Goal: Task Accomplishment & Management: Manage account settings

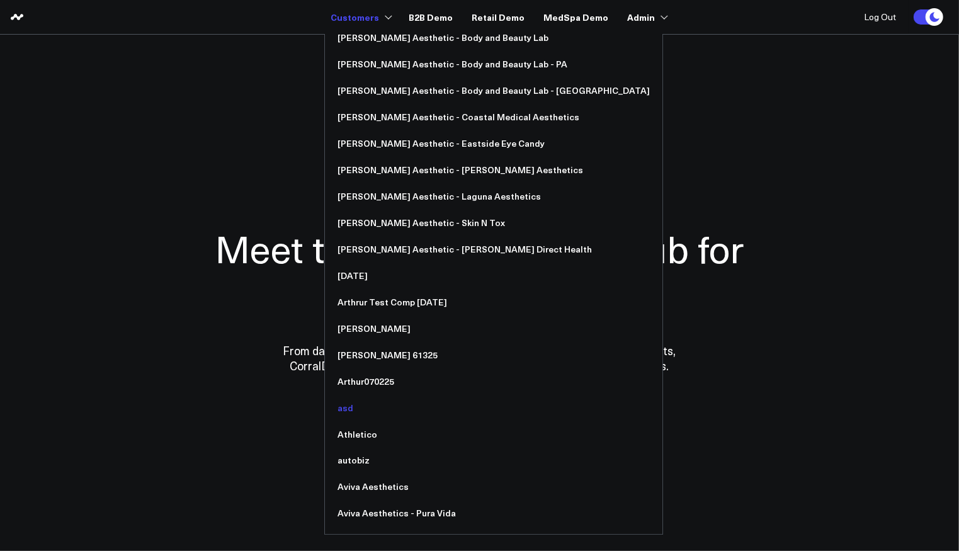
scroll to position [1091, 0]
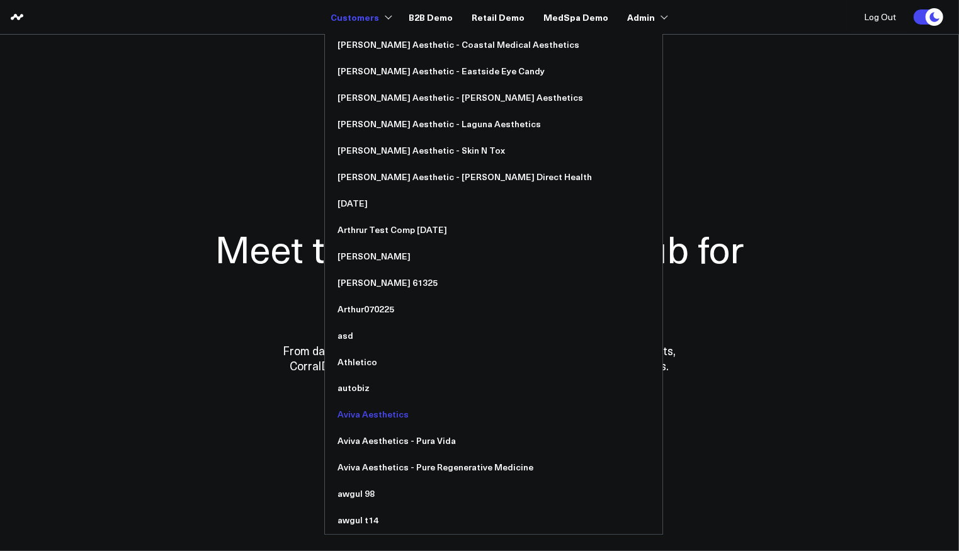
click at [392, 420] on link "Aviva Aesthetics" at bounding box center [494, 415] width 338 height 26
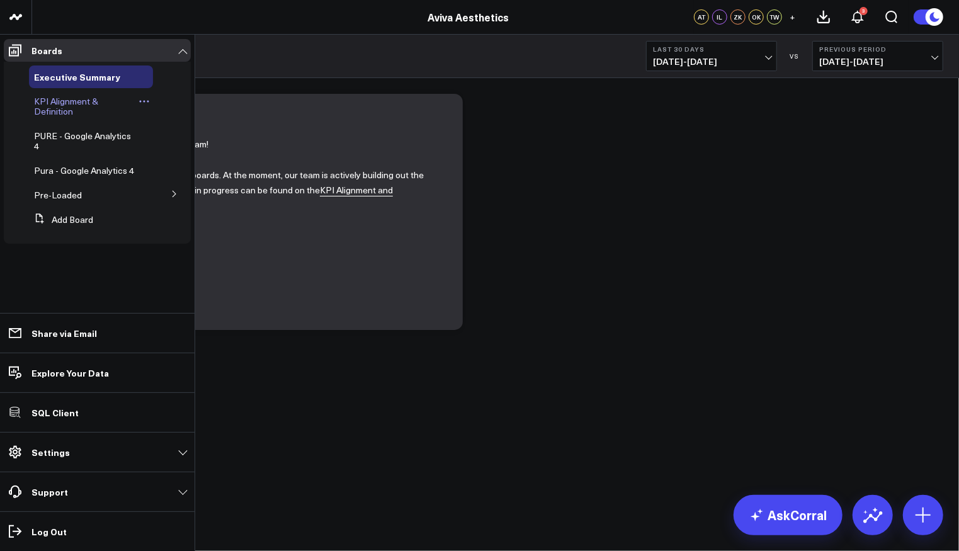
click at [57, 96] on span "KPI Alignment & Definition" at bounding box center [66, 106] width 64 height 22
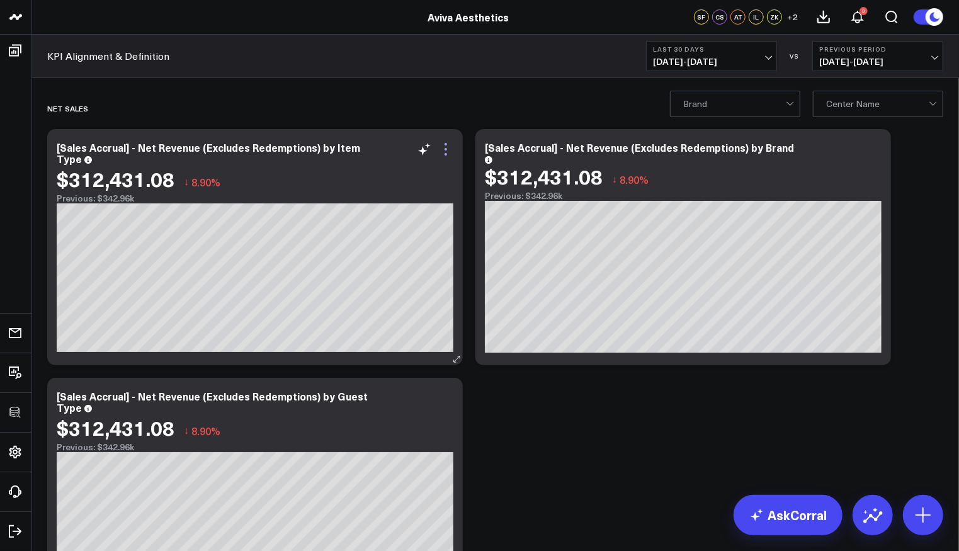
click at [445, 148] on icon at bounding box center [446, 149] width 3 height 3
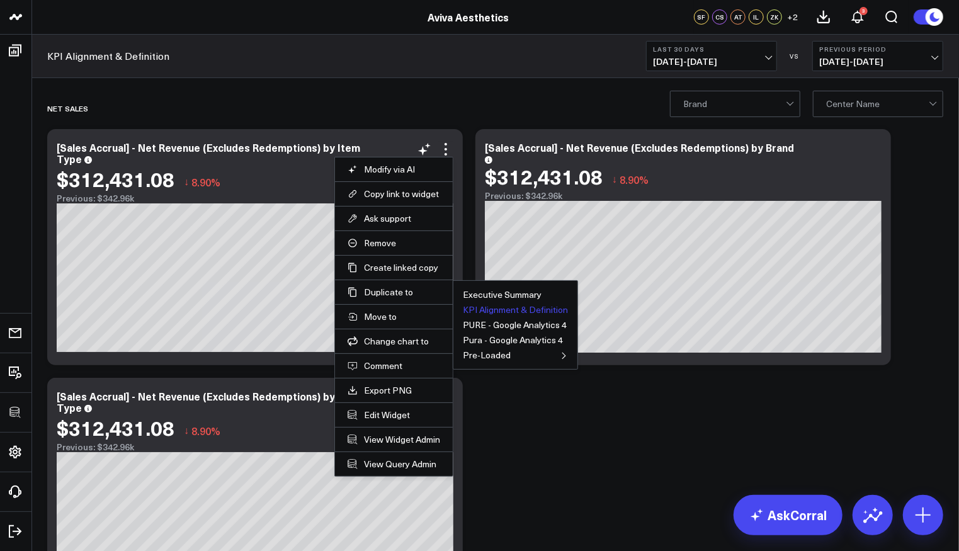
click at [523, 305] on button "KPI Alignment & Definition" at bounding box center [515, 309] width 105 height 9
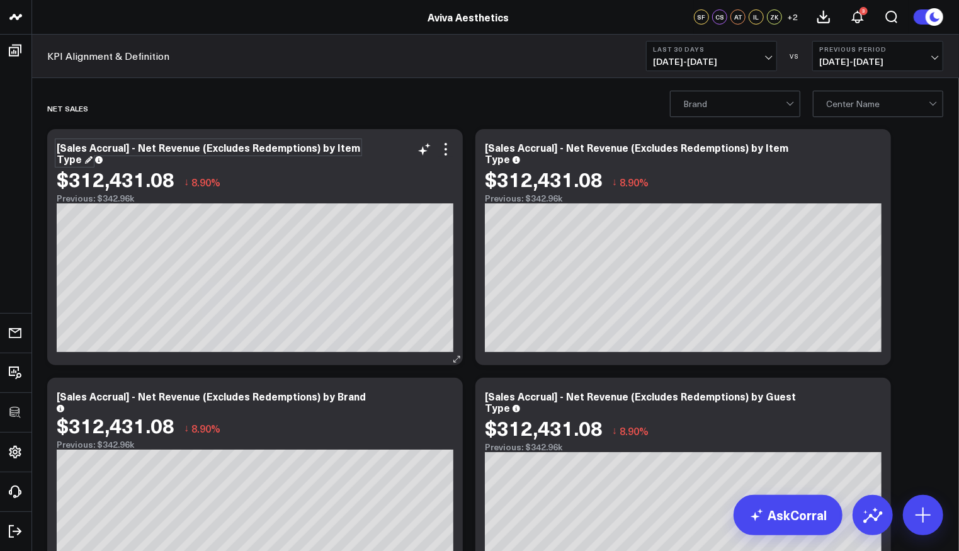
click at [151, 154] on div "[Sales Accrual] - Net Revenue (Excludes Redemptions) by Item Type" at bounding box center [209, 152] width 304 height 25
click at [140, 149] on div "[Sales Accrual] - Net Revenue (Excludes Redemptions) by Item Type" at bounding box center [209, 152] width 304 height 25
drag, startPoint x: 136, startPoint y: 147, endPoint x: 153, endPoint y: 149, distance: 17.1
click at [153, 149] on div "[Sales Accrual] - Net Revenue (Excludes Redemptions) by Item Type" at bounding box center [209, 152] width 304 height 25
click at [314, 147] on div "[Sales Accrual] - Gross Revenue (Excludes Redemptions) by Item Type" at bounding box center [202, 152] width 290 height 25
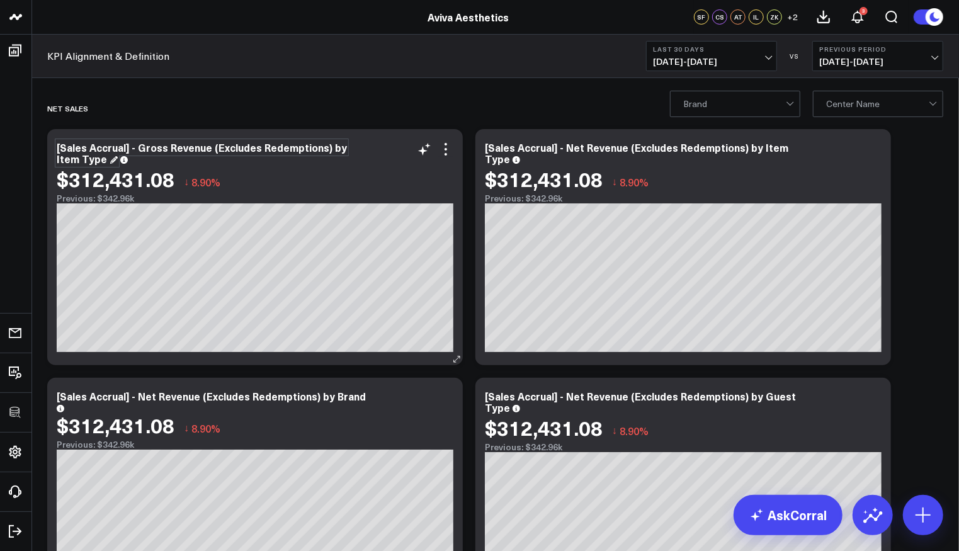
drag, startPoint x: 326, startPoint y: 147, endPoint x: 308, endPoint y: 150, distance: 18.4
click at [326, 147] on div "[Sales Accrual] - Gross Revenue (Excludes Redemptions) by Item Type" at bounding box center [202, 152] width 290 height 25
drag, startPoint x: 328, startPoint y: 148, endPoint x: 208, endPoint y: 148, distance: 119.7
click at [208, 148] on div "[Sales Accrual] - Gross Revenue (Excludes Redemptions) by Item Type" at bounding box center [202, 152] width 290 height 25
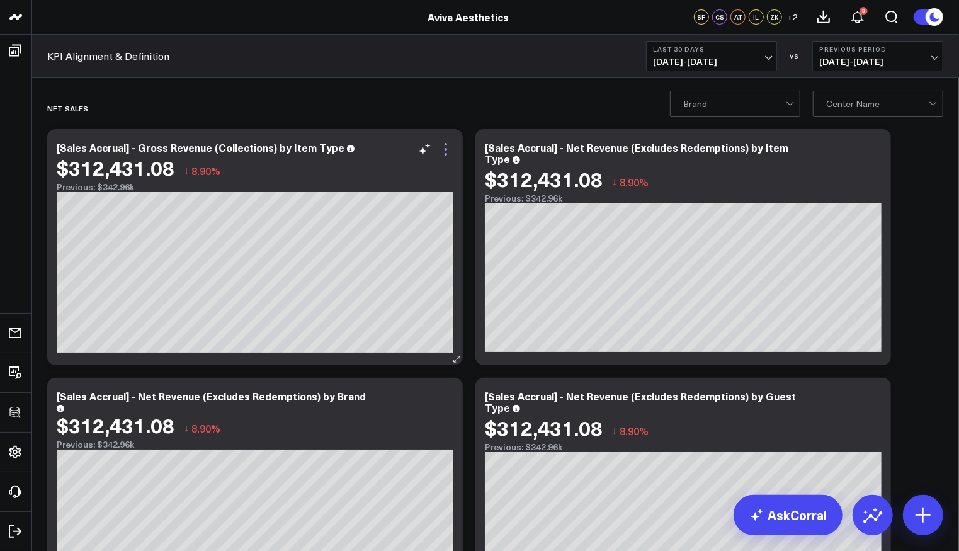
click at [440, 151] on icon at bounding box center [445, 149] width 15 height 15
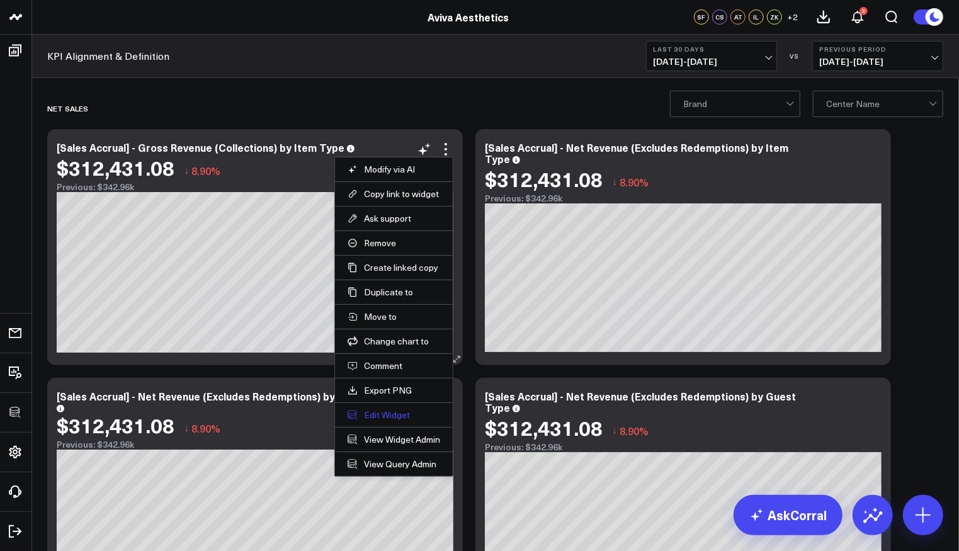
click at [391, 409] on button "Edit Widget" at bounding box center [394, 414] width 93 height 11
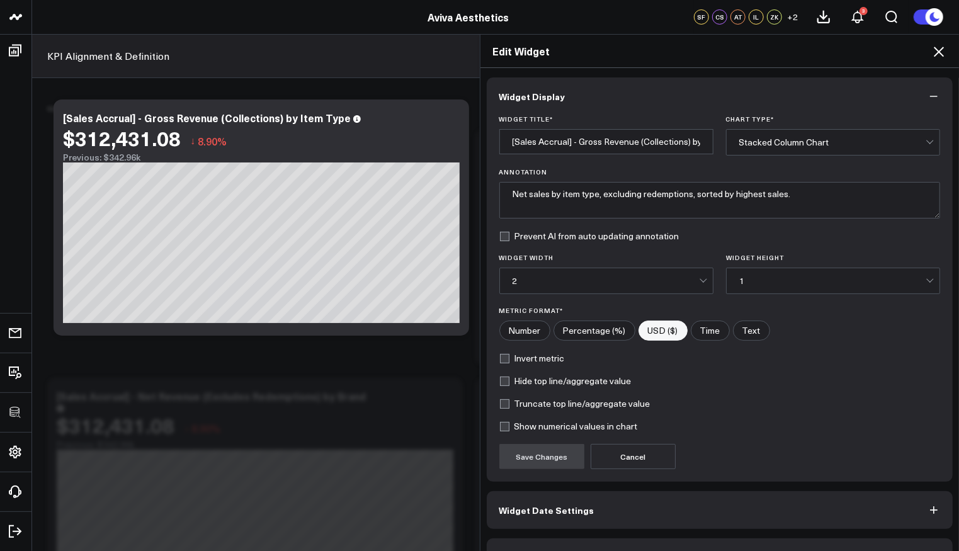
scroll to position [30, 0]
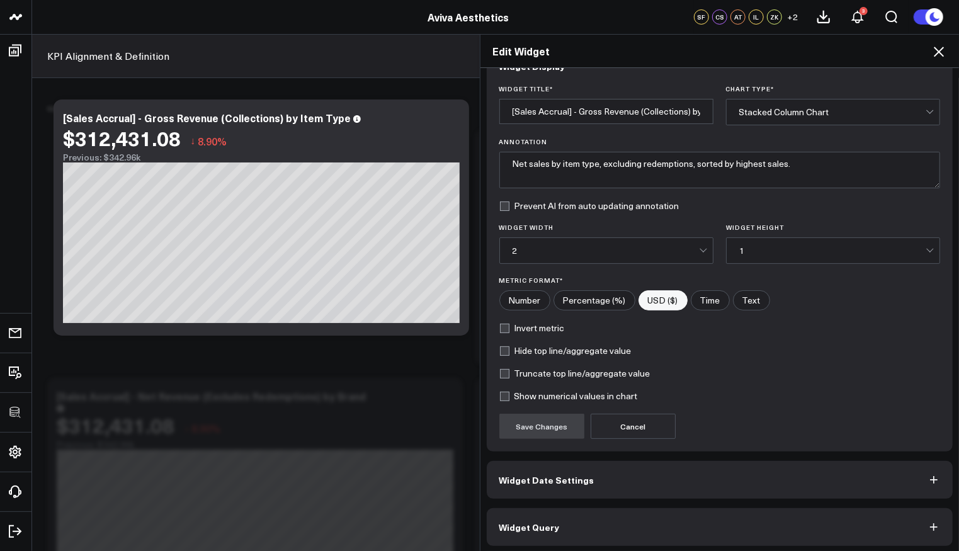
click at [574, 515] on button "Widget Query" at bounding box center [720, 527] width 467 height 38
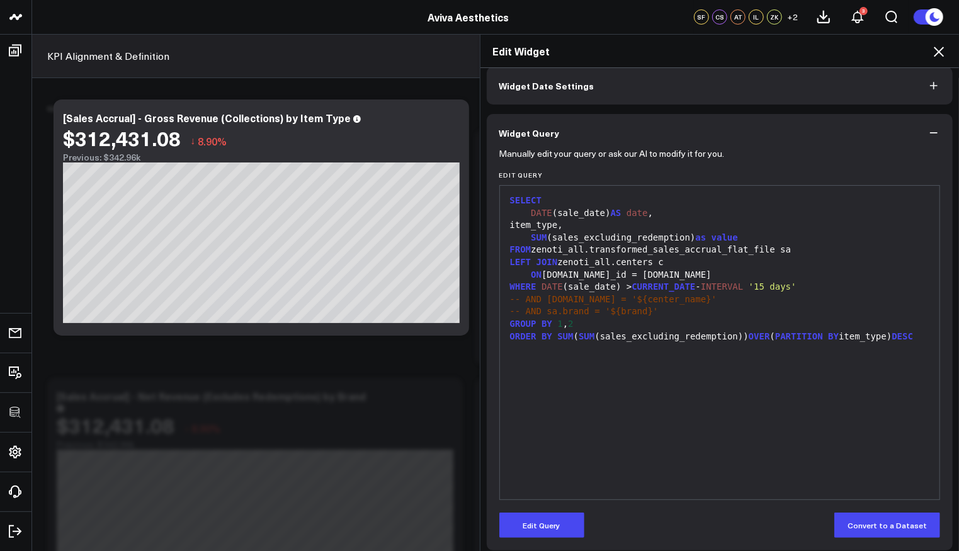
scroll to position [65, 0]
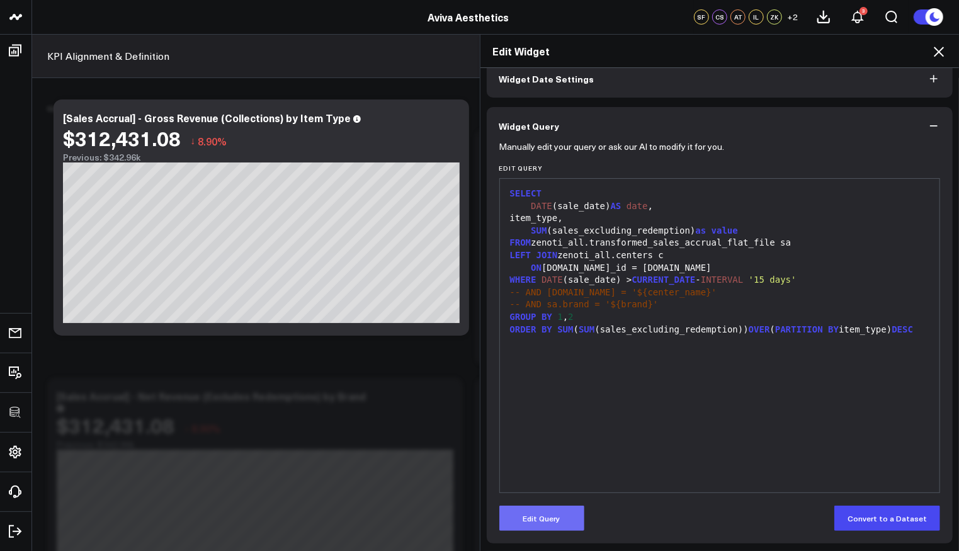
click at [565, 515] on button "Edit Query" at bounding box center [541, 518] width 85 height 25
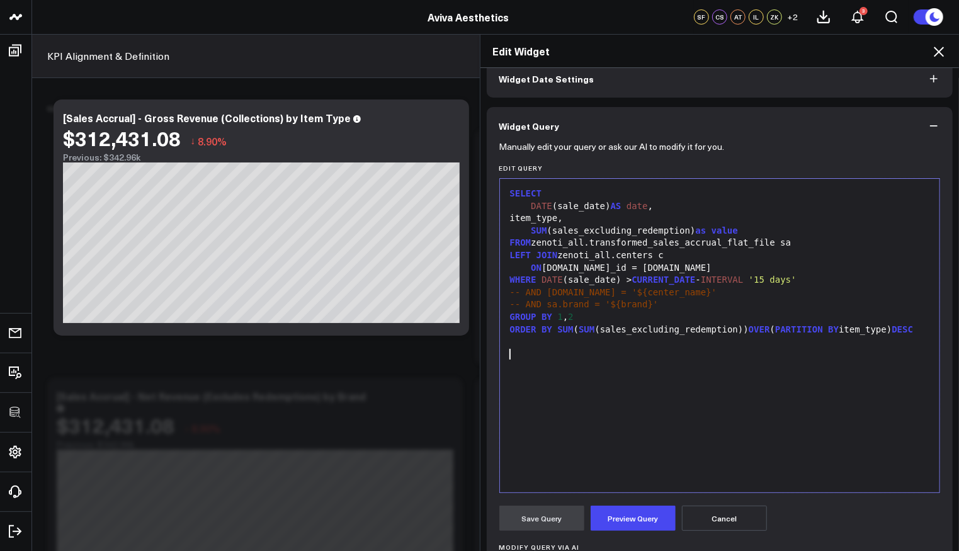
click at [683, 399] on div "SELECT DATE (sale_date) AS date , item_type, SUM (sales_excluding_redemption) a…" at bounding box center [720, 335] width 428 height 301
drag, startPoint x: 684, startPoint y: 230, endPoint x: 553, endPoint y: 231, distance: 131.0
click at [547, 231] on div "SUM (sales_excluding_redemption) as value" at bounding box center [720, 231] width 428 height 13
click at [637, 506] on button "Preview Query" at bounding box center [633, 518] width 85 height 25
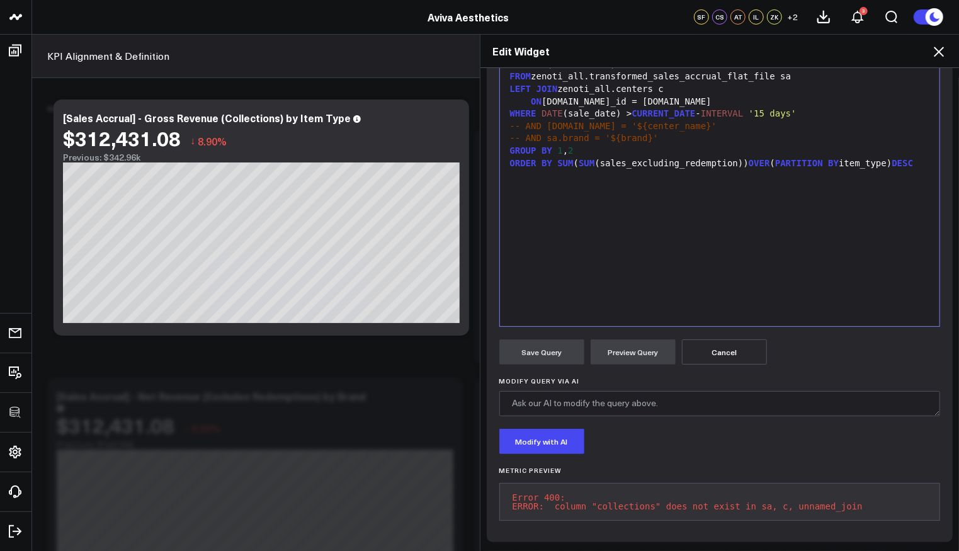
scroll to position [10, 0]
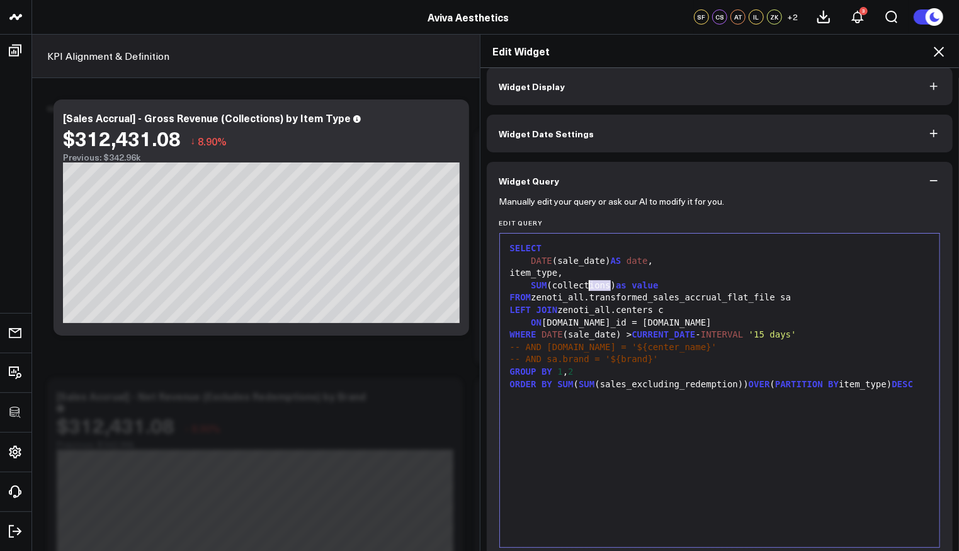
drag, startPoint x: 605, startPoint y: 287, endPoint x: 583, endPoint y: 287, distance: 21.4
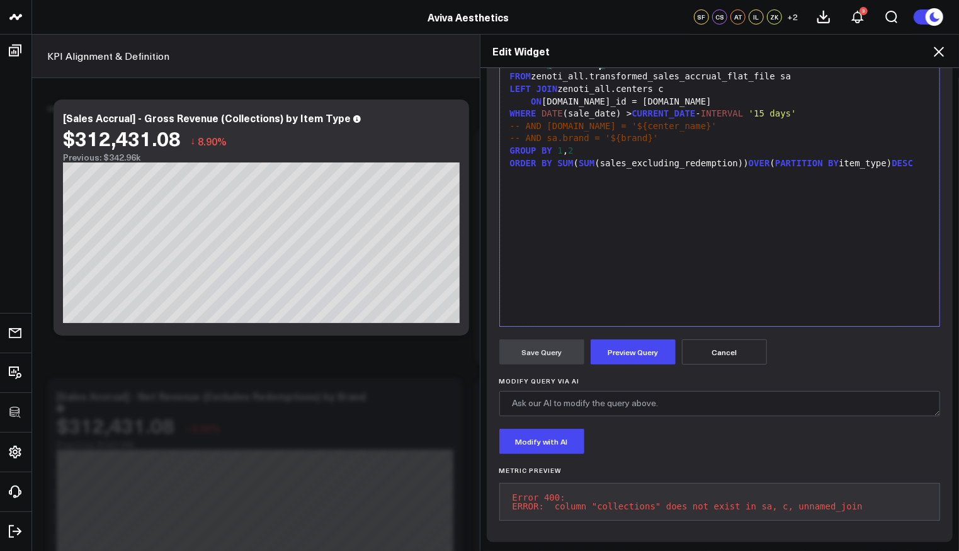
click at [612, 365] on form "Manually edit your query or ask our AI to modify it for you. Edit Query 99 1 2 …" at bounding box center [720, 254] width 442 height 551
click at [613, 346] on button "Preview Query" at bounding box center [633, 352] width 85 height 25
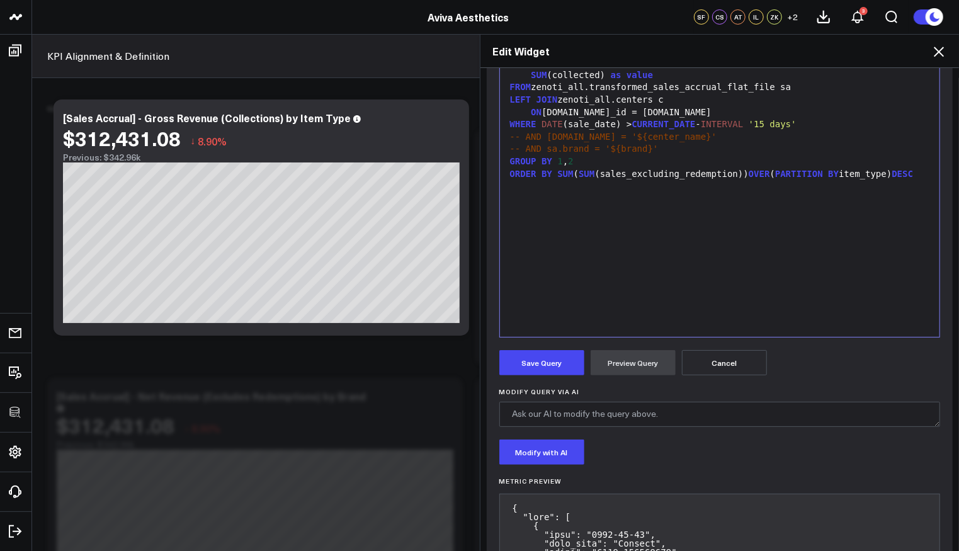
scroll to position [237, 0]
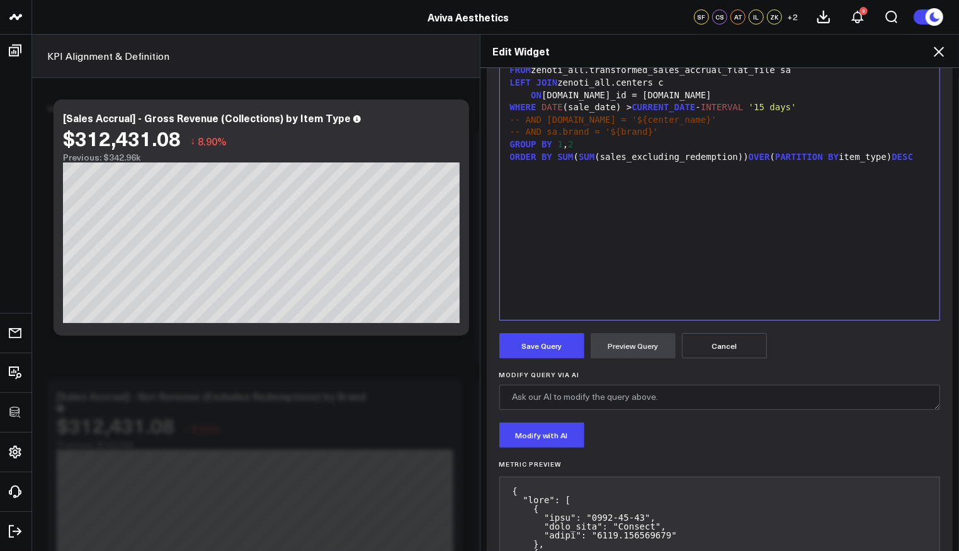
click at [542, 340] on button "Save Query" at bounding box center [541, 345] width 85 height 25
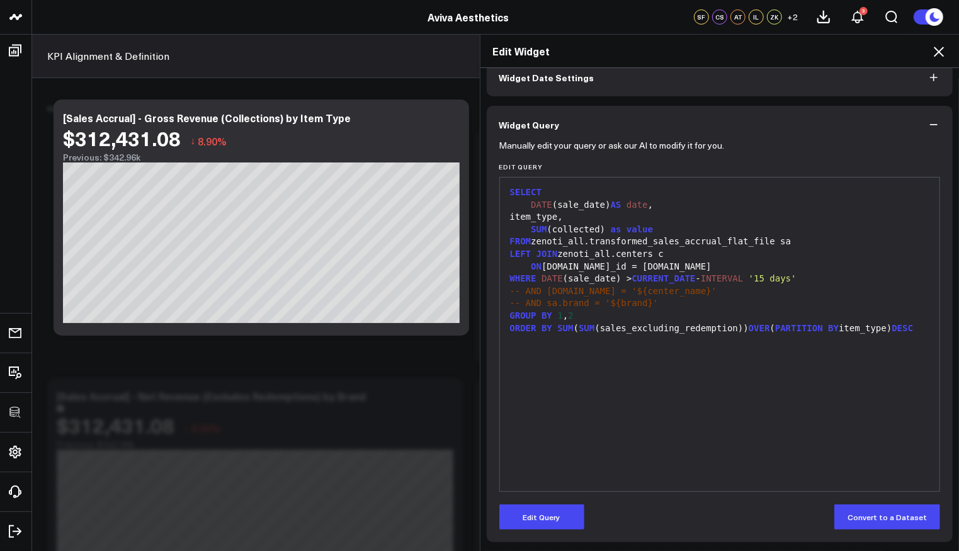
scroll to position [65, 0]
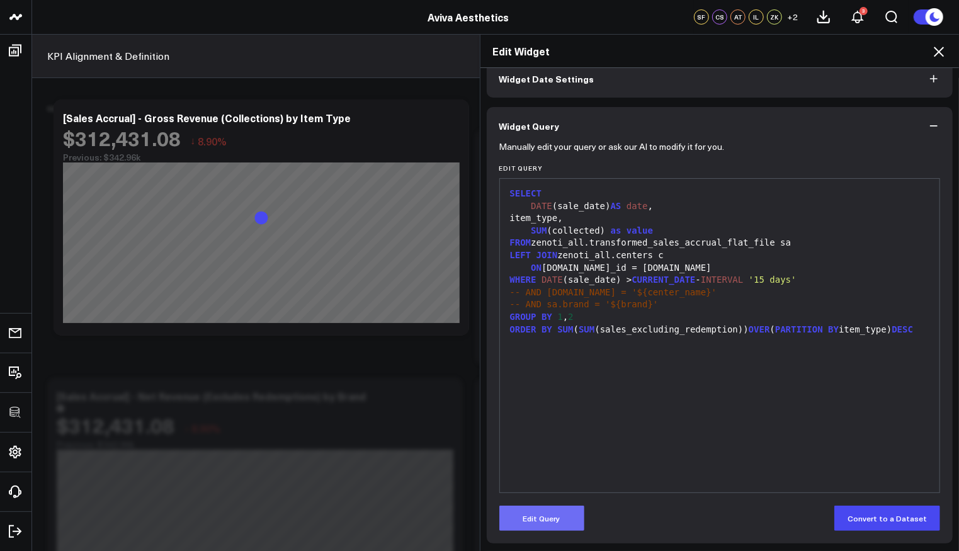
click at [574, 509] on button "Edit Query" at bounding box center [541, 518] width 85 height 25
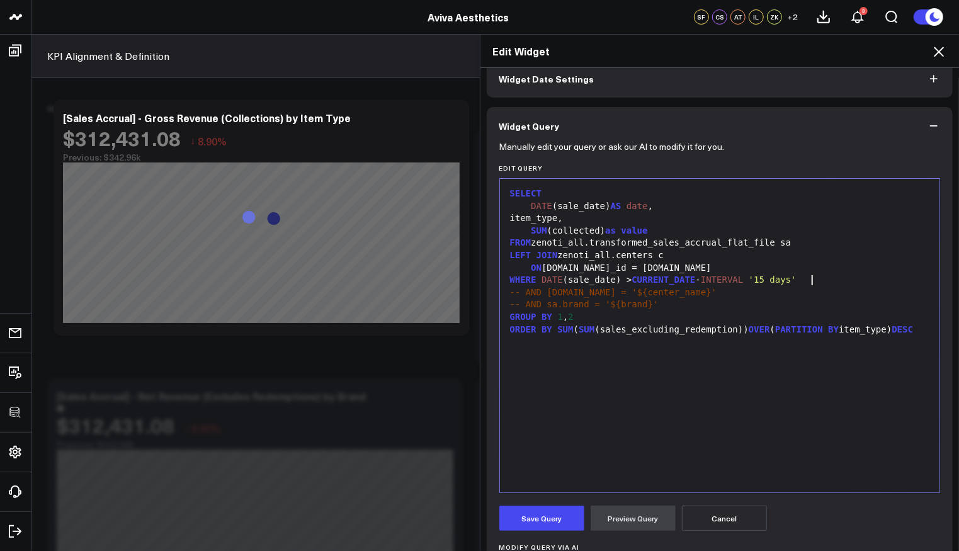
click at [825, 281] on div "WHERE DATE (sale_date) > CURRENT_DATE - INTERVAL '15 days'" at bounding box center [720, 280] width 428 height 13
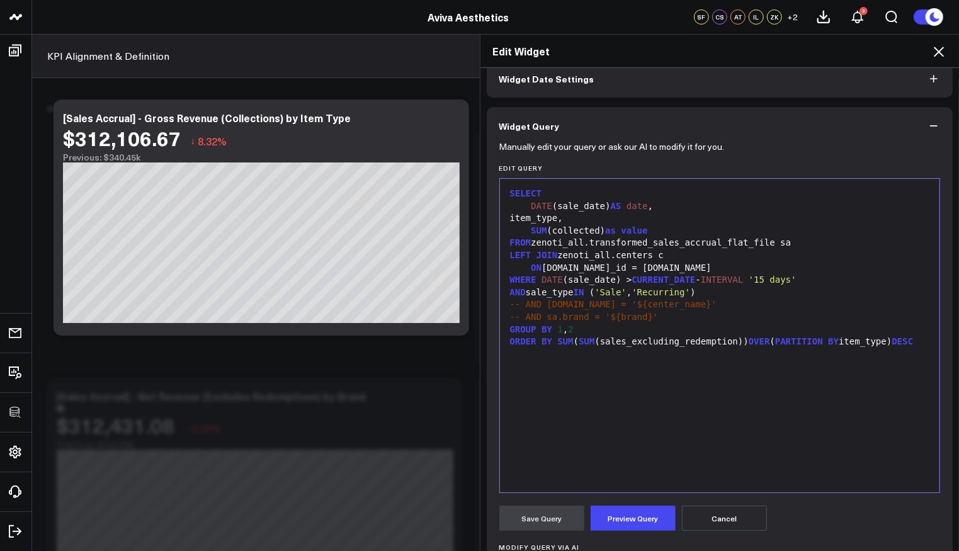
click at [622, 526] on button "Preview Query" at bounding box center [633, 518] width 85 height 25
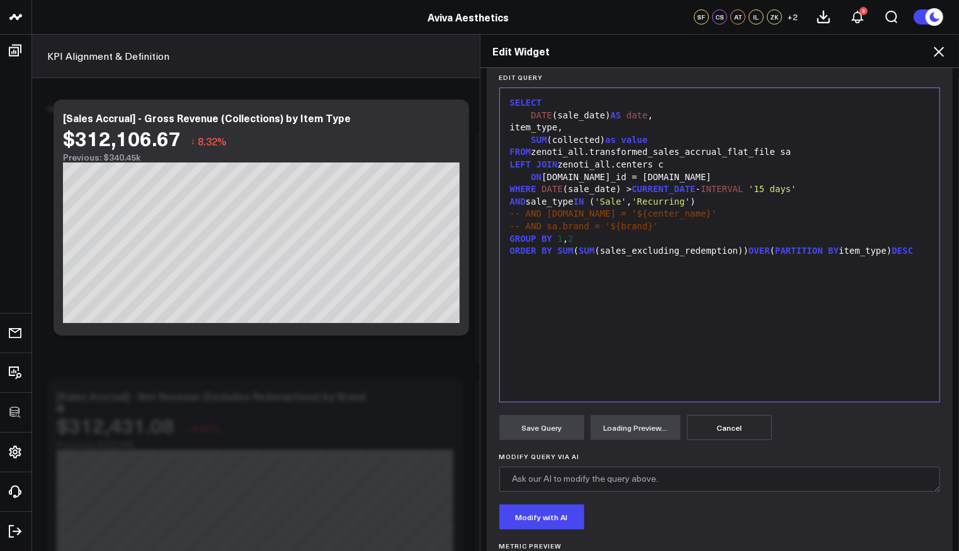
scroll to position [220, 0]
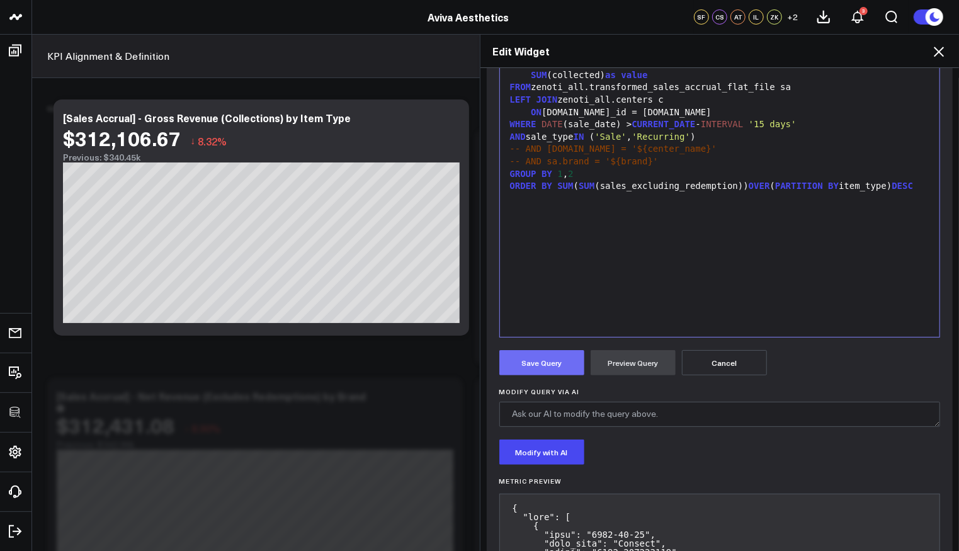
click at [552, 361] on button "Save Query" at bounding box center [541, 362] width 85 height 25
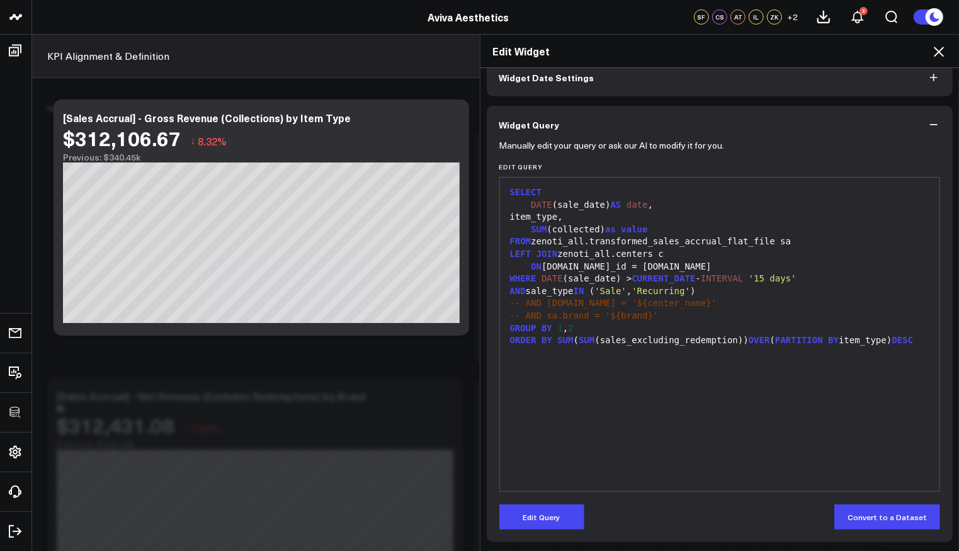
scroll to position [65, 0]
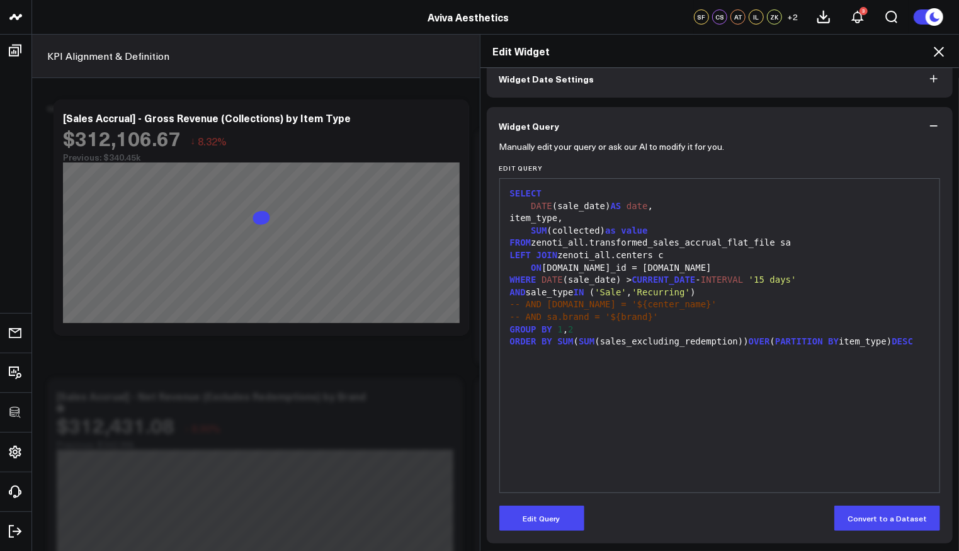
click at [940, 52] on icon at bounding box center [939, 52] width 10 height 10
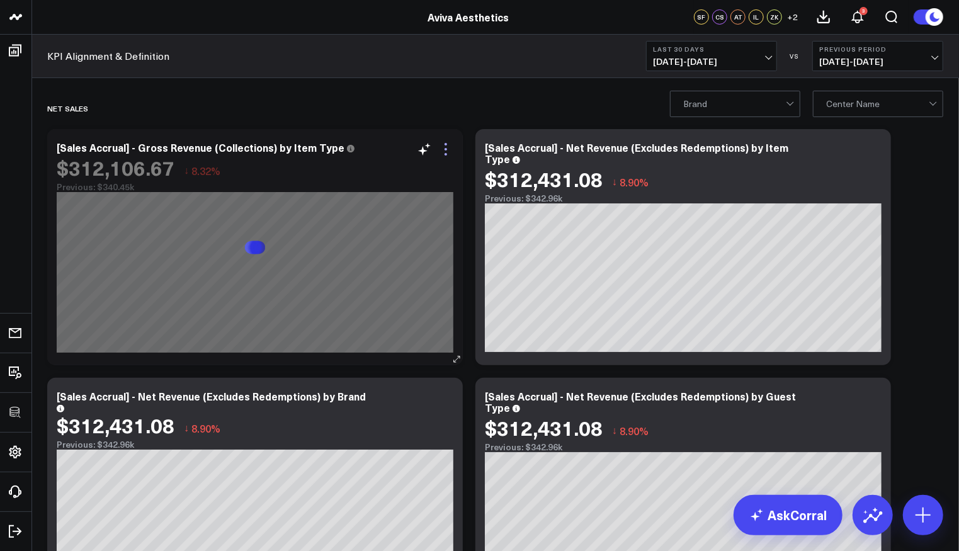
click at [447, 149] on icon at bounding box center [445, 149] width 15 height 15
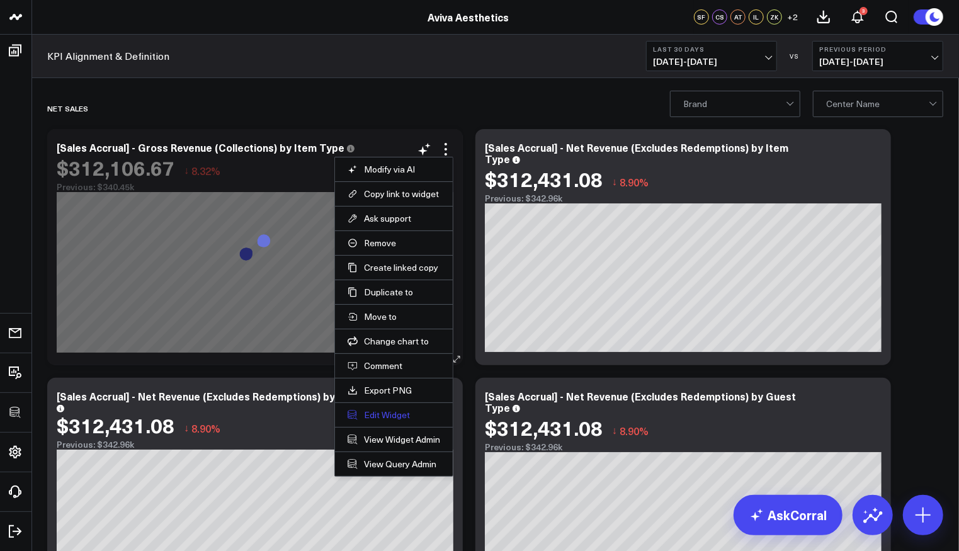
click at [396, 411] on button "Edit Widget" at bounding box center [394, 414] width 93 height 11
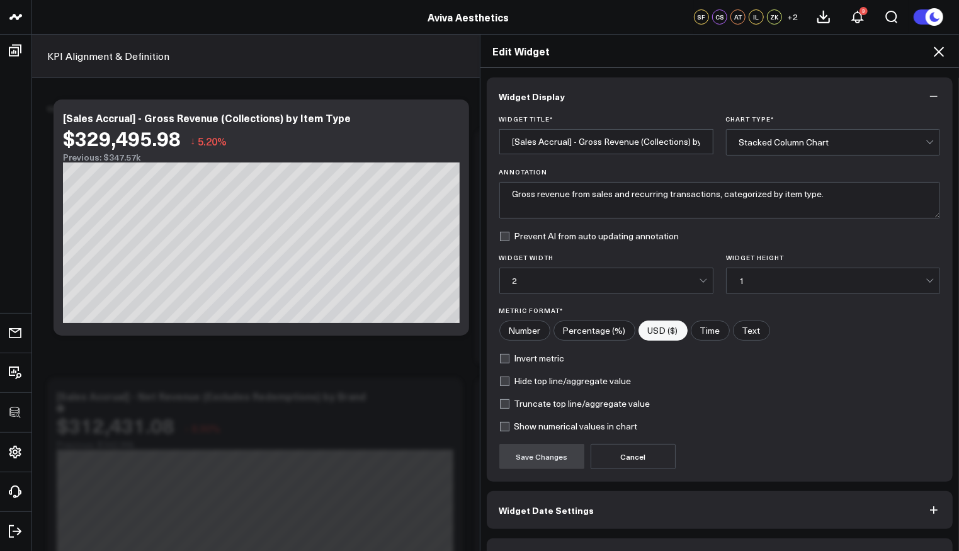
click at [565, 540] on button "Widget Query" at bounding box center [720, 558] width 467 height 38
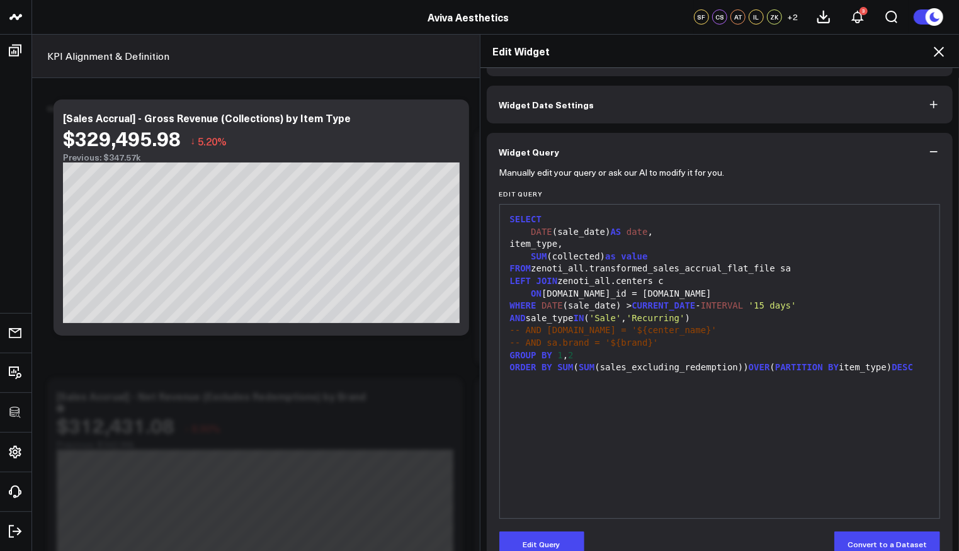
scroll to position [65, 0]
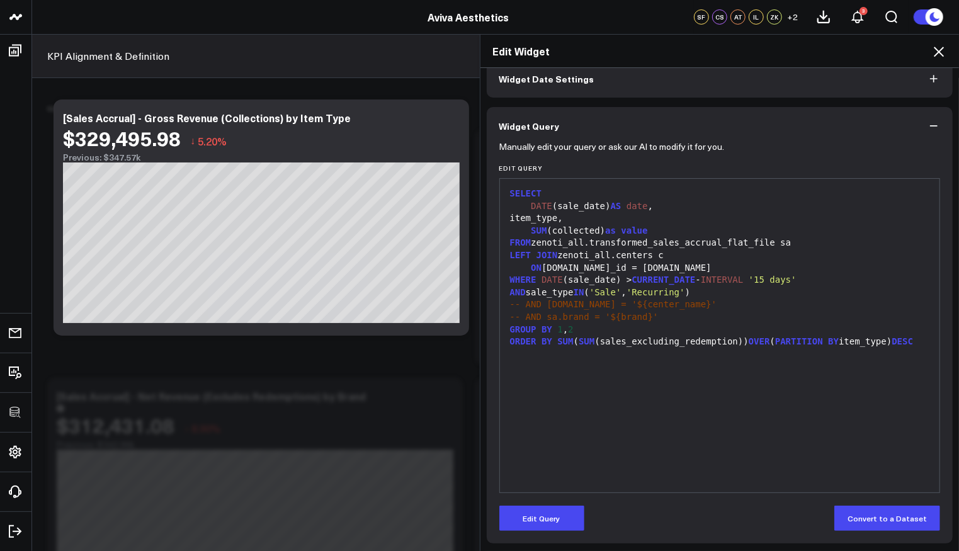
click at [545, 508] on button "Edit Query" at bounding box center [541, 518] width 85 height 25
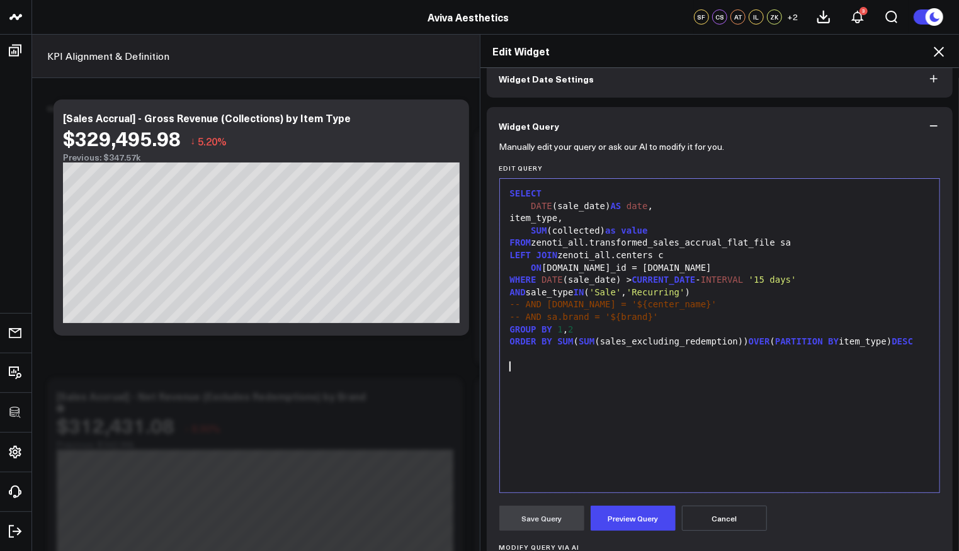
click at [573, 361] on div at bounding box center [720, 354] width 428 height 13
drag, startPoint x: 594, startPoint y: 230, endPoint x: 547, endPoint y: 232, distance: 47.3
click at [547, 232] on div "SUM (collected) as value" at bounding box center [720, 231] width 428 height 13
click at [619, 511] on button "Preview Query" at bounding box center [633, 518] width 85 height 25
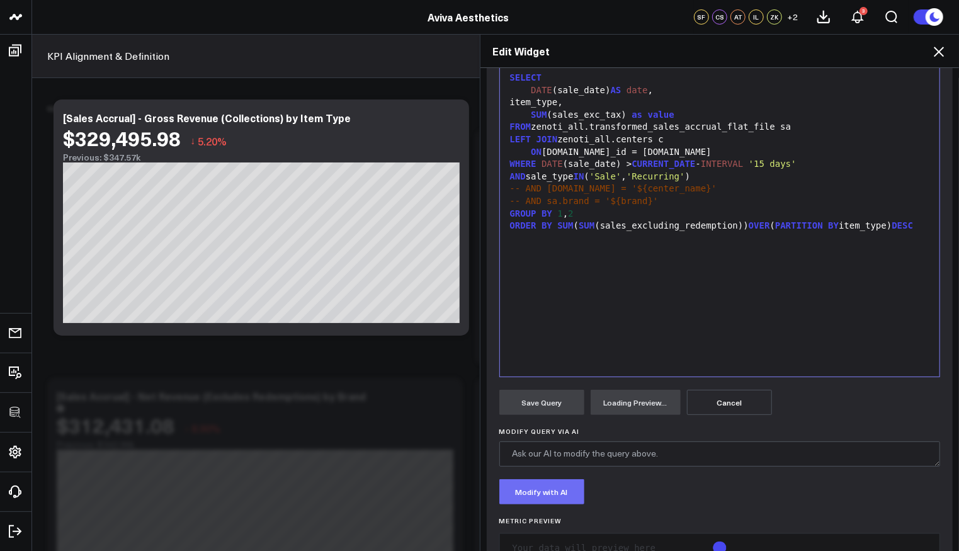
scroll to position [220, 0]
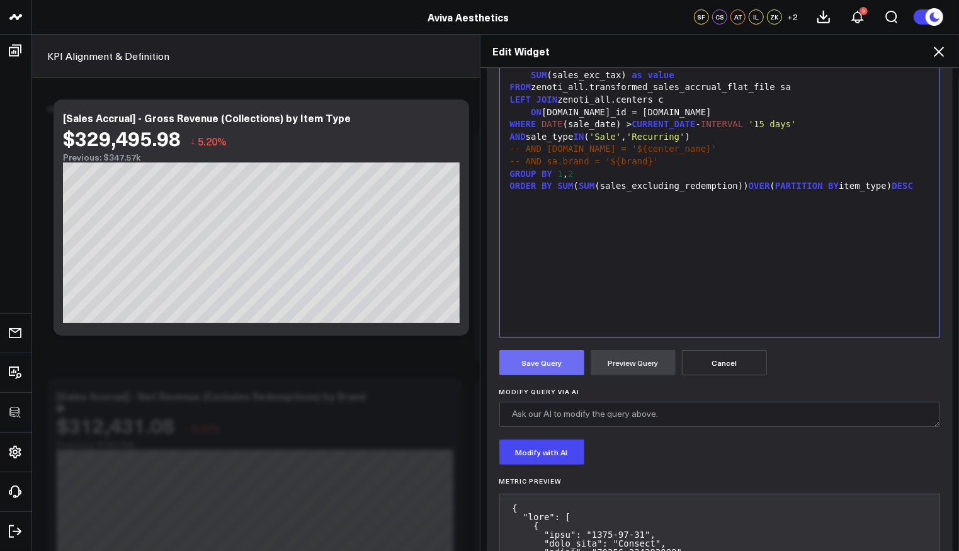
click at [558, 357] on button "Save Query" at bounding box center [541, 362] width 85 height 25
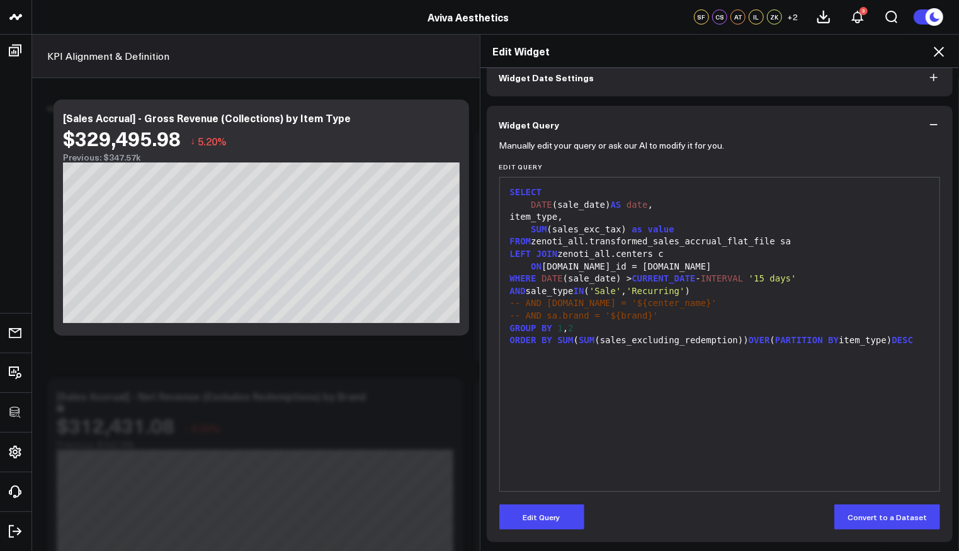
scroll to position [65, 0]
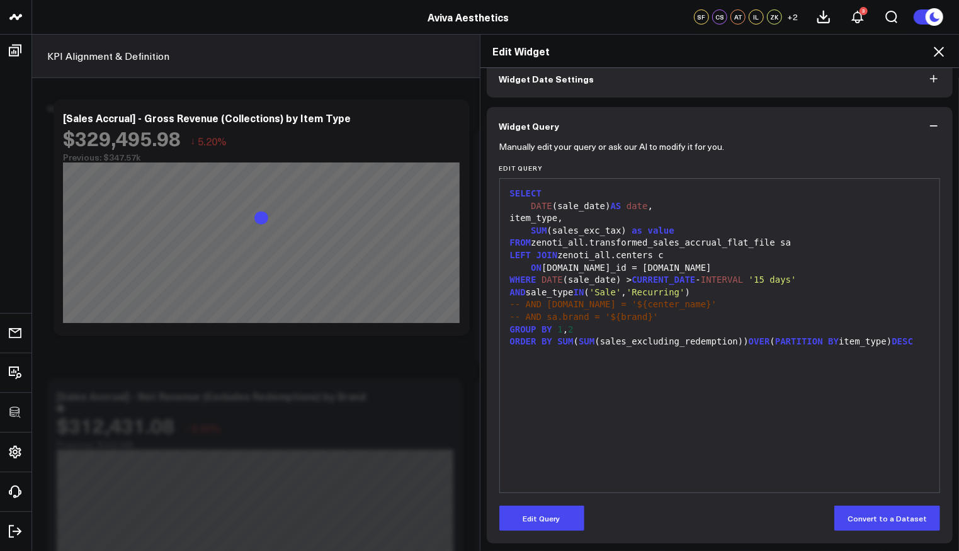
click at [937, 49] on icon at bounding box center [939, 52] width 10 height 10
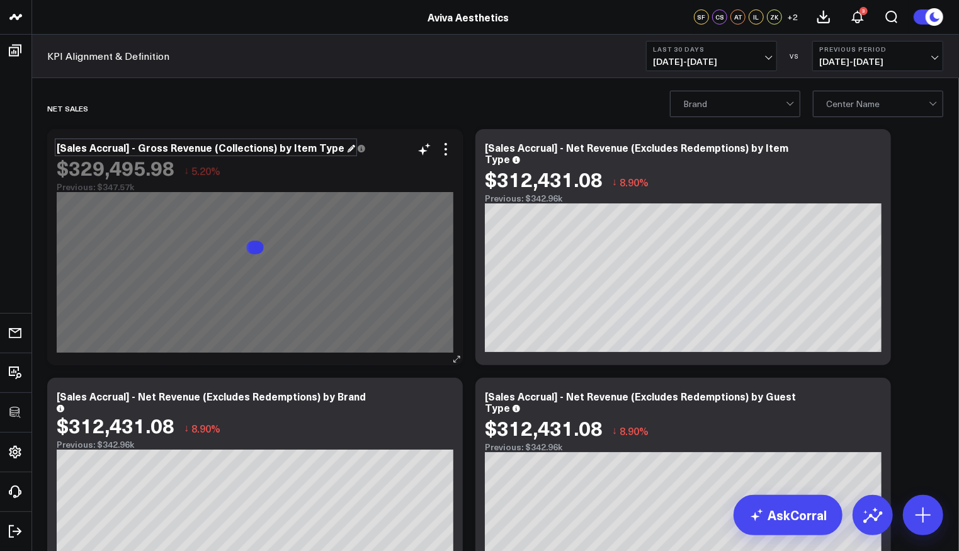
click at [246, 150] on div "[Sales Accrual] - Gross Revenue (Collections) by Item Type" at bounding box center [206, 147] width 299 height 14
click at [269, 147] on div "[Sales Accrual] - Gross Revenue (Collections) by Item Type" at bounding box center [206, 147] width 299 height 14
drag, startPoint x: 271, startPoint y: 147, endPoint x: 210, endPoint y: 146, distance: 61.7
click at [210, 146] on div "[Sales Accrual] - Gross Revenue (Collections) by Item Type" at bounding box center [206, 147] width 299 height 14
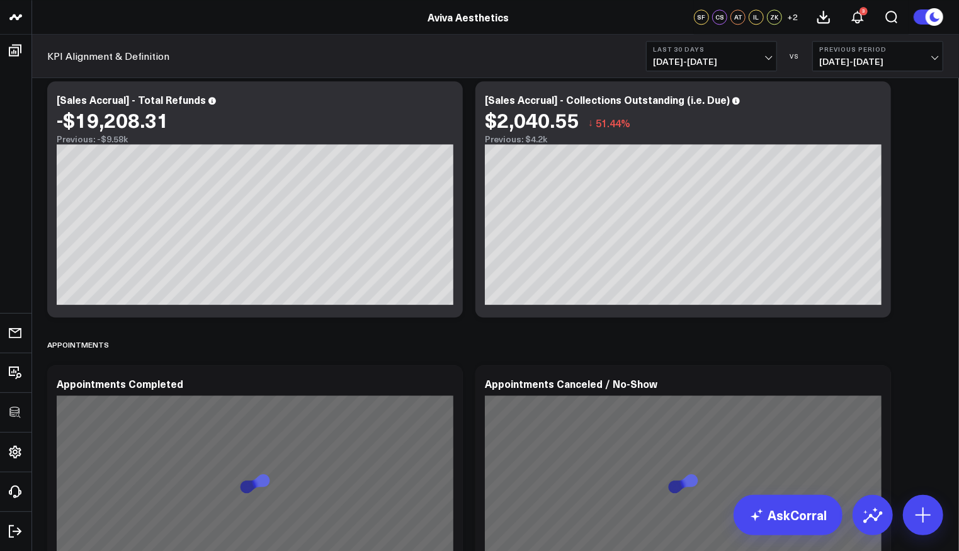
scroll to position [1710, 0]
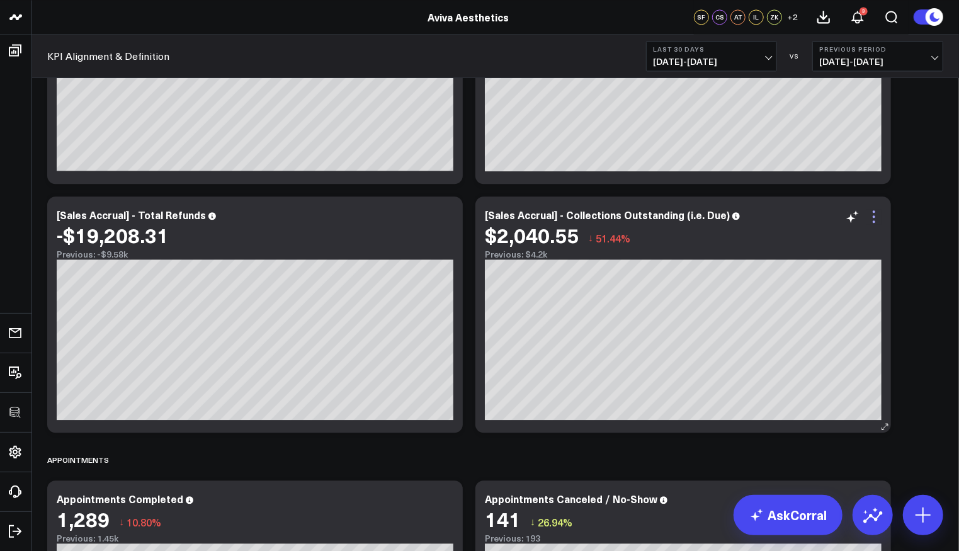
click at [881, 217] on icon at bounding box center [874, 216] width 15 height 15
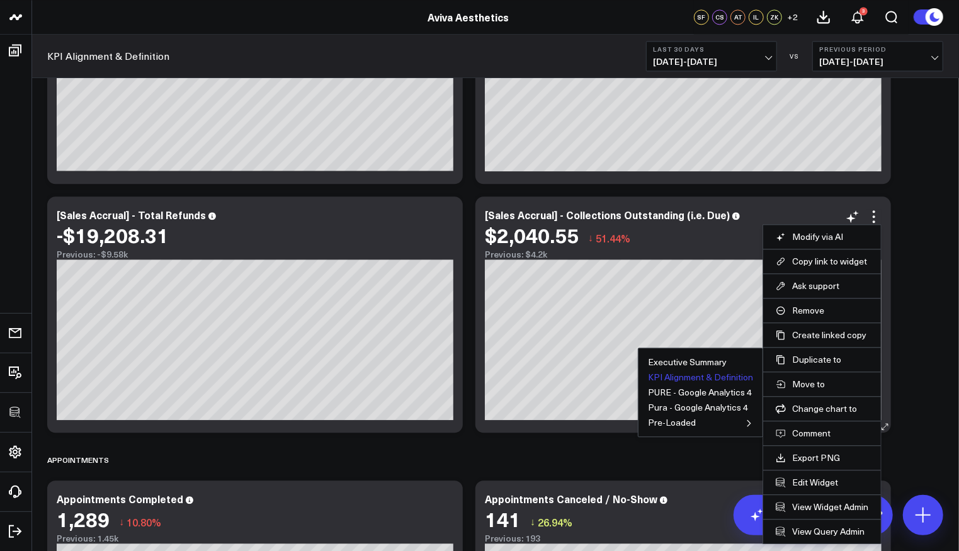
click at [707, 373] on button "KPI Alignment & Definition" at bounding box center [700, 377] width 105 height 9
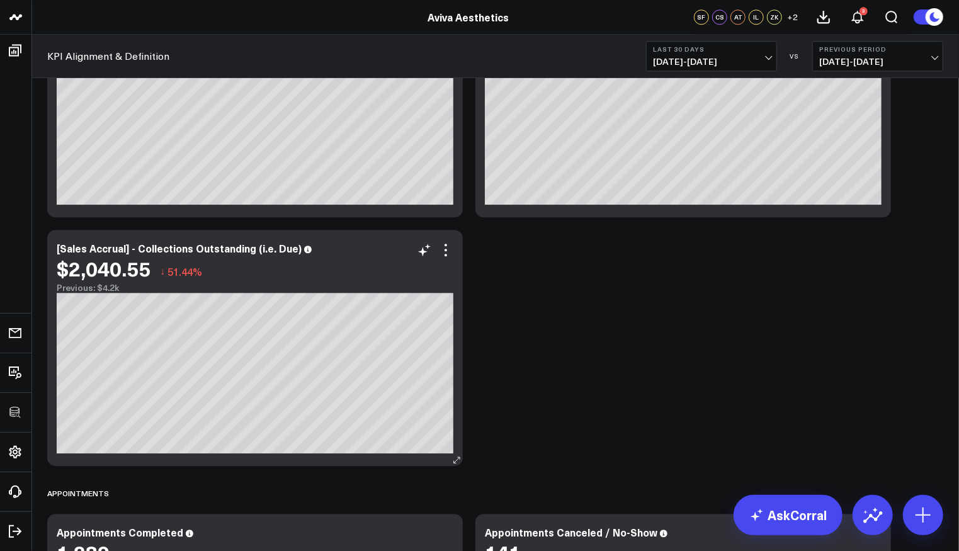
scroll to position [1926, 0]
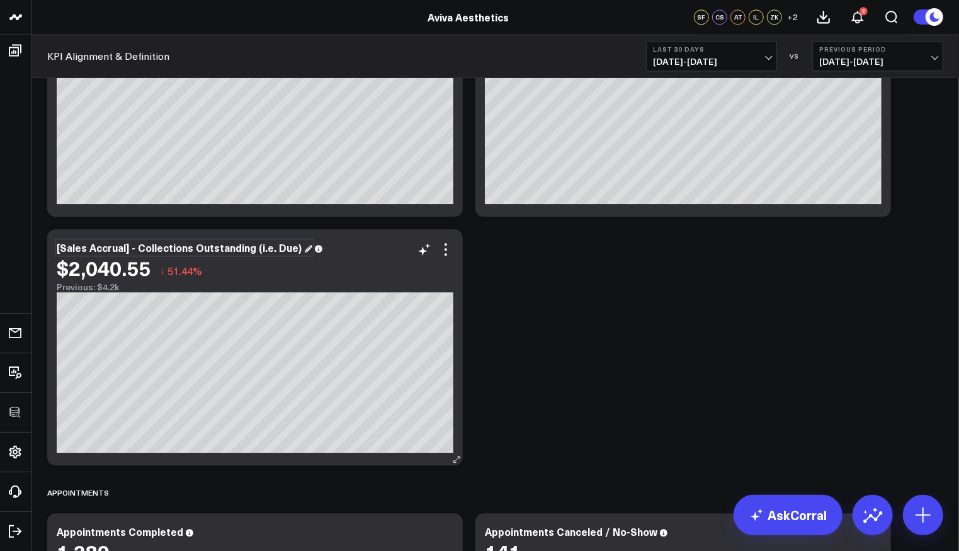
click at [157, 251] on div "[Sales Accrual] - Collections Outstanding (i.e. Due)" at bounding box center [185, 248] width 256 height 14
drag, startPoint x: 139, startPoint y: 249, endPoint x: 389, endPoint y: 256, distance: 250.2
click at [389, 256] on div "[Sales Accrual] - Collections Outstanding (i.e. Due) $2,040.55 ↓ 51.44% Previou…" at bounding box center [255, 267] width 397 height 50
click at [445, 252] on icon at bounding box center [445, 249] width 15 height 15
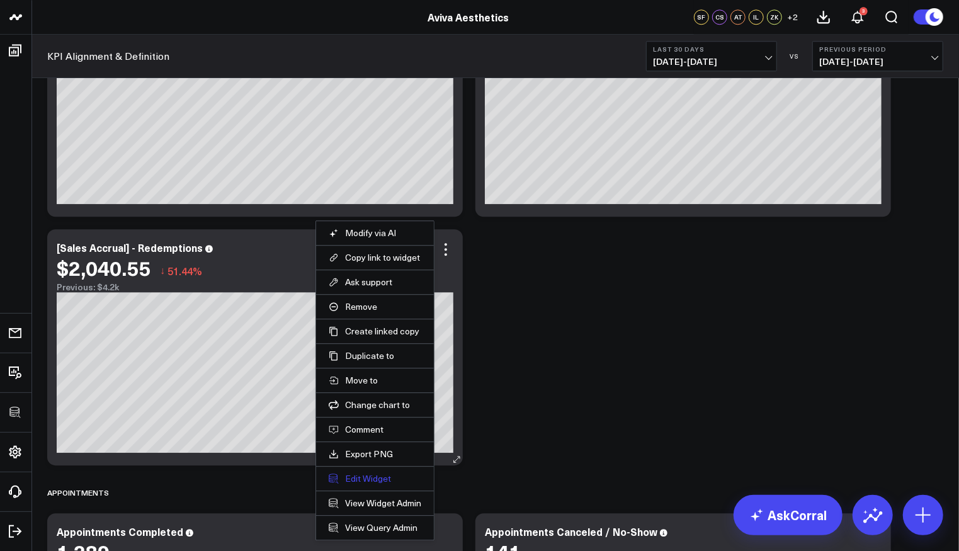
click at [364, 473] on button "Edit Widget" at bounding box center [375, 478] width 93 height 11
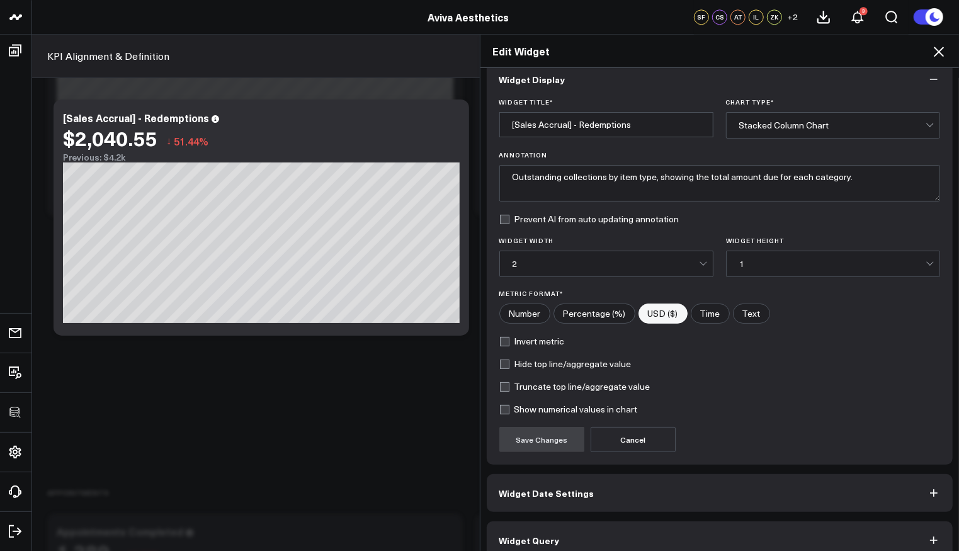
scroll to position [30, 0]
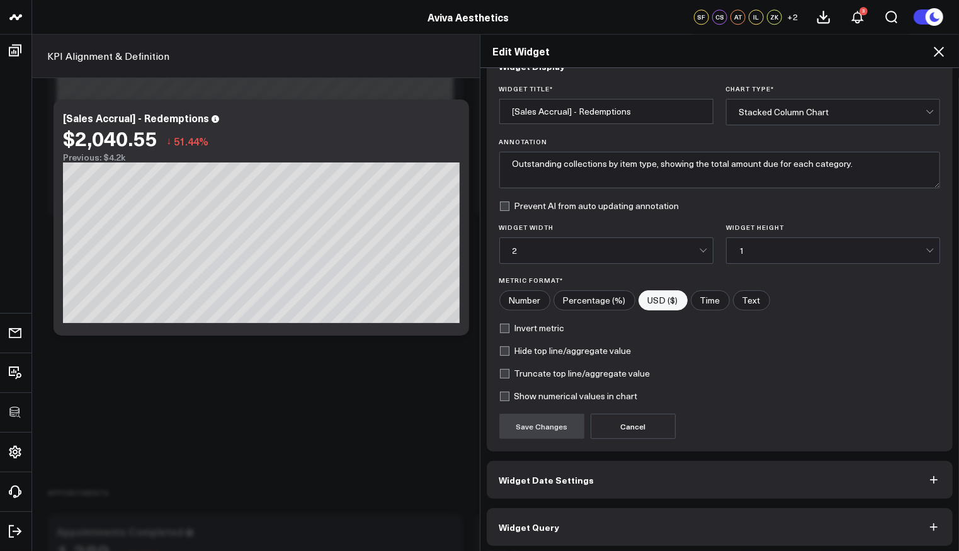
click at [550, 525] on span "Widget Query" at bounding box center [529, 527] width 60 height 10
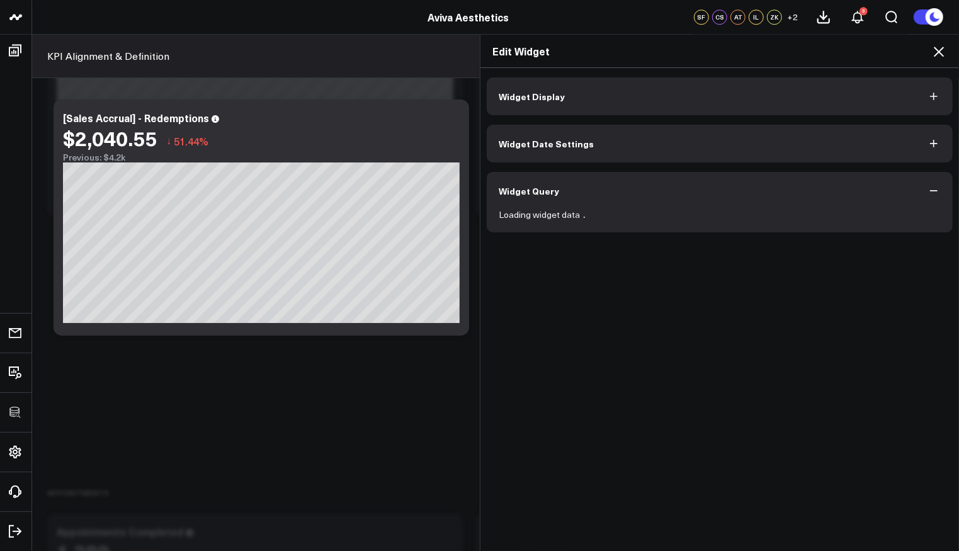
scroll to position [0, 0]
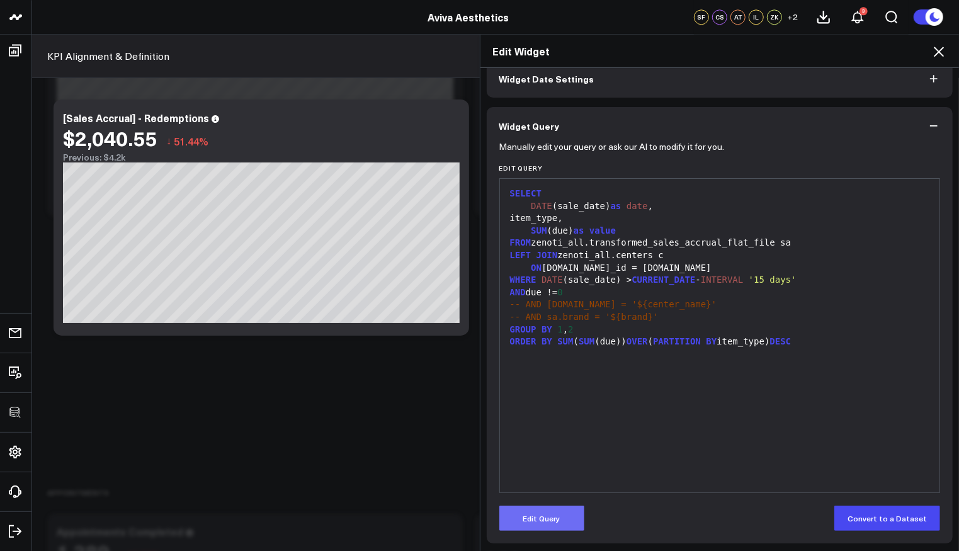
click at [545, 522] on button "Edit Query" at bounding box center [541, 518] width 85 height 25
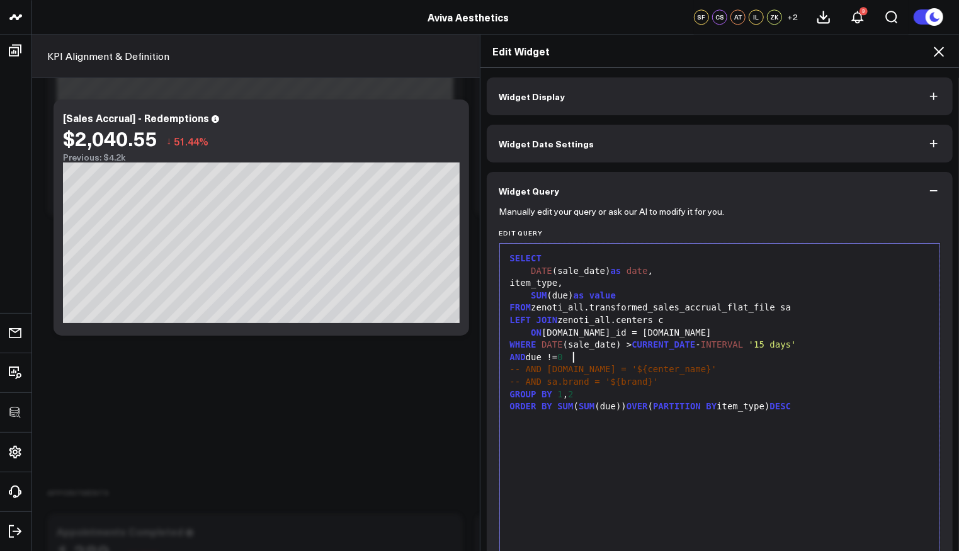
click at [581, 356] on div "AND due != 0" at bounding box center [720, 357] width 428 height 13
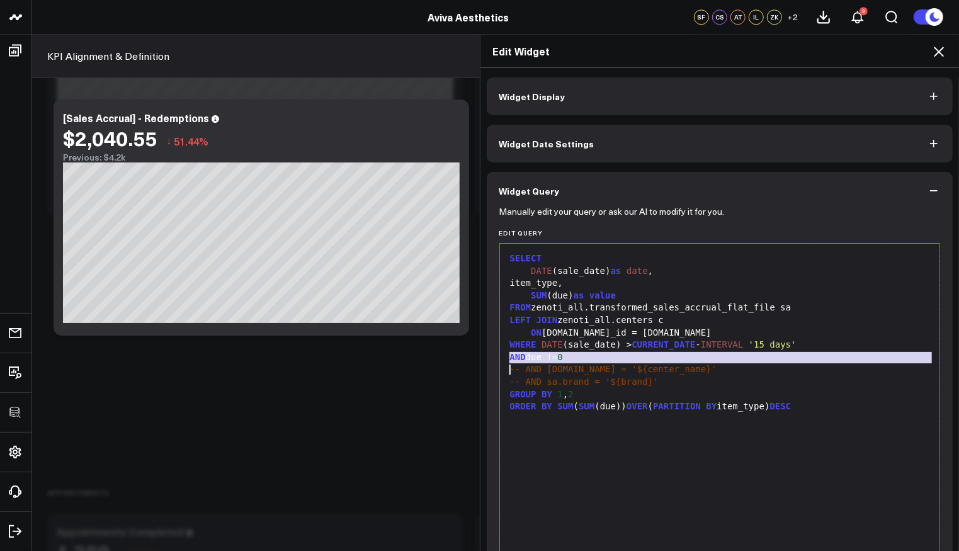
click at [581, 356] on div "AND due != 0" at bounding box center [720, 357] width 428 height 13
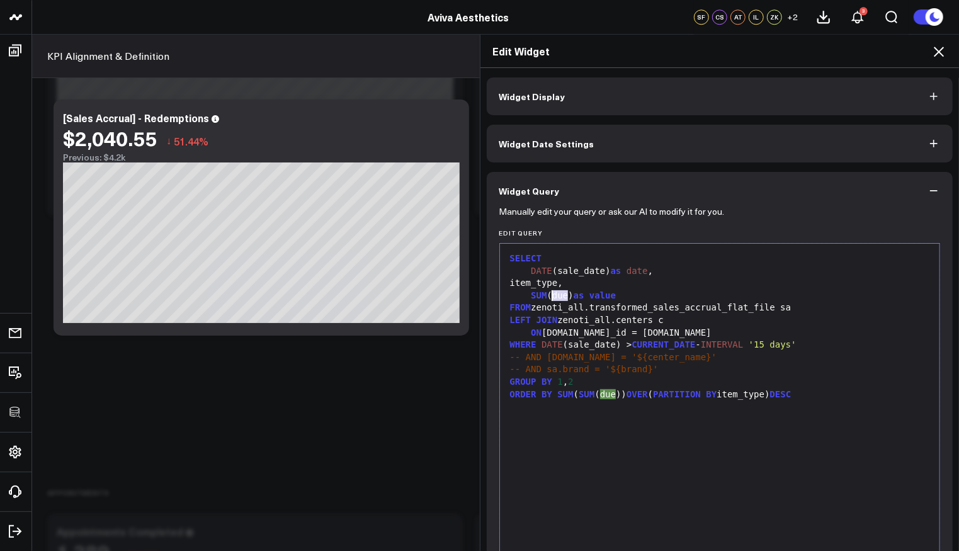
drag, startPoint x: 562, startPoint y: 296, endPoint x: 549, endPoint y: 295, distance: 13.3
click at [549, 295] on div "SUM (due) as value" at bounding box center [720, 296] width 428 height 13
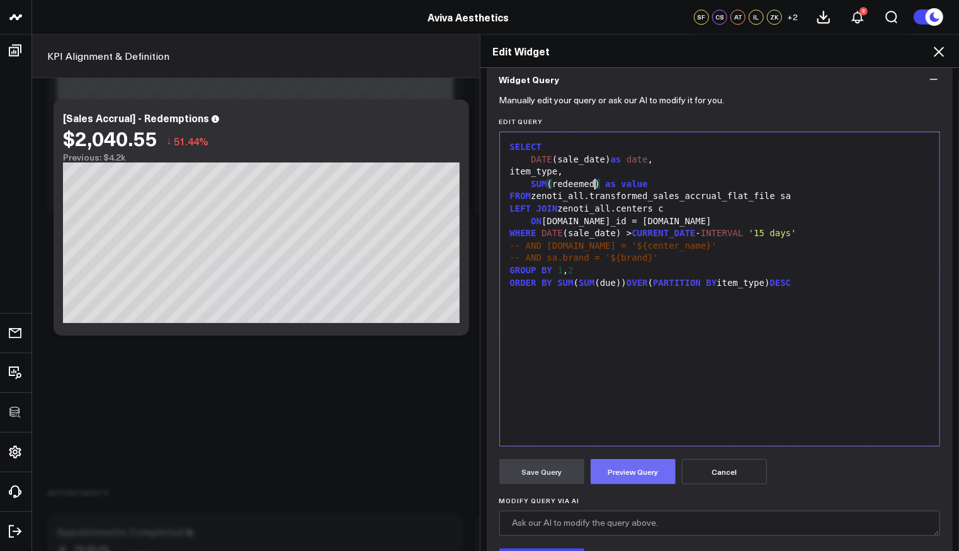
click at [612, 476] on button "Preview Query" at bounding box center [633, 471] width 85 height 25
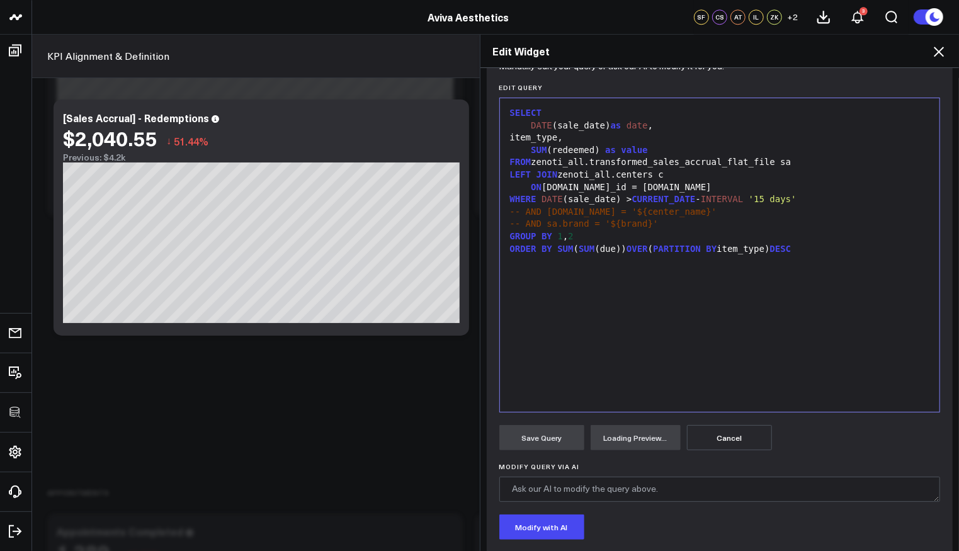
scroll to position [220, 0]
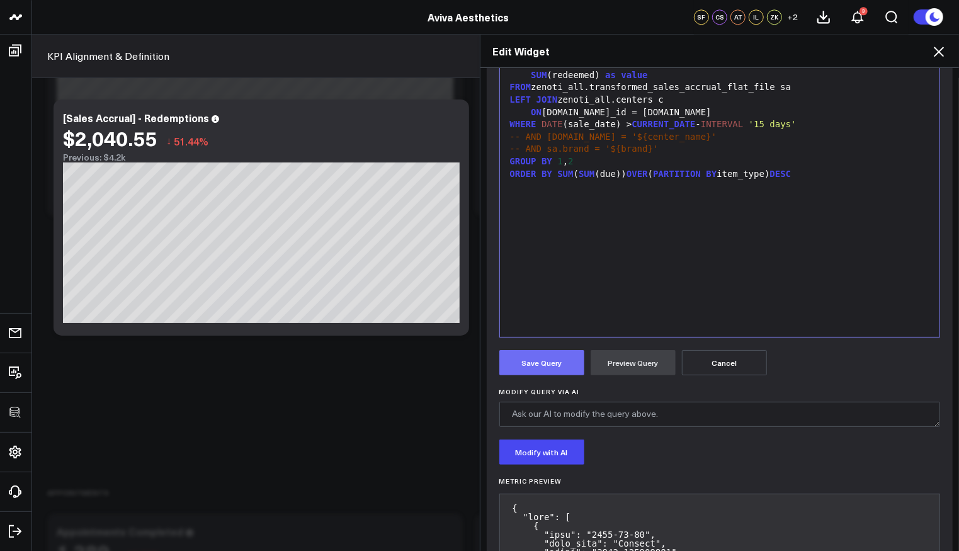
click at [554, 372] on button "Save Query" at bounding box center [541, 362] width 85 height 25
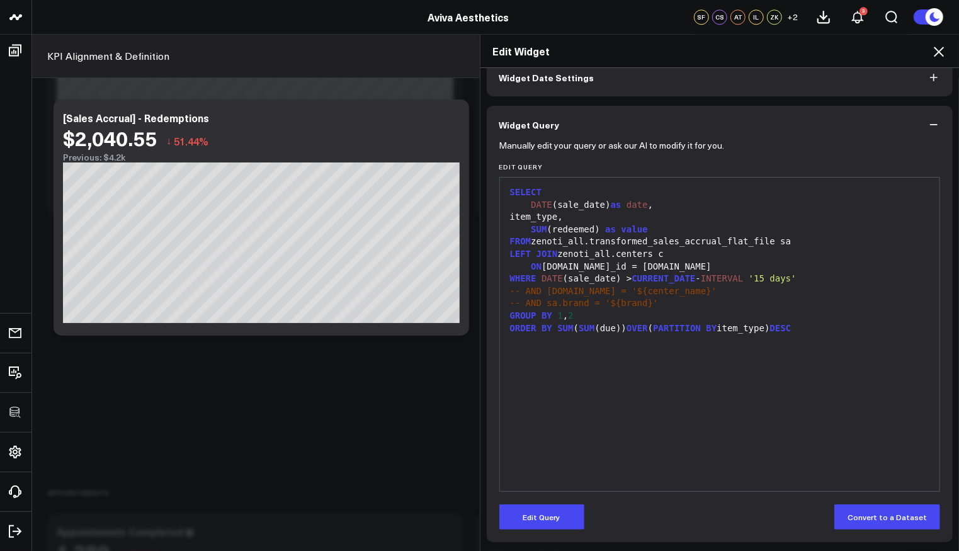
scroll to position [65, 0]
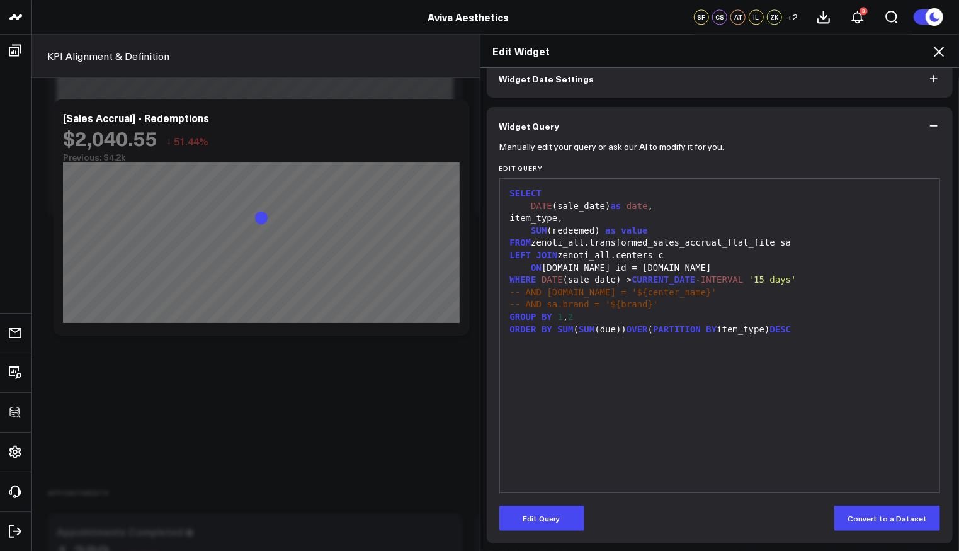
click at [942, 51] on icon at bounding box center [939, 51] width 15 height 15
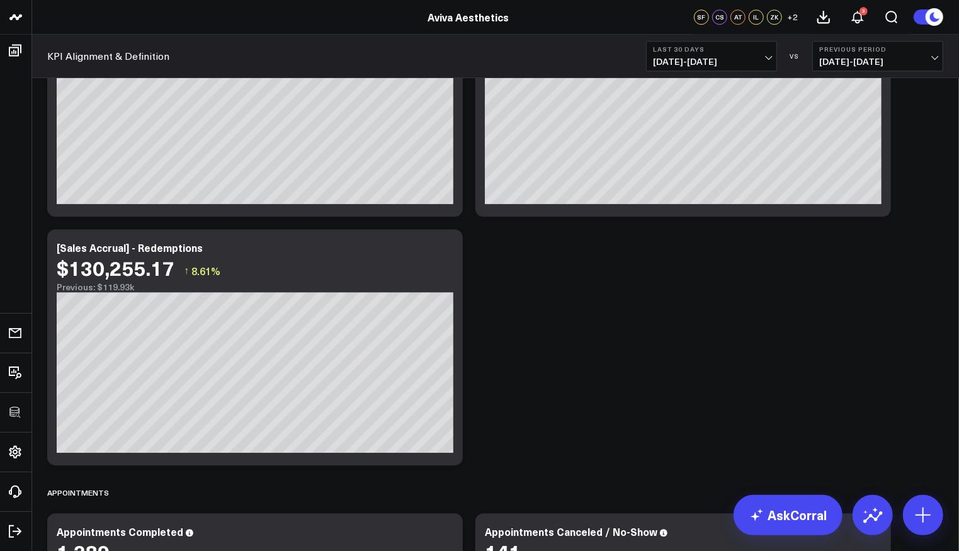
click at [547, 309] on div "Net Sales Modify via AI Copy link to widget Ask support Remove Create linked co…" at bounding box center [495, 116] width 909 height 3908
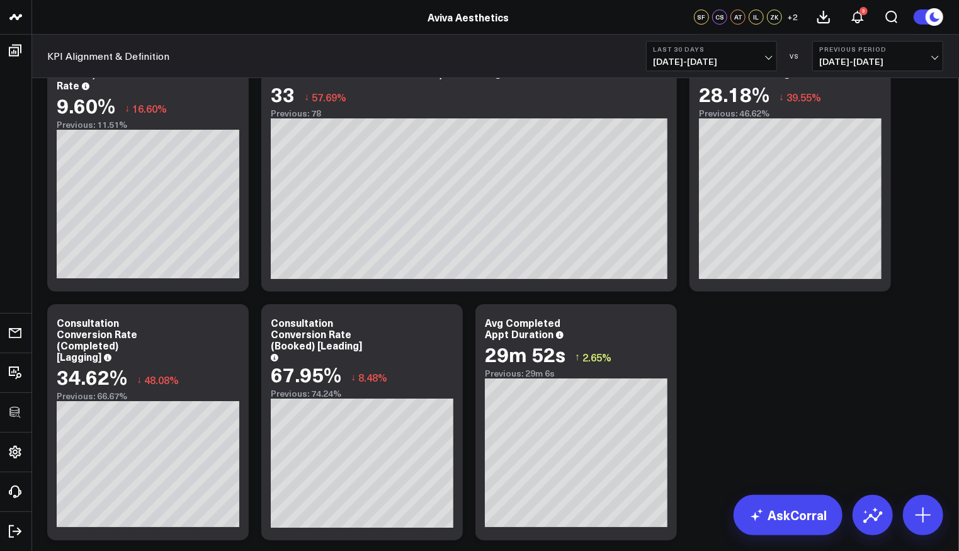
scroll to position [2741, 0]
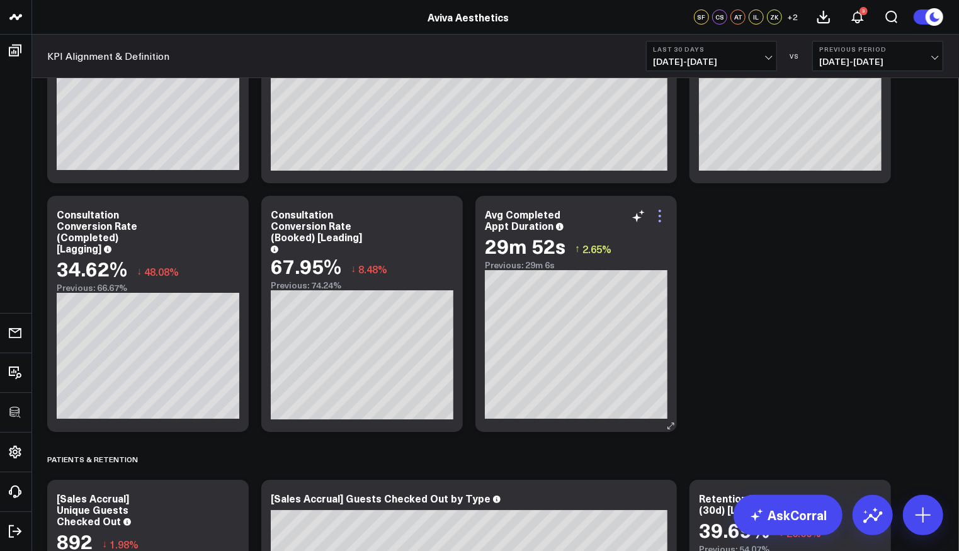
click at [664, 215] on icon at bounding box center [660, 215] width 15 height 15
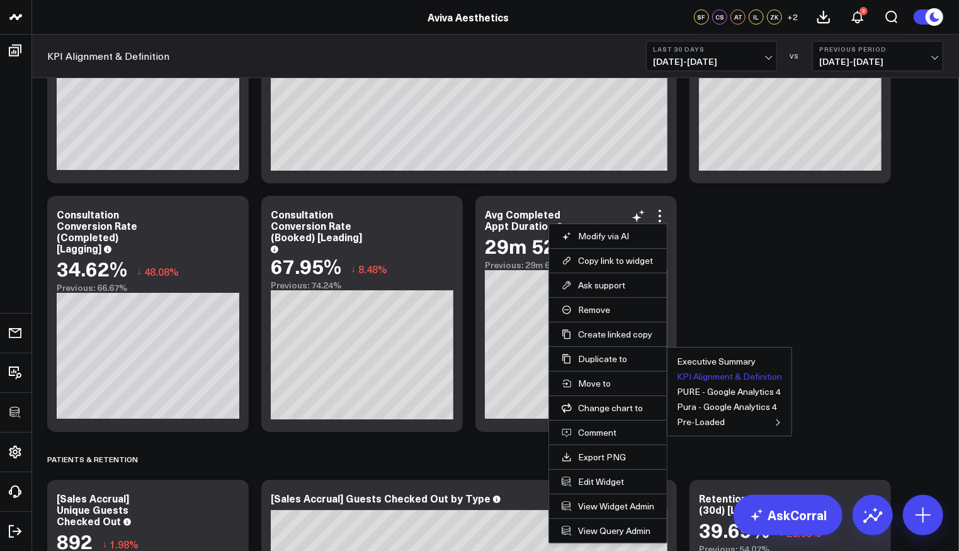
click at [717, 374] on button "KPI Alignment & Definition" at bounding box center [729, 376] width 105 height 9
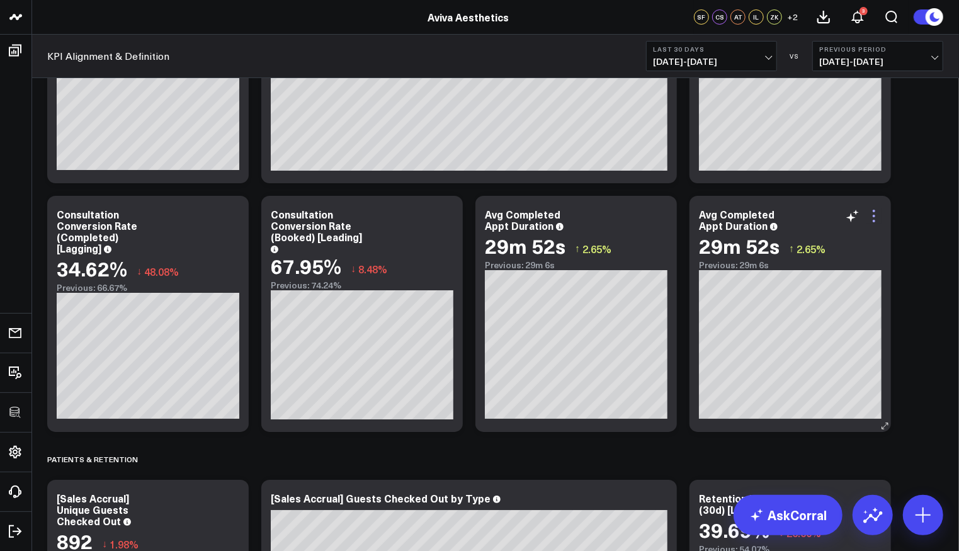
click at [874, 220] on icon at bounding box center [874, 221] width 3 height 3
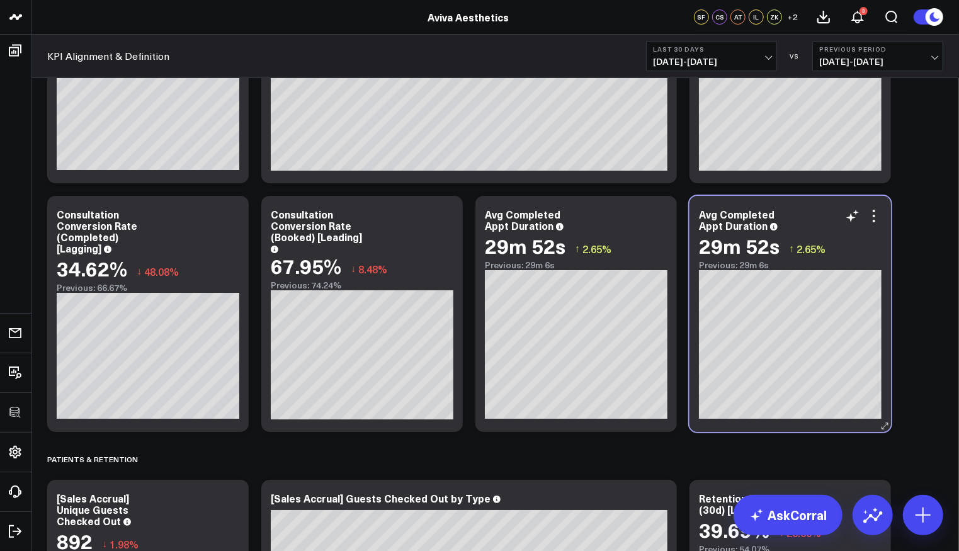
click at [748, 204] on div "Avg Completed Appt Duration 29m 52s ↑ 2.65% Previous: 29m 6s" at bounding box center [791, 314] width 202 height 236
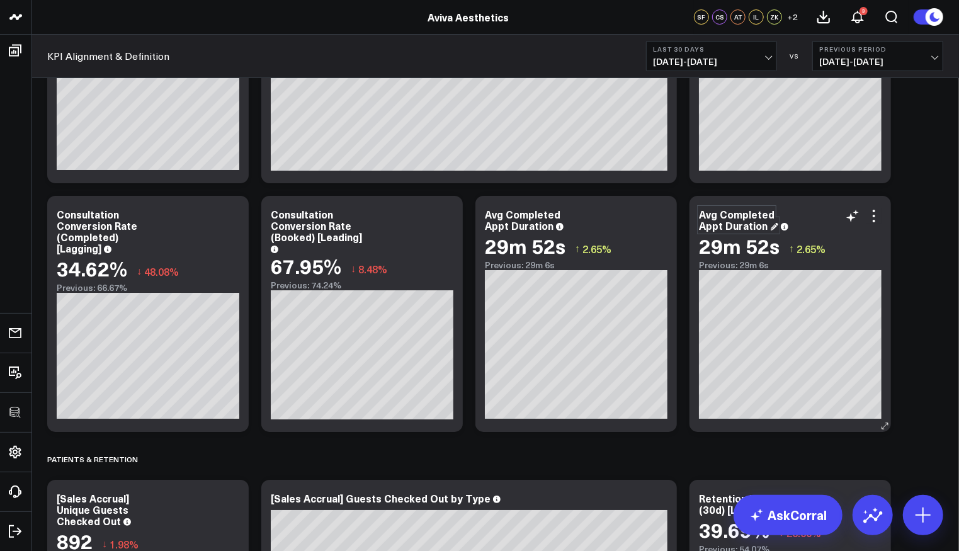
click at [766, 213] on div "Avg Completed Appt Duration" at bounding box center [738, 219] width 79 height 25
drag, startPoint x: 772, startPoint y: 212, endPoint x: 721, endPoint y: 215, distance: 51.1
click at [721, 215] on div "Avg Completed Appt Duration" at bounding box center [738, 219] width 79 height 25
click at [741, 225] on div "Avg Scheduled Appt Duration" at bounding box center [748, 219] width 99 height 25
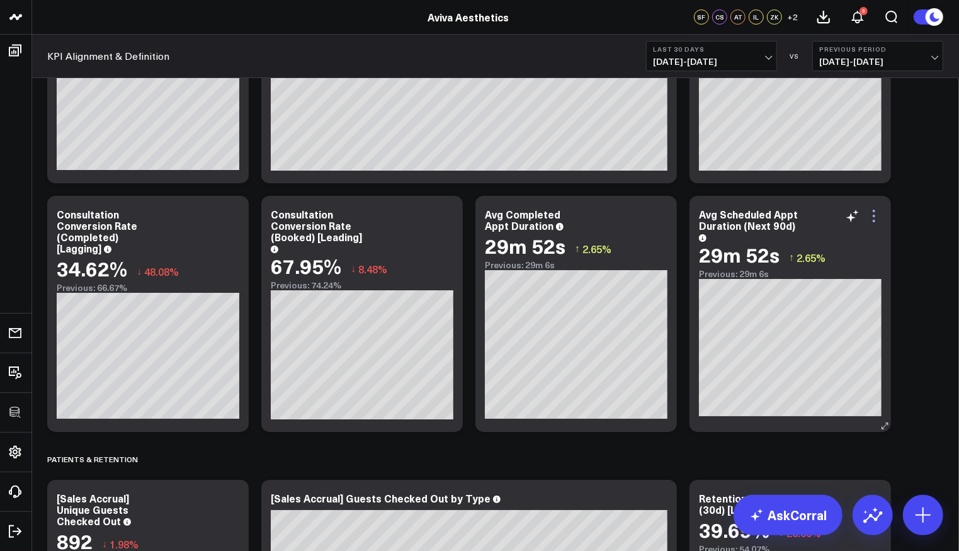
click at [876, 215] on icon at bounding box center [874, 215] width 15 height 15
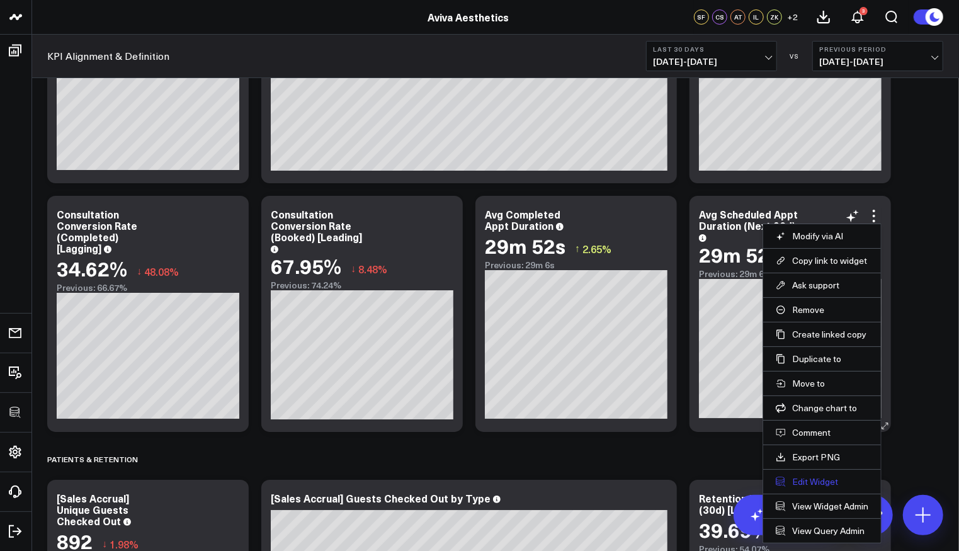
click at [825, 481] on button "Edit Widget" at bounding box center [822, 481] width 93 height 11
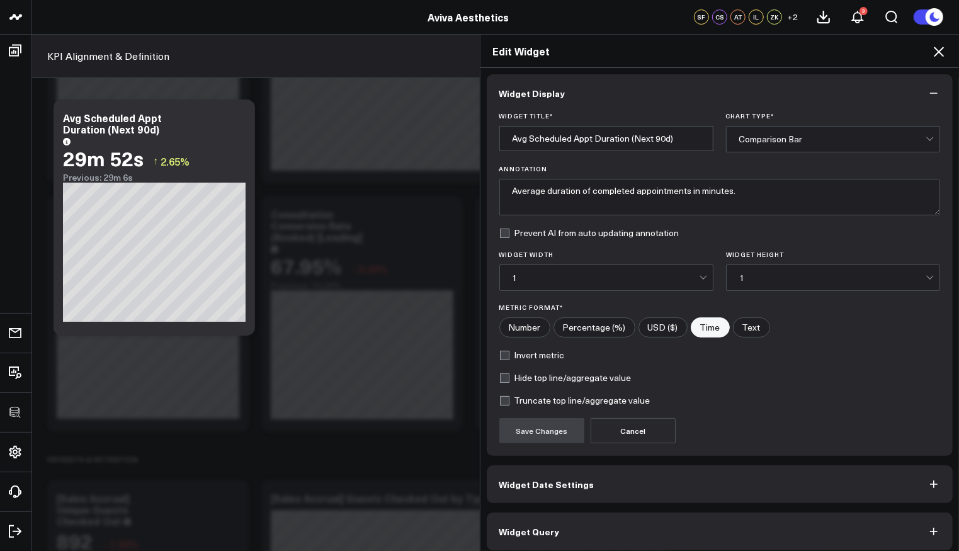
scroll to position [8, 0]
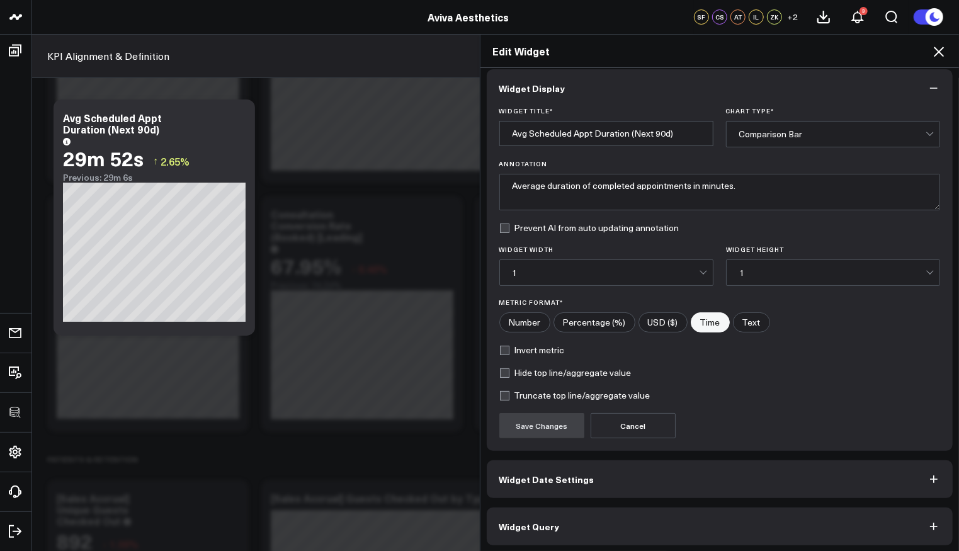
click at [571, 525] on button "Widget Query" at bounding box center [720, 527] width 467 height 38
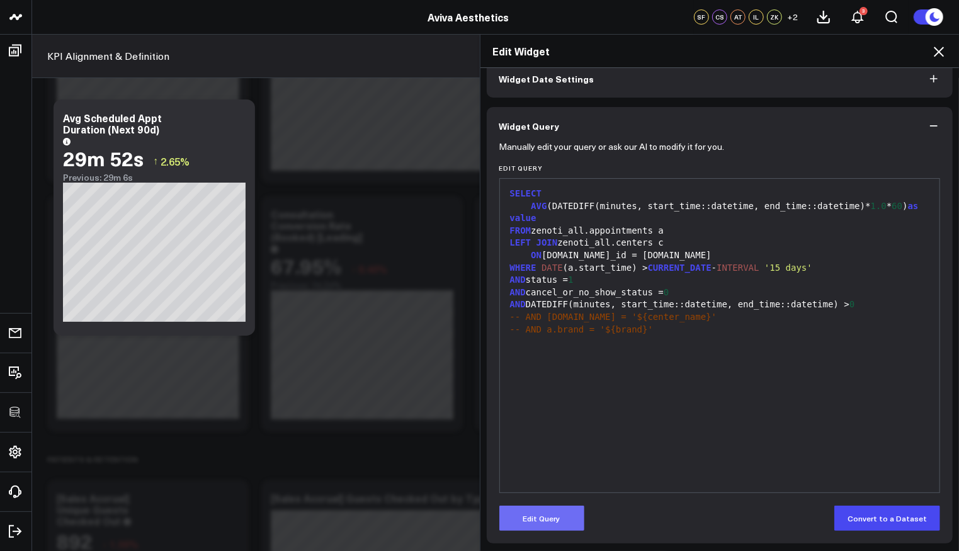
click at [559, 519] on button "Edit Query" at bounding box center [541, 518] width 85 height 25
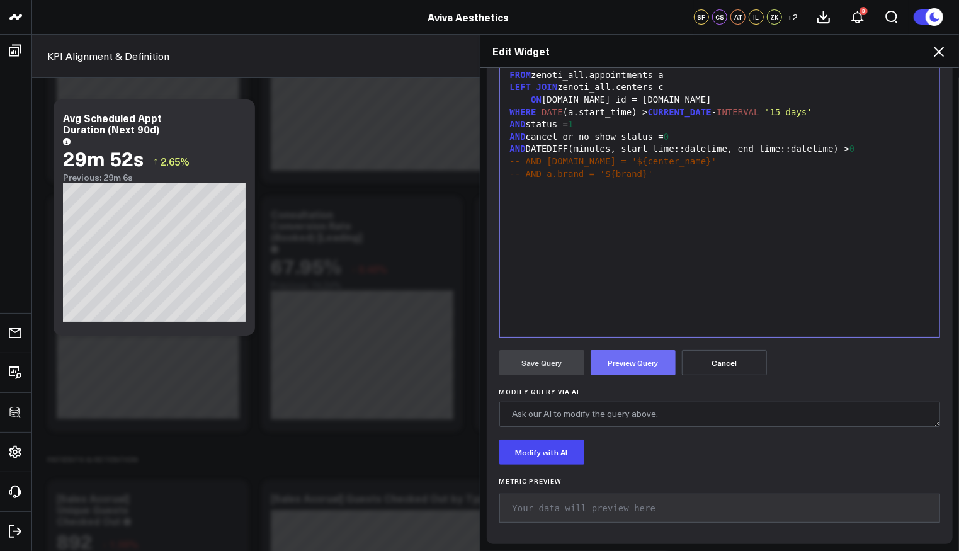
click at [636, 358] on button "Preview Query" at bounding box center [633, 362] width 85 height 25
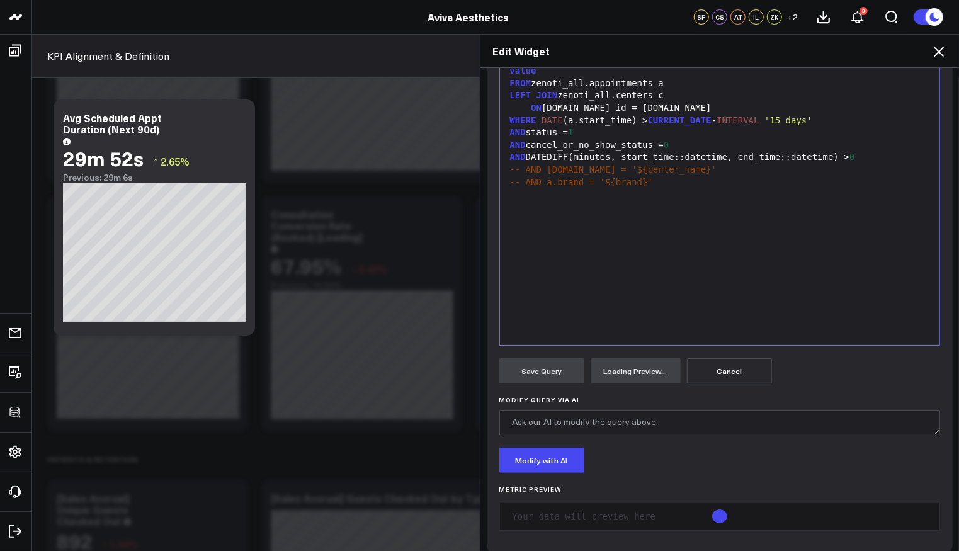
scroll to position [203, 0]
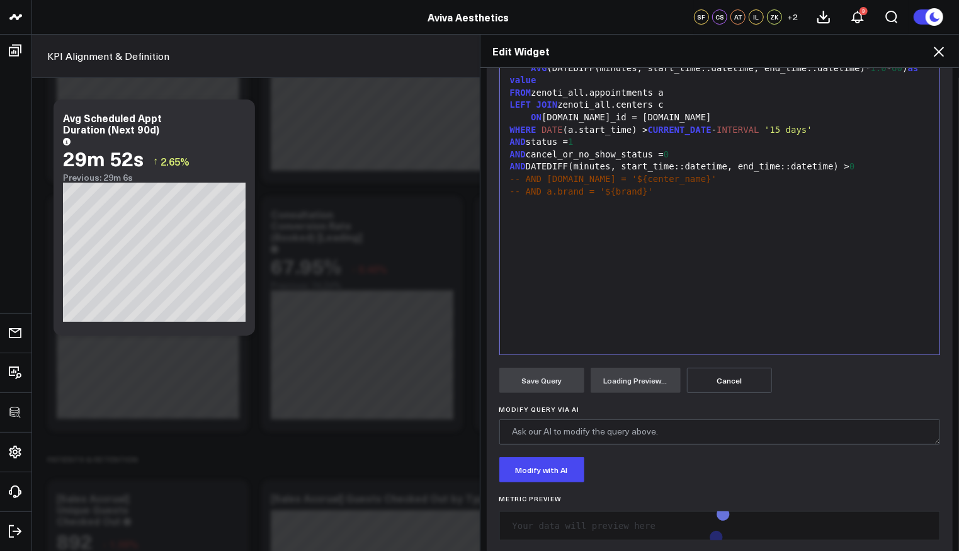
click at [640, 127] on div "WHERE DATE (a.start_time) > CURRENT_DATE - INTERVAL '15 days'" at bounding box center [720, 130] width 428 height 13
click at [644, 128] on div "WHERE DATE (a.start_time) > CURRENT_DATE - INTERVAL '15 days'" at bounding box center [720, 130] width 428 height 13
drag, startPoint x: 715, startPoint y: 130, endPoint x: 846, endPoint y: 128, distance: 131.0
click at [846, 128] on div "WHERE DATE (a.start_time) >= CURRENT_DATE - INTERVAL '15 days'" at bounding box center [720, 130] width 428 height 13
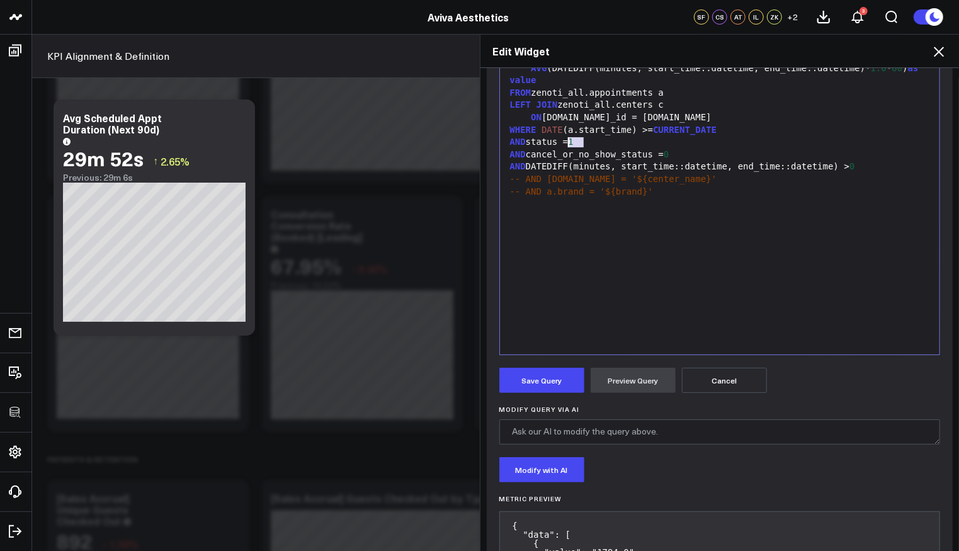
drag, startPoint x: 584, startPoint y: 140, endPoint x: 564, endPoint y: 140, distance: 19.5
click at [564, 140] on div "AND status = 1" at bounding box center [720, 142] width 428 height 13
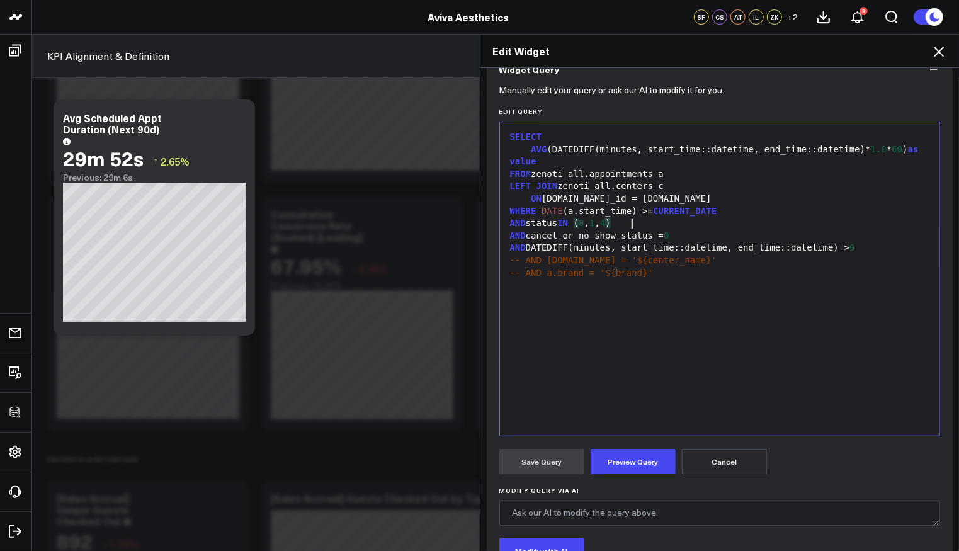
scroll to position [109, 0]
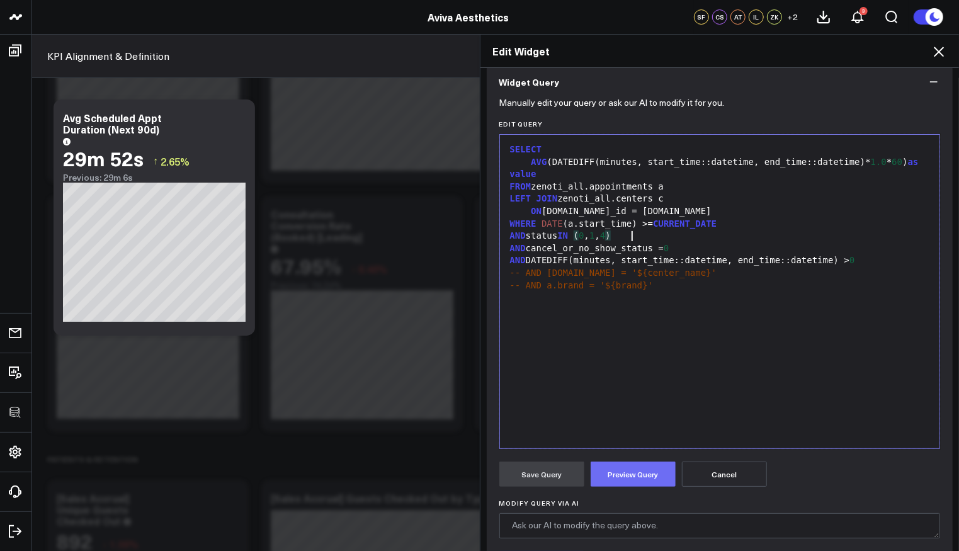
click at [648, 466] on button "Preview Query" at bounding box center [633, 474] width 85 height 25
drag, startPoint x: 612, startPoint y: 236, endPoint x: 641, endPoint y: 237, distance: 29.0
click at [603, 236] on div "AND status IN ( 0 , 1 , 4 )" at bounding box center [720, 236] width 428 height 13
click at [680, 235] on div "AND status IN ( 0 , 1 , 4 )" at bounding box center [720, 236] width 428 height 13
click at [533, 477] on button "Save Query" at bounding box center [541, 474] width 85 height 25
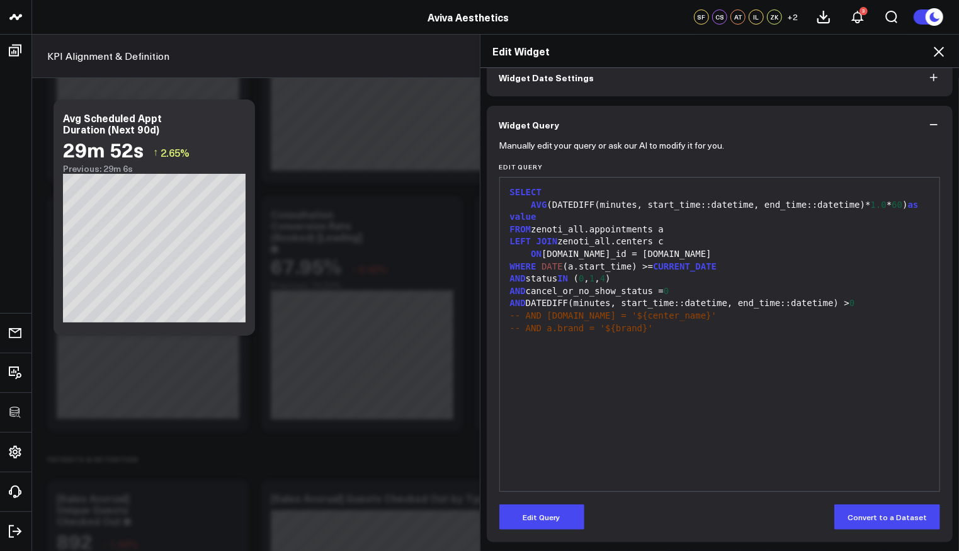
scroll to position [65, 0]
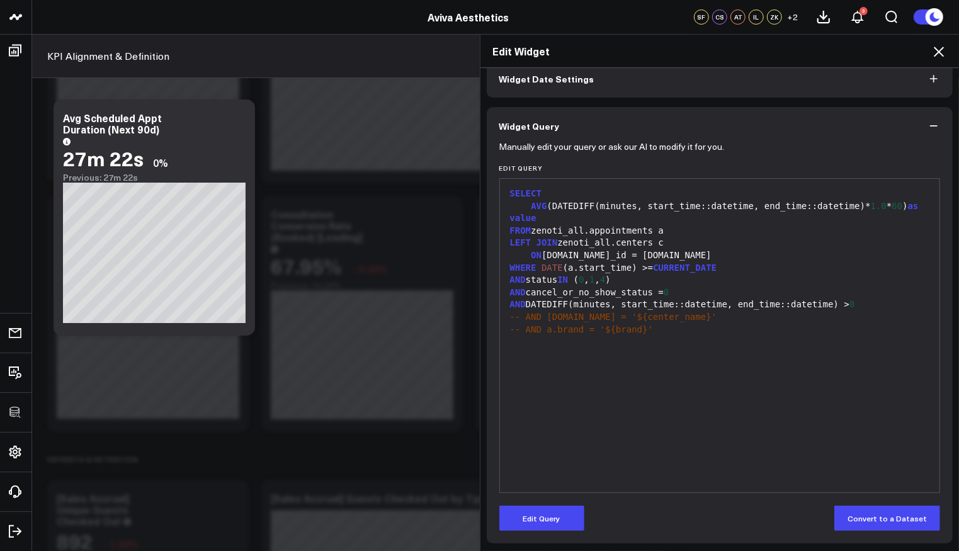
click at [939, 48] on icon at bounding box center [939, 51] width 15 height 15
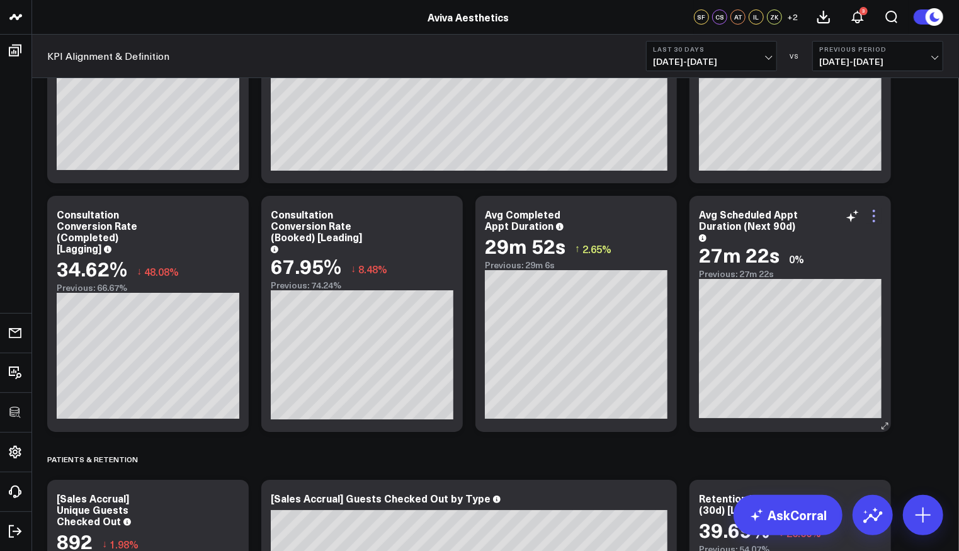
click at [872, 212] on icon at bounding box center [874, 215] width 15 height 15
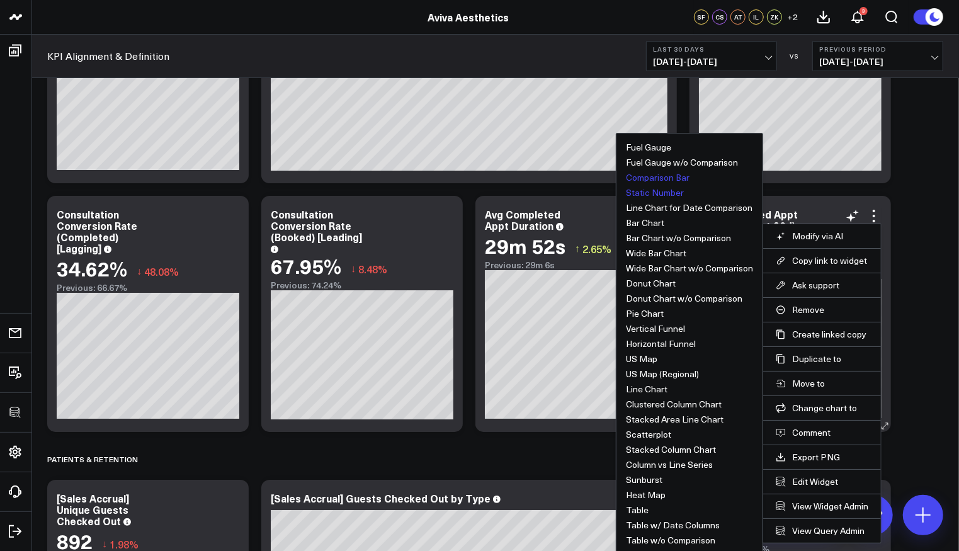
click at [643, 188] on button "Static Number" at bounding box center [655, 192] width 58 height 9
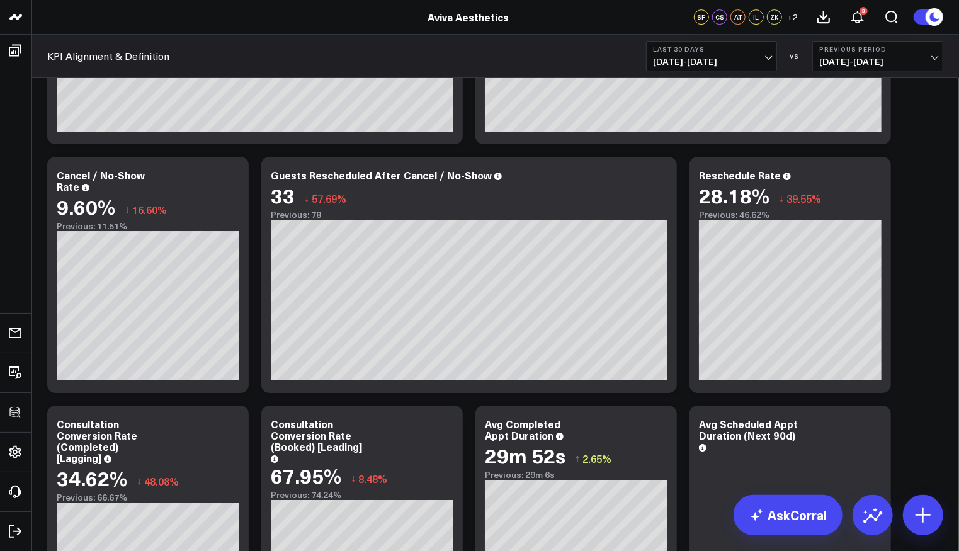
scroll to position [2536, 0]
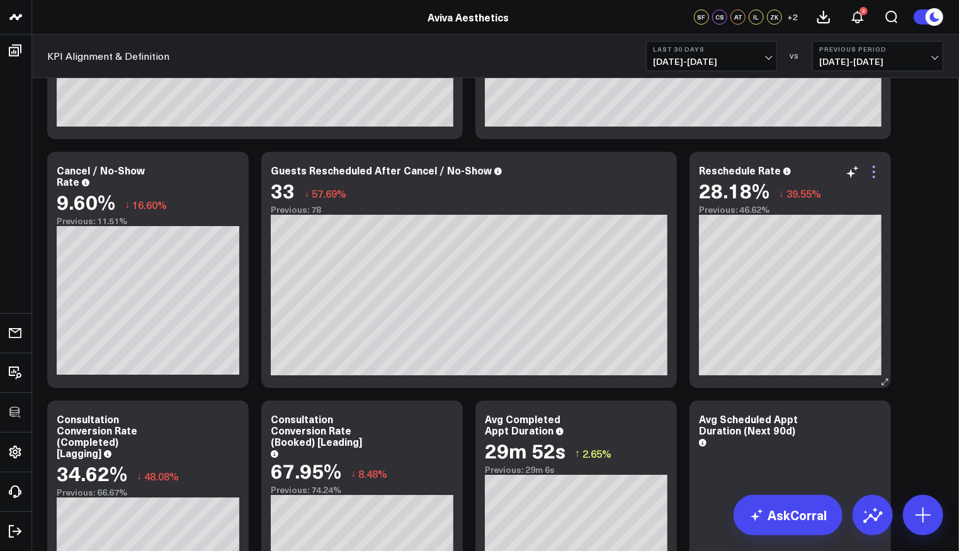
click at [880, 176] on icon at bounding box center [874, 171] width 15 height 15
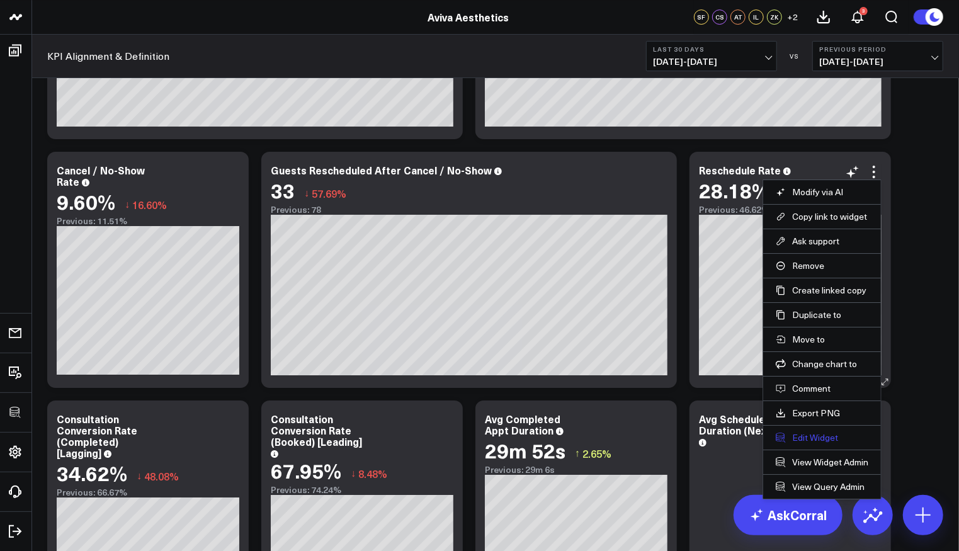
click at [823, 432] on button "Edit Widget" at bounding box center [822, 437] width 93 height 11
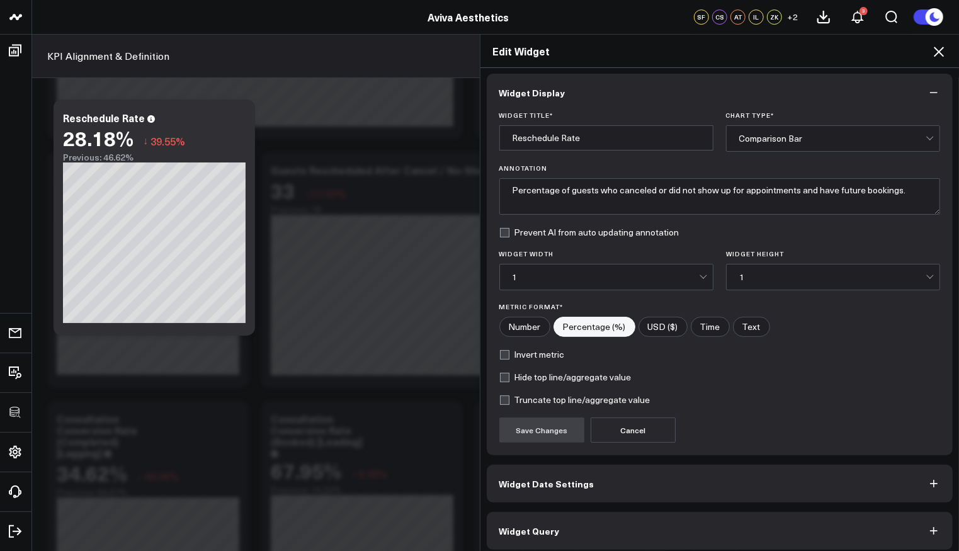
scroll to position [8, 0]
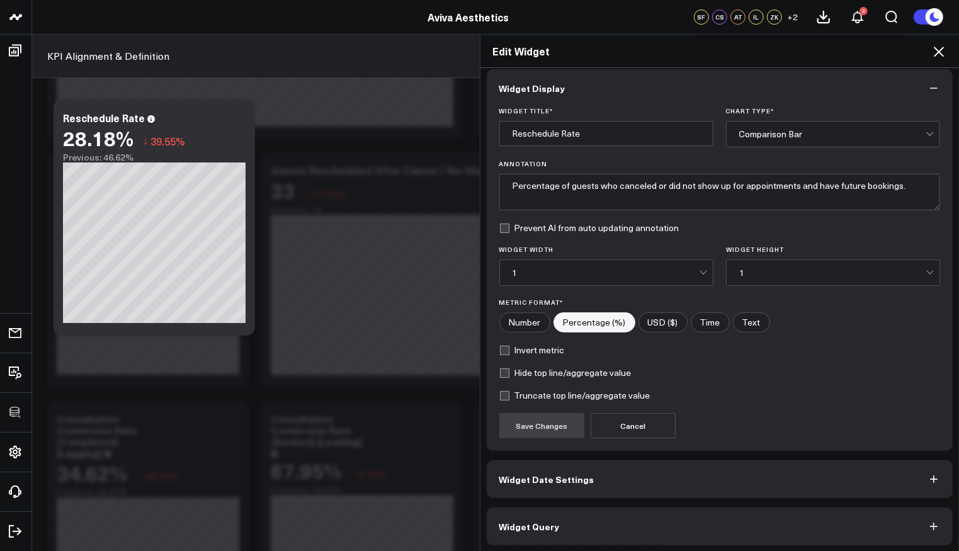
click at [619, 522] on button "Widget Query" at bounding box center [720, 527] width 467 height 38
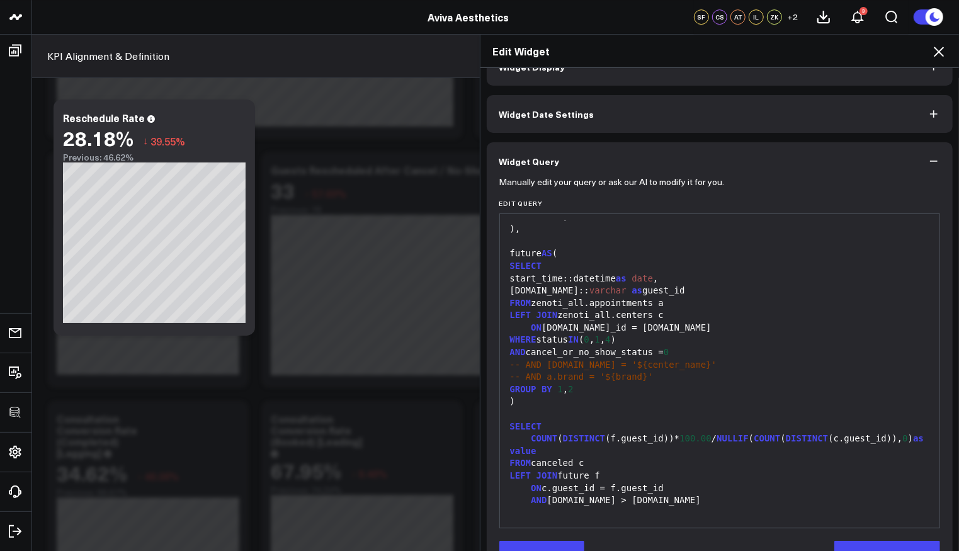
scroll to position [65, 0]
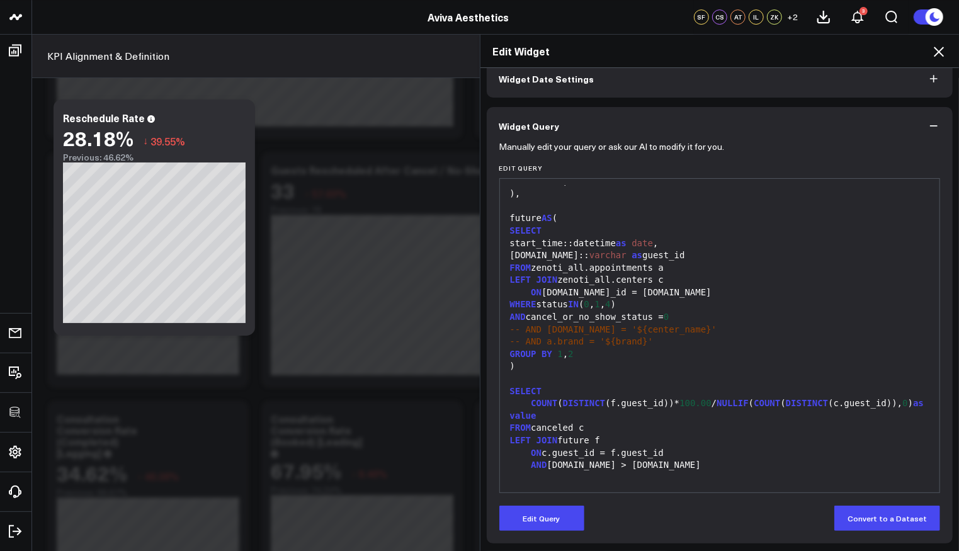
drag, startPoint x: 552, startPoint y: 520, endPoint x: 564, endPoint y: 496, distance: 26.2
click at [552, 519] on button "Edit Query" at bounding box center [541, 518] width 85 height 25
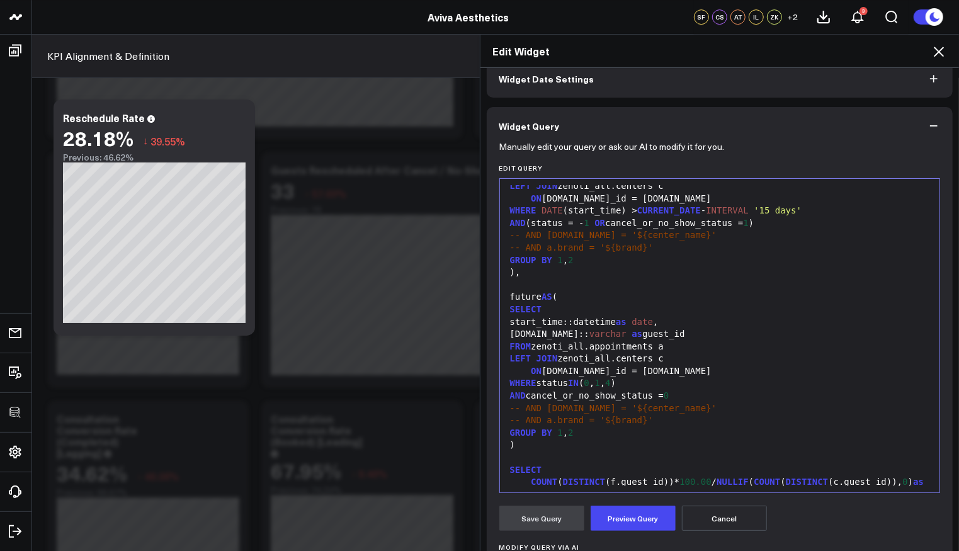
scroll to position [0, 0]
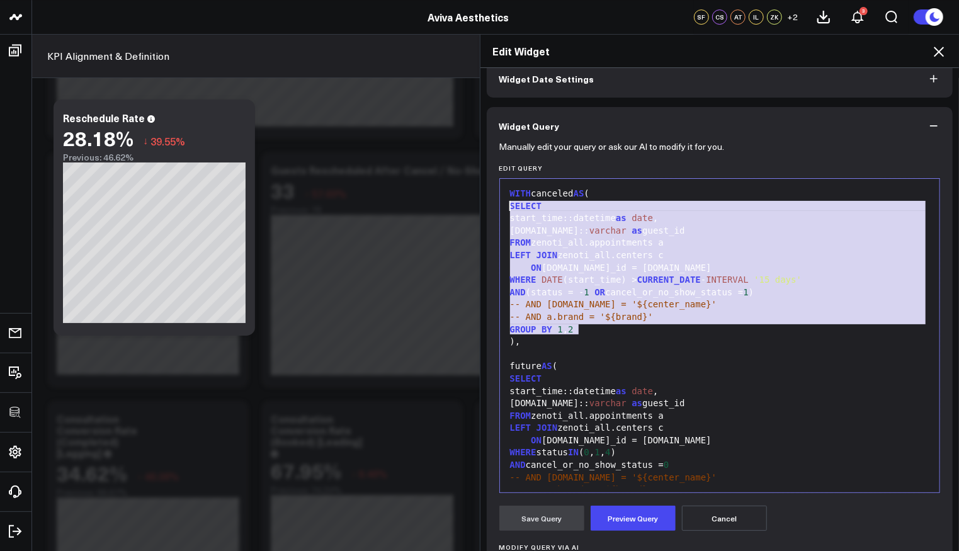
drag, startPoint x: 606, startPoint y: 328, endPoint x: 480, endPoint y: 205, distance: 175.9
click at [481, 205] on div "Widget Display Widget Date Settings Widget Query Manually edit your query or as…" at bounding box center [720, 310] width 479 height 484
copy div "SELECT start_time::datetime as date , [DOMAIN_NAME]:: [PERSON_NAME] as guest_id…"
click at [942, 58] on icon at bounding box center [939, 51] width 15 height 15
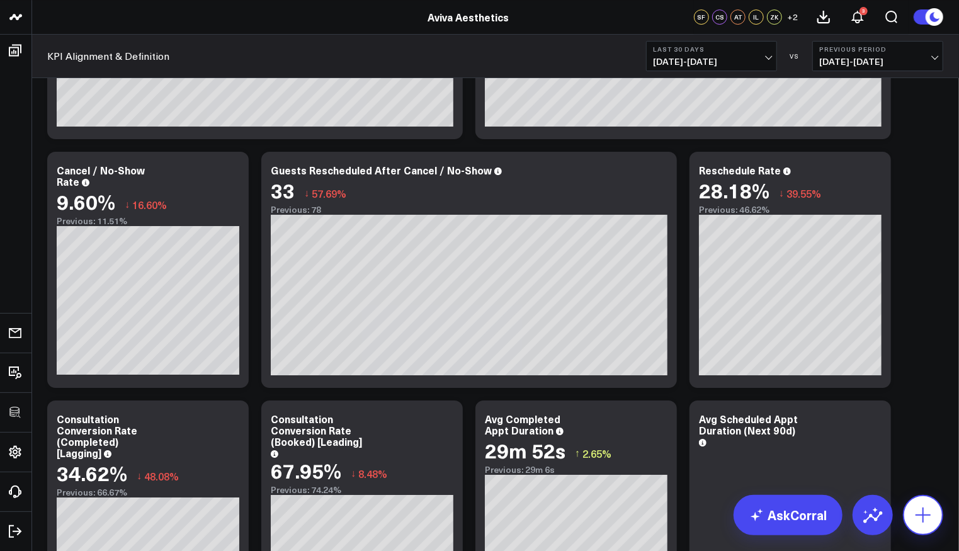
click at [925, 504] on button at bounding box center [923, 515] width 40 height 40
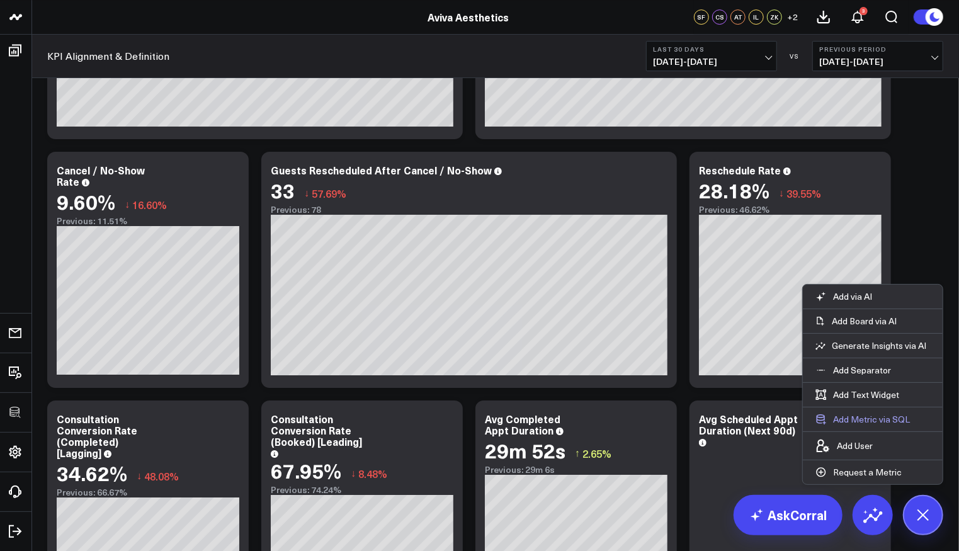
click at [863, 421] on button "Add Metric via SQL" at bounding box center [863, 420] width 120 height 24
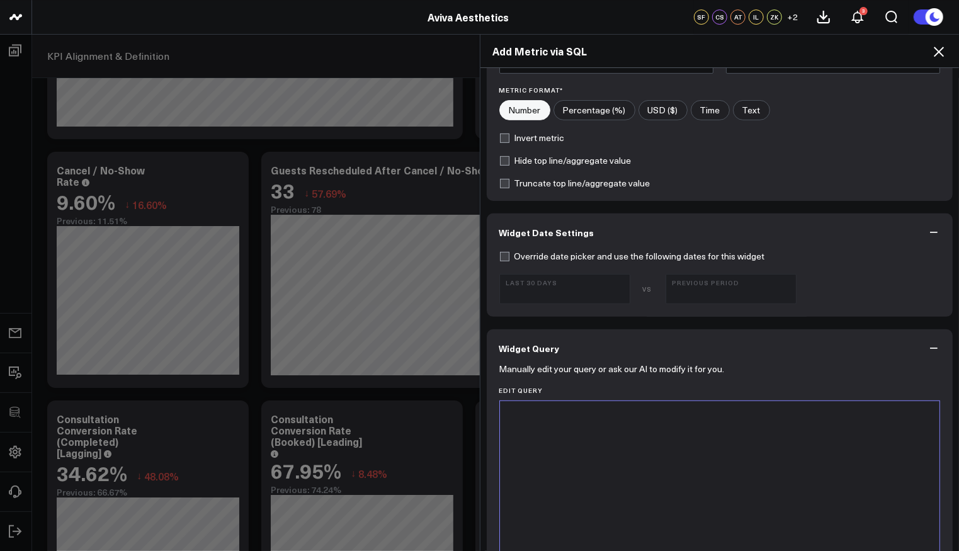
scroll to position [452, 0]
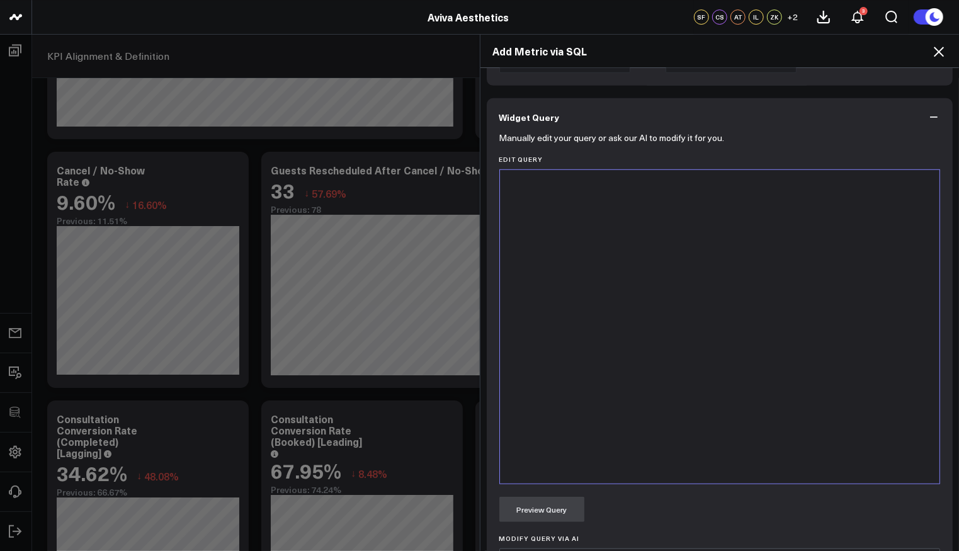
click at [610, 350] on div at bounding box center [720, 326] width 428 height 301
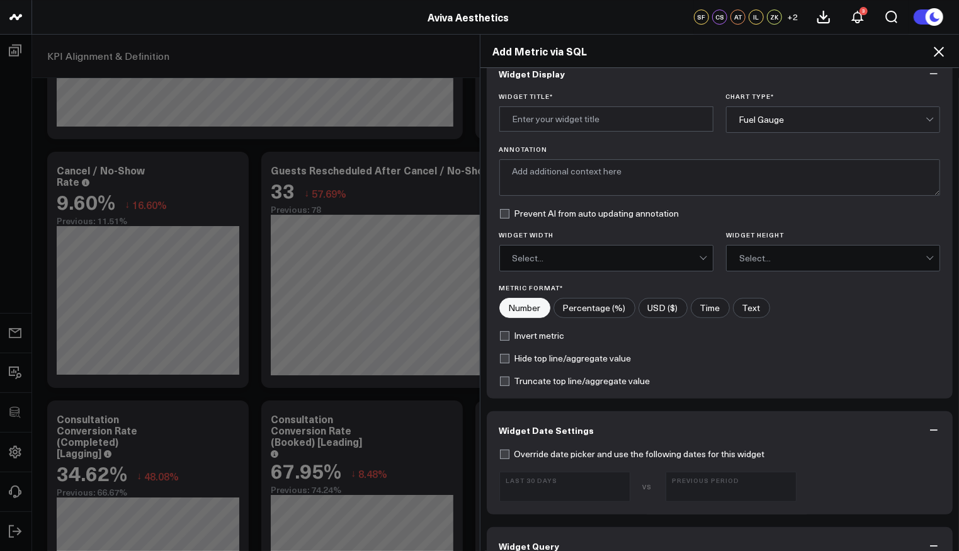
scroll to position [0, 0]
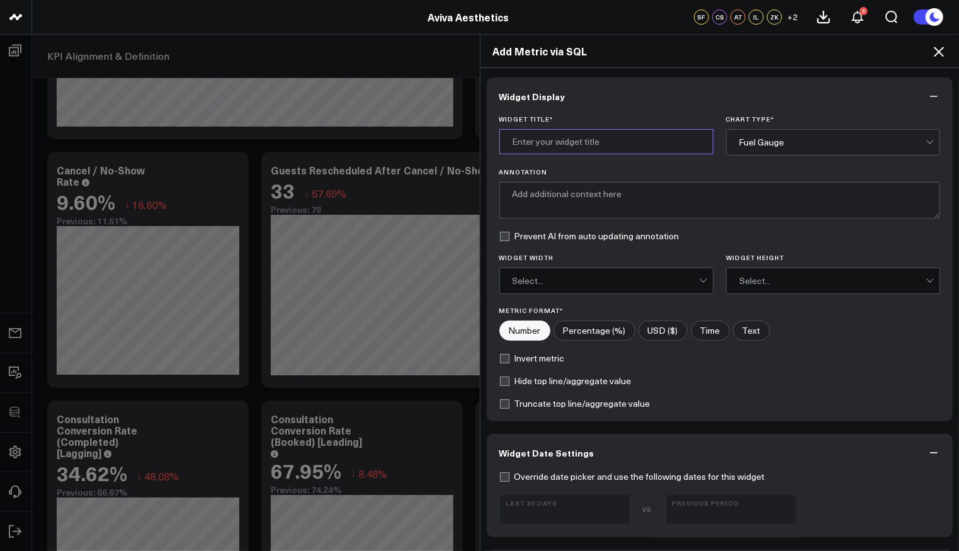
click at [570, 137] on input "Widget Title *" at bounding box center [606, 141] width 214 height 25
type input "% Completed Appointments That Were Prebooked"
click at [792, 134] on div "Fuel Gauge" at bounding box center [832, 142] width 186 height 25
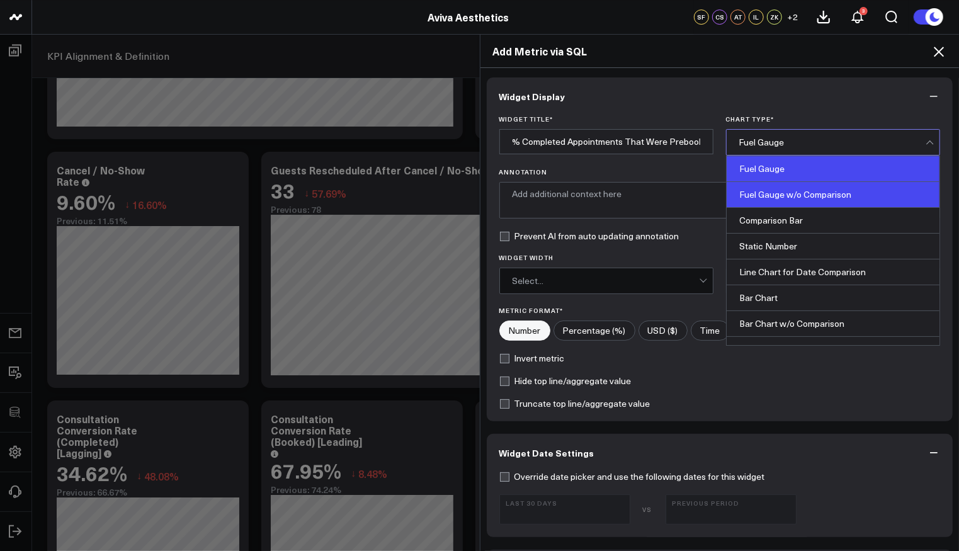
click at [791, 205] on div "Fuel Gauge w/o Comparison" at bounding box center [833, 195] width 213 height 26
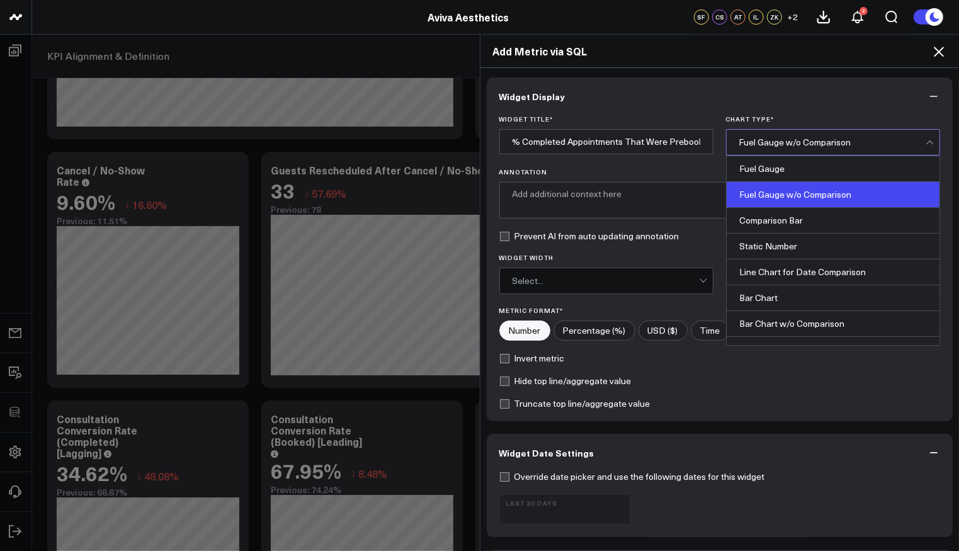
click at [782, 152] on div "Fuel Gauge w/o Comparison" at bounding box center [832, 142] width 186 height 25
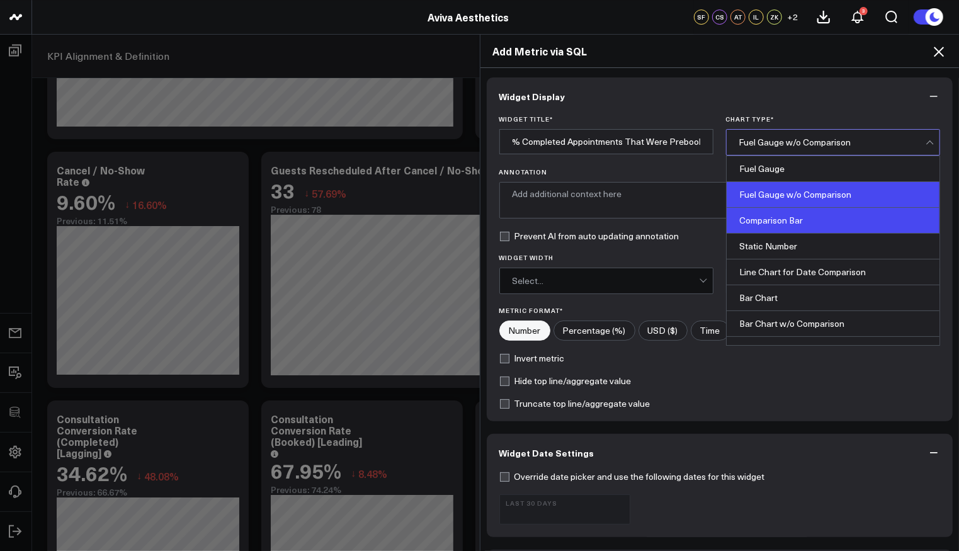
click at [774, 217] on div "Comparison Bar" at bounding box center [833, 221] width 213 height 26
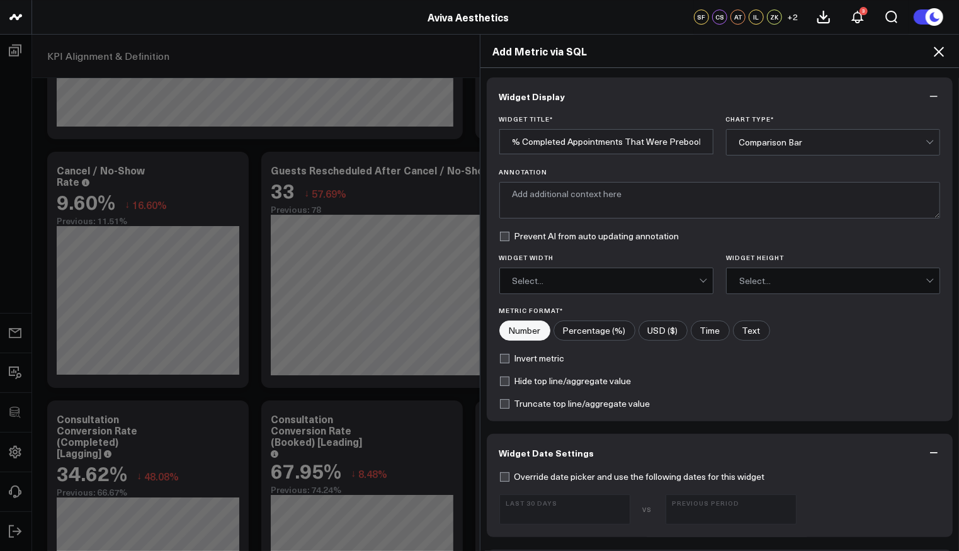
click at [568, 325] on input"] "Percentage (%)" at bounding box center [594, 330] width 81 height 19
radio input"] "true"
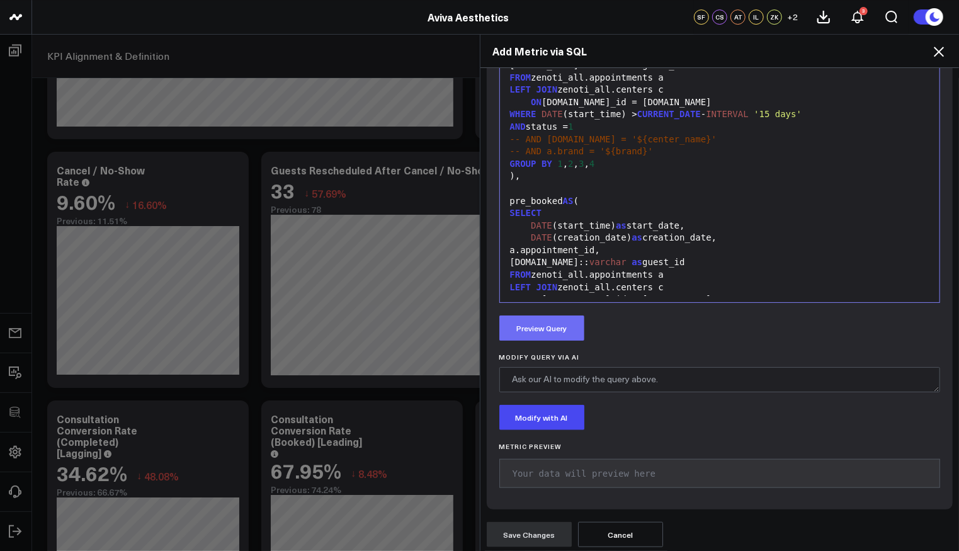
click at [540, 319] on button "Preview Query" at bounding box center [541, 328] width 85 height 25
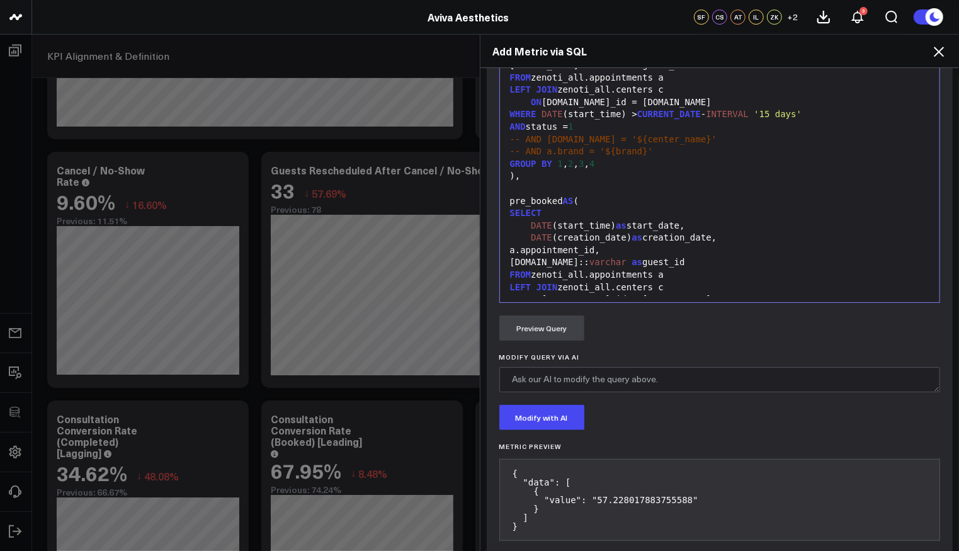
scroll to position [686, 0]
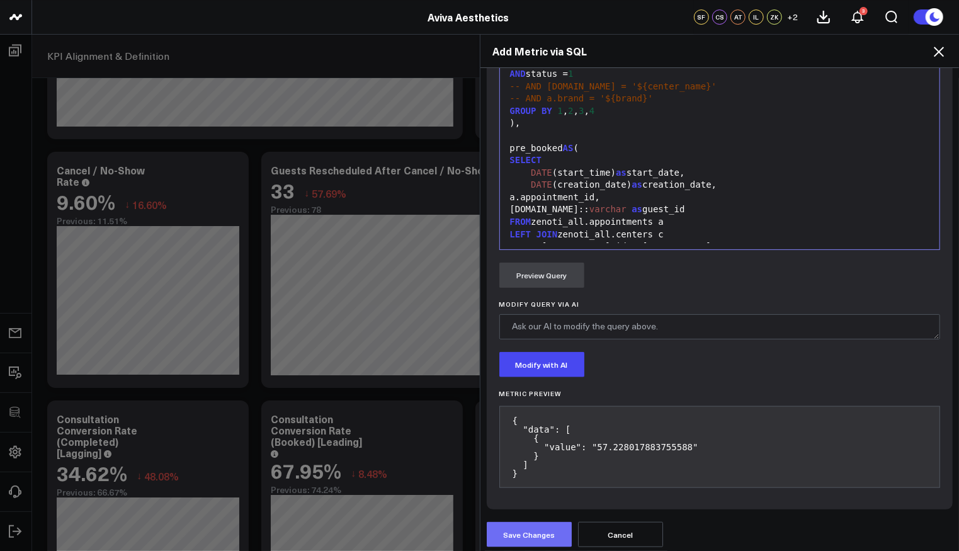
click at [546, 527] on button "Save Changes" at bounding box center [529, 534] width 85 height 25
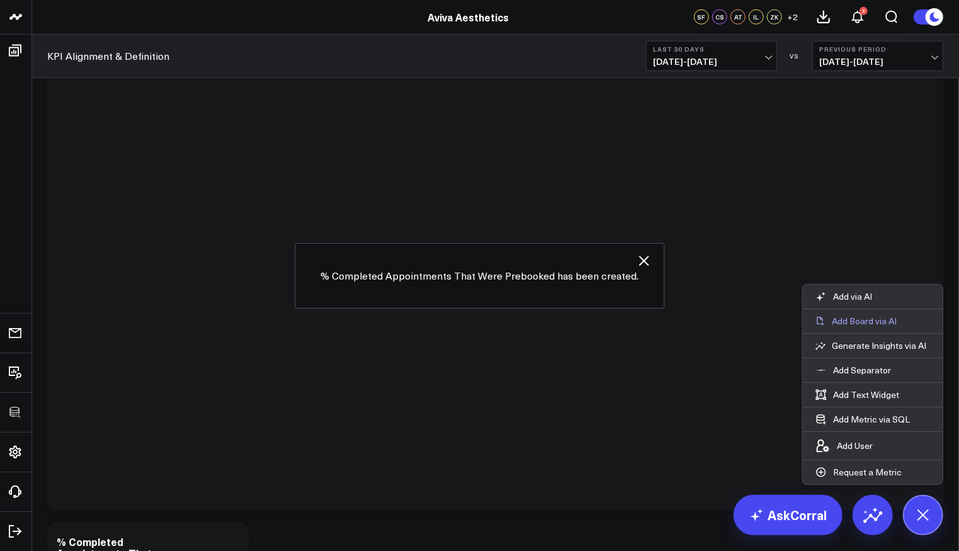
scroll to position [3519, 0]
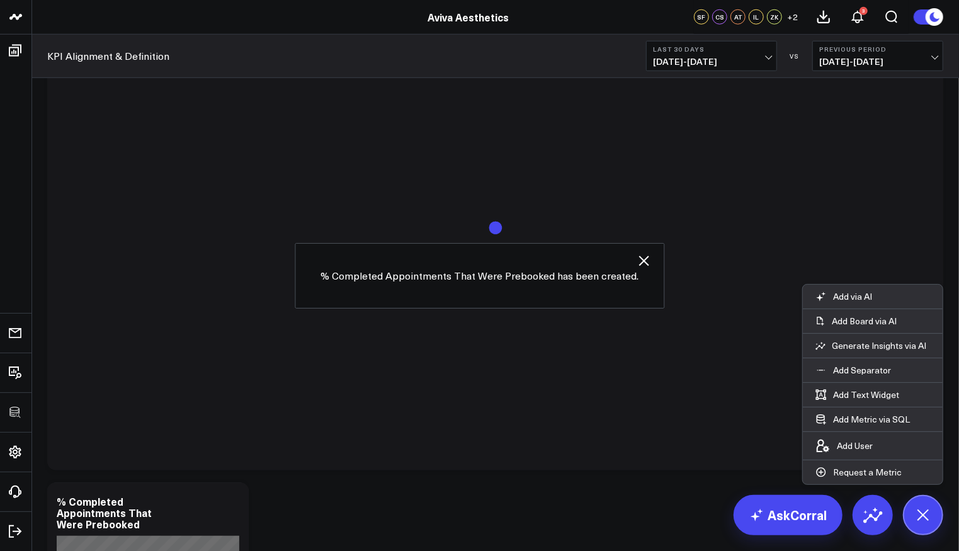
click at [914, 523] on button at bounding box center [923, 515] width 40 height 40
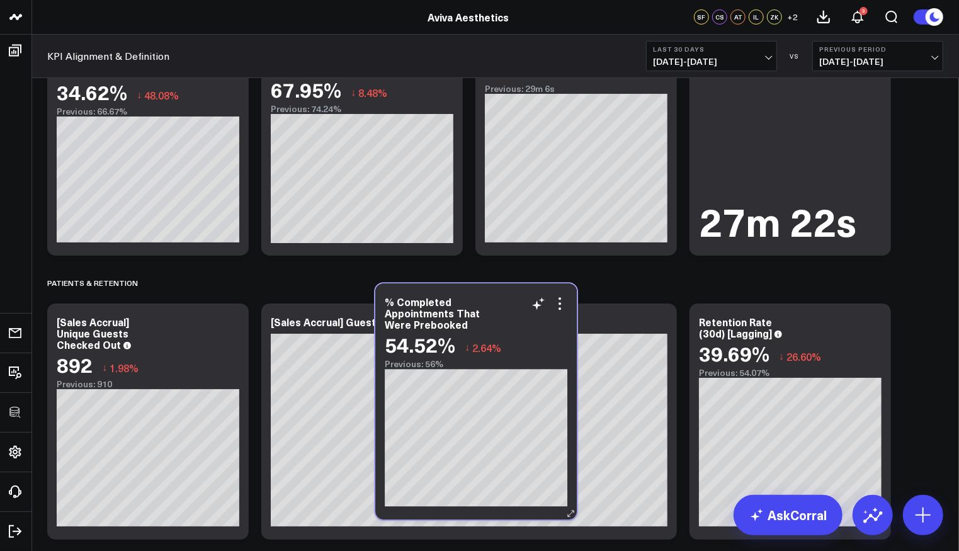
scroll to position [2873, 0]
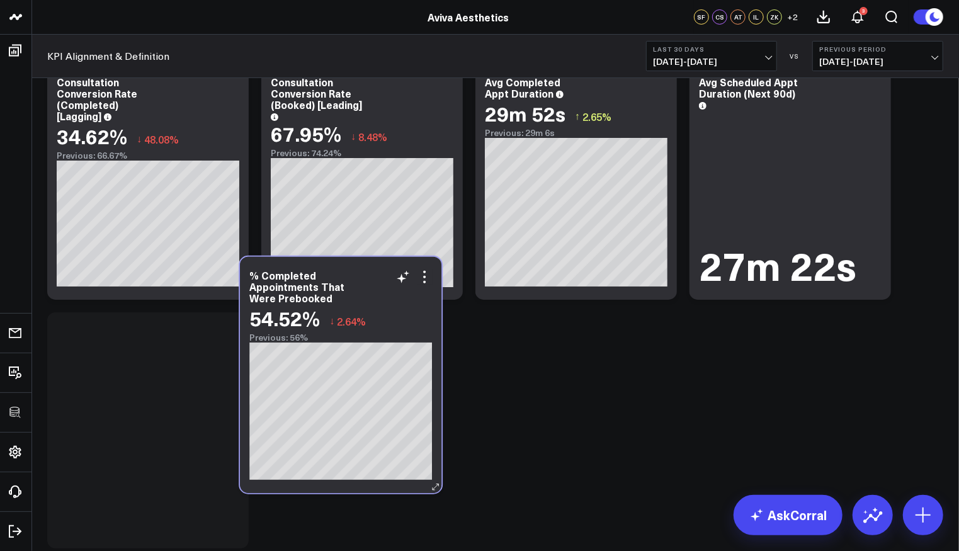
drag, startPoint x: 189, startPoint y: 305, endPoint x: 377, endPoint y: 328, distance: 189.7
click at [377, 328] on div "54.52% ↓ 2.64%" at bounding box center [340, 318] width 183 height 23
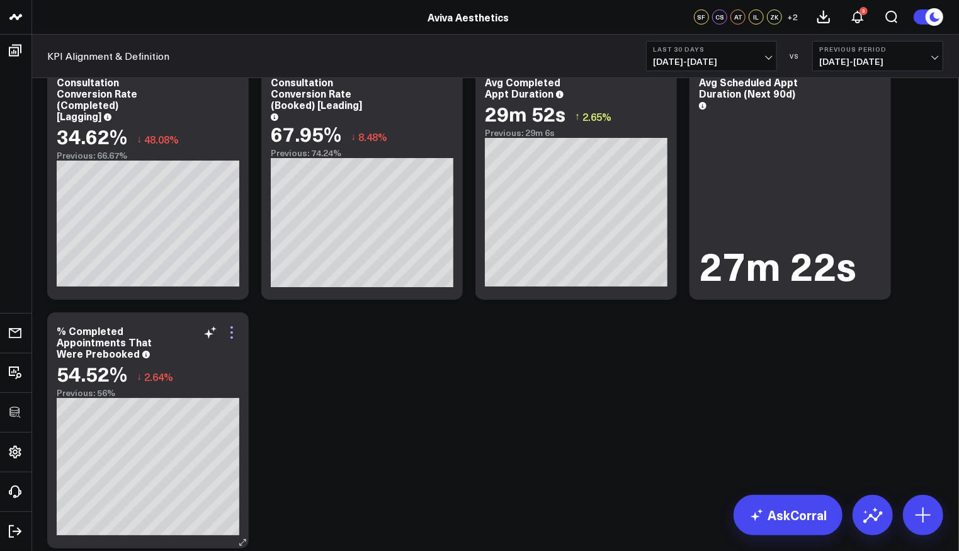
click at [232, 332] on icon at bounding box center [231, 332] width 15 height 15
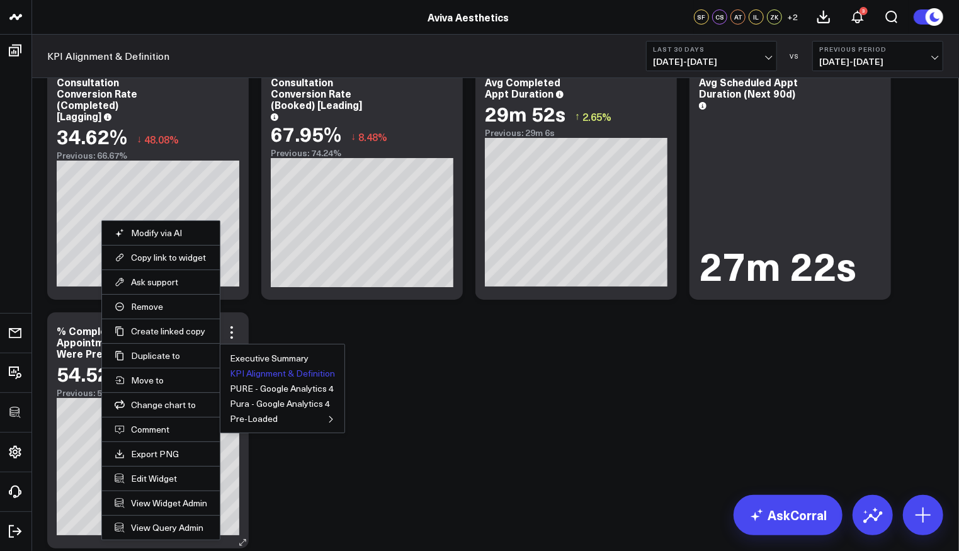
click at [285, 372] on button "KPI Alignment & Definition" at bounding box center [282, 373] width 105 height 9
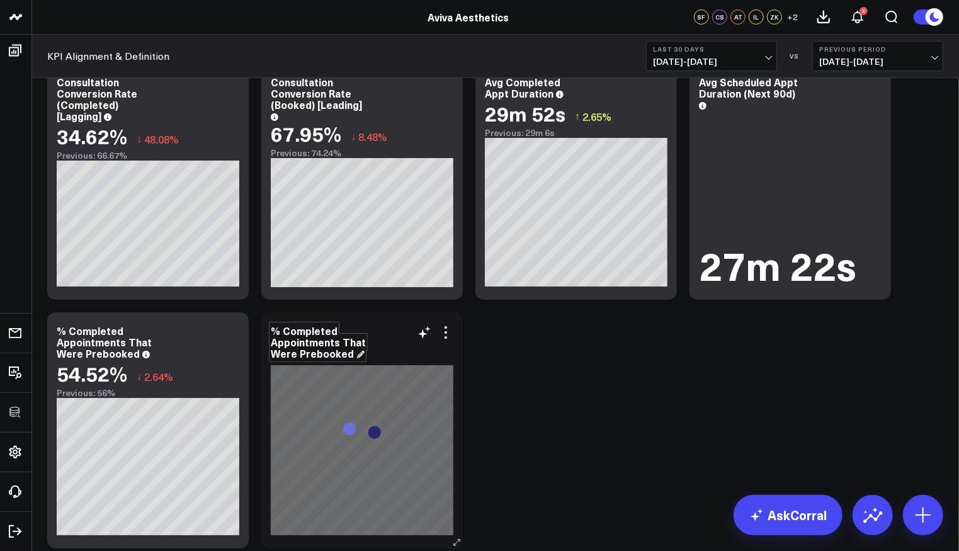
click at [304, 336] on div "% Completed Appointments That Were Prebooked" at bounding box center [318, 342] width 95 height 37
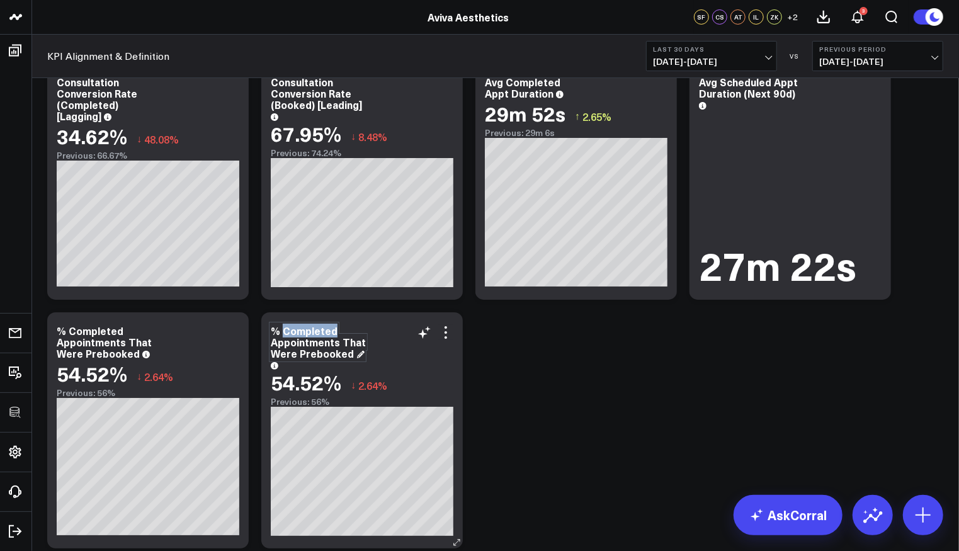
drag, startPoint x: 283, startPoint y: 329, endPoint x: 341, endPoint y: 334, distance: 57.5
click at [341, 334] on div "% Completed Appointments That Were Prebooked" at bounding box center [318, 342] width 95 height 37
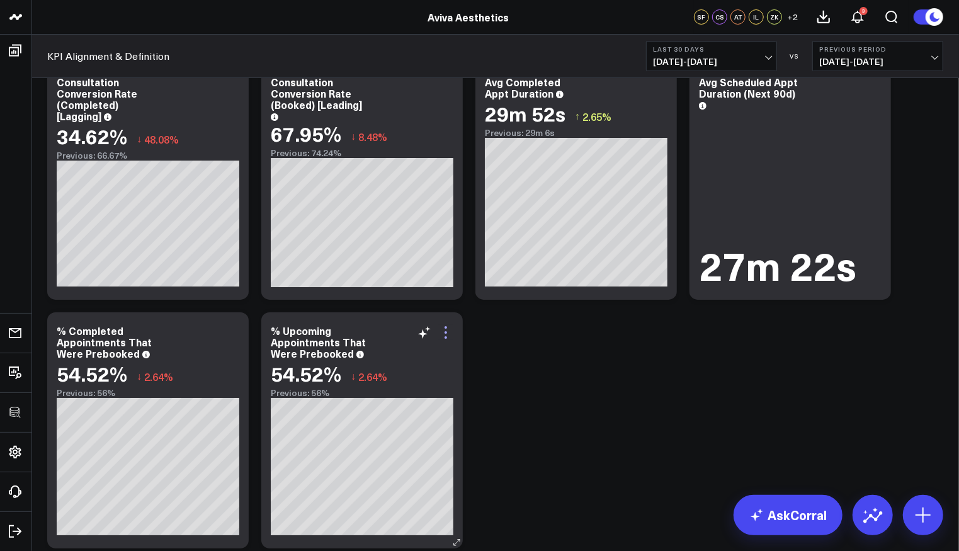
click at [449, 328] on icon at bounding box center [445, 332] width 15 height 15
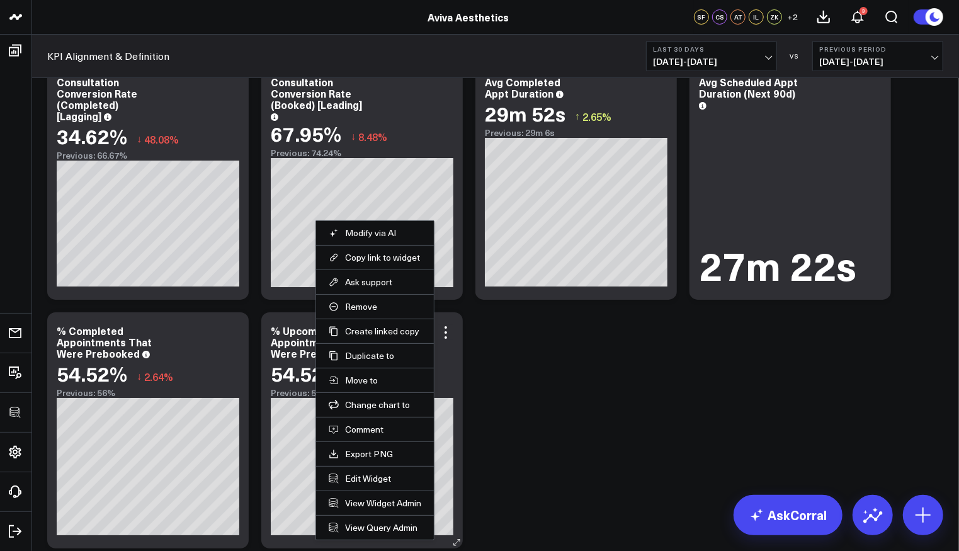
click at [379, 467] on li "Edit Widget" at bounding box center [375, 478] width 118 height 25
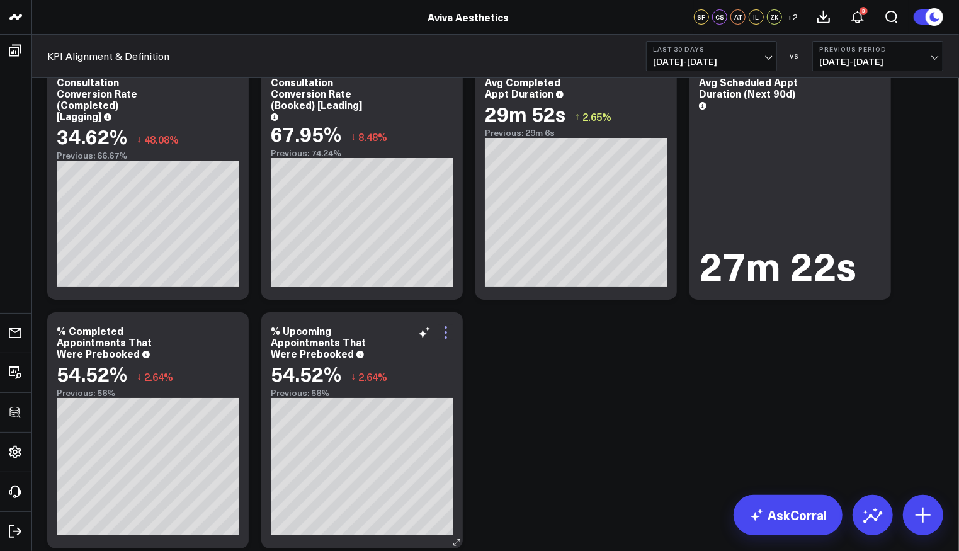
click at [443, 337] on icon at bounding box center [445, 332] width 15 height 15
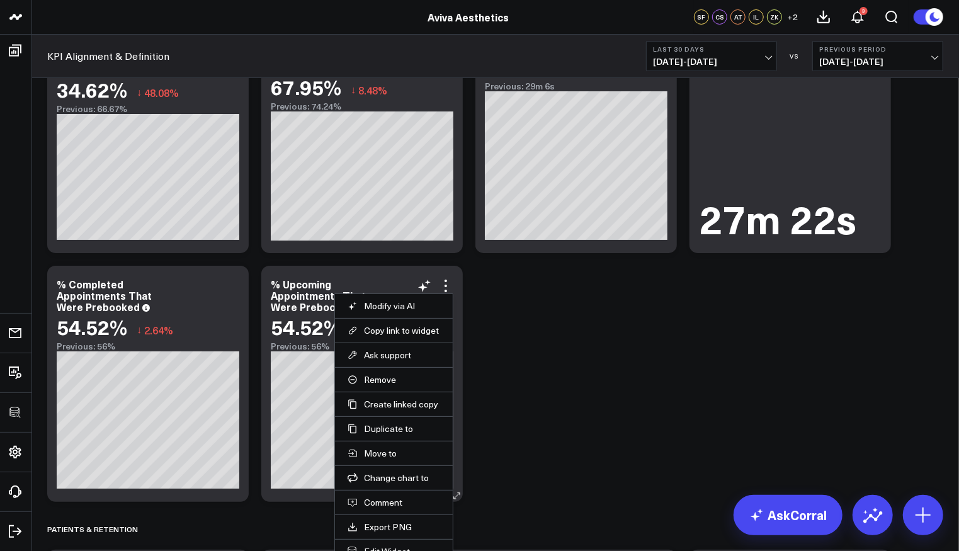
scroll to position [2974, 0]
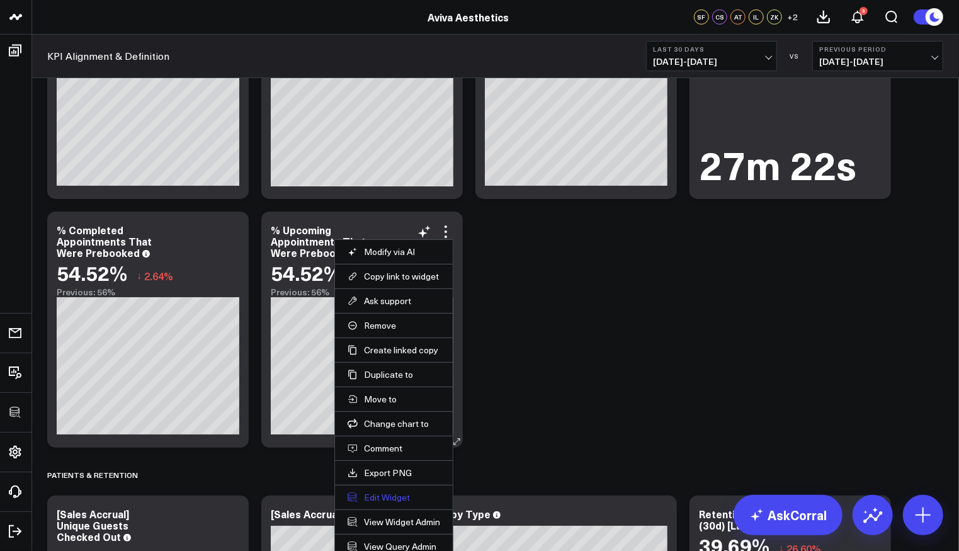
click at [377, 492] on button "Edit Widget" at bounding box center [394, 497] width 93 height 11
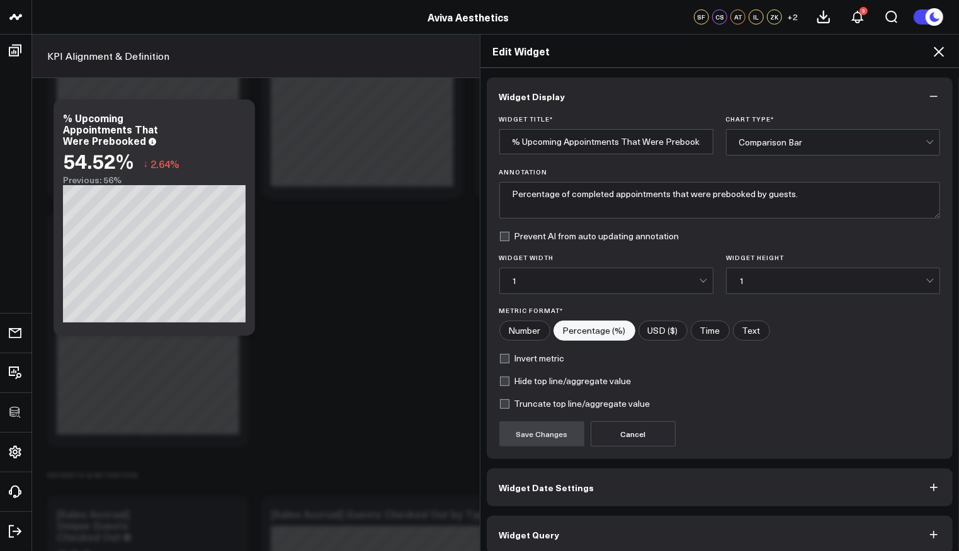
click at [559, 532] on button "Widget Query" at bounding box center [720, 535] width 467 height 38
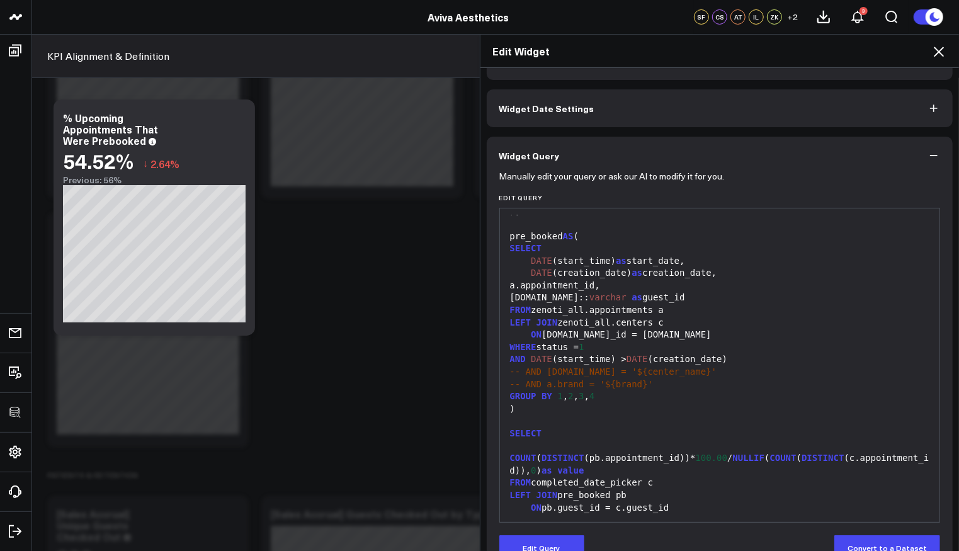
scroll to position [65, 0]
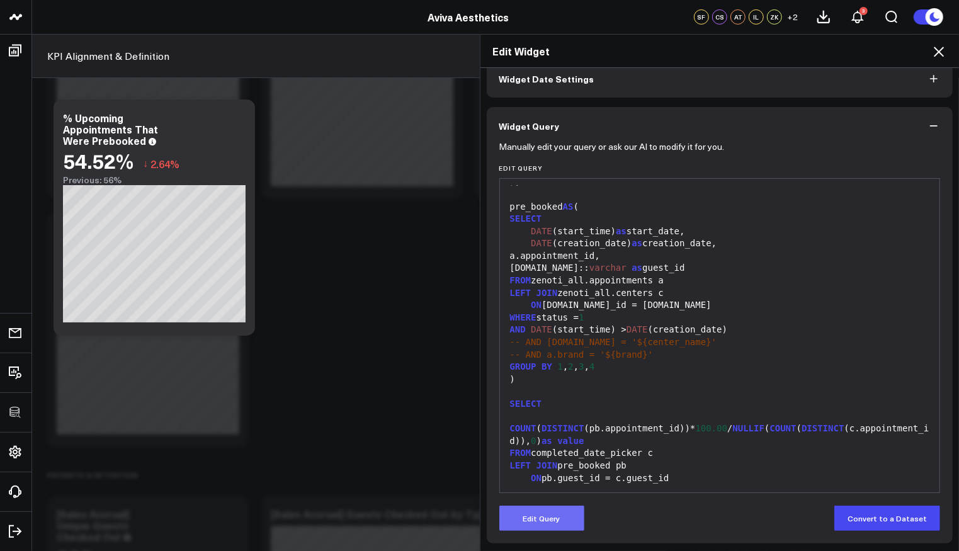
click at [562, 528] on button "Edit Query" at bounding box center [541, 518] width 85 height 25
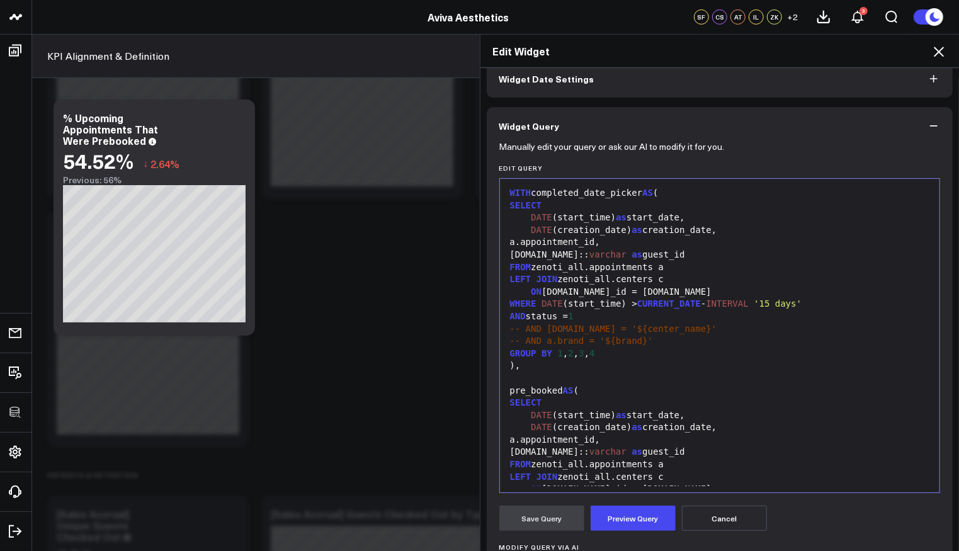
scroll to position [0, 0]
click at [634, 307] on div "WHERE DATE (start_time) > CURRENT_DATE - INTERVAL '15 days'" at bounding box center [720, 305] width 428 height 13
drag, startPoint x: 705, startPoint y: 303, endPoint x: 903, endPoint y: 304, distance: 198.4
click at [903, 304] on div "WHERE DATE (start_time) >= CURRENT_DATE - INTERVAL '15 days'" at bounding box center [720, 305] width 428 height 13
drag, startPoint x: 629, startPoint y: 317, endPoint x: 566, endPoint y: 319, distance: 63.7
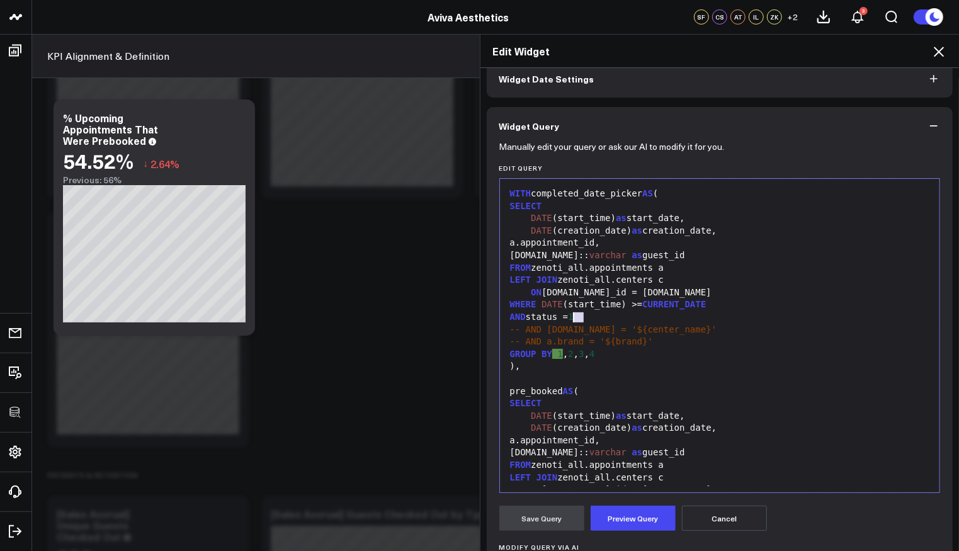
click at [566, 319] on div "AND status = 1" at bounding box center [720, 317] width 428 height 13
click at [565, 319] on div "AND status = 1" at bounding box center [720, 317] width 428 height 13
drag, startPoint x: 562, startPoint y: 319, endPoint x: 591, endPoint y: 316, distance: 28.5
click at [591, 316] on div "AND status = 1" at bounding box center [720, 317] width 428 height 13
click at [636, 512] on button "Preview Query" at bounding box center [633, 518] width 85 height 25
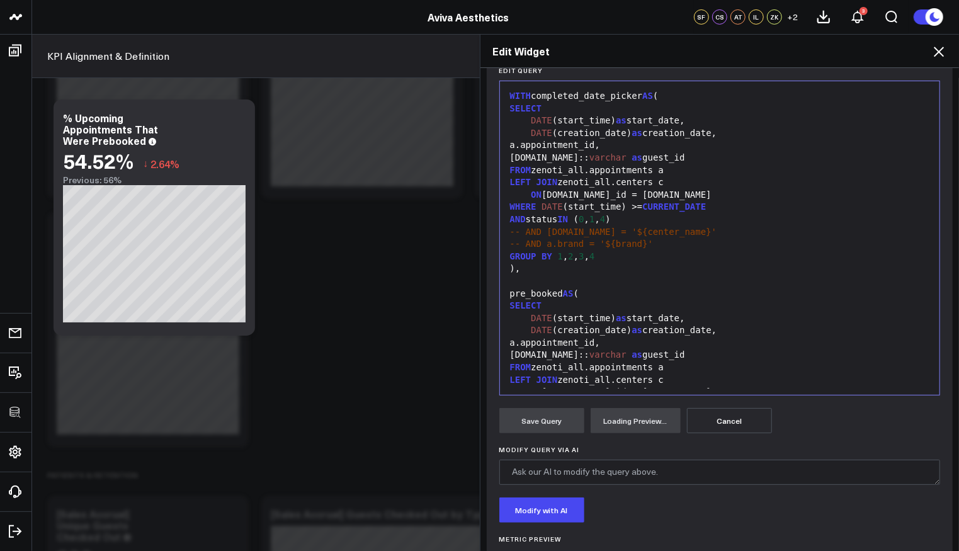
scroll to position [220, 0]
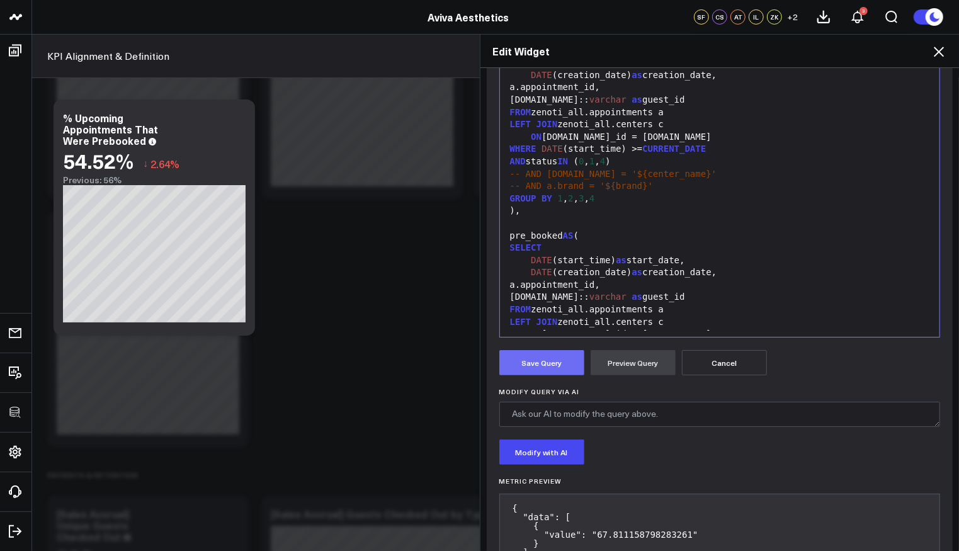
click at [546, 365] on button "Save Query" at bounding box center [541, 362] width 85 height 25
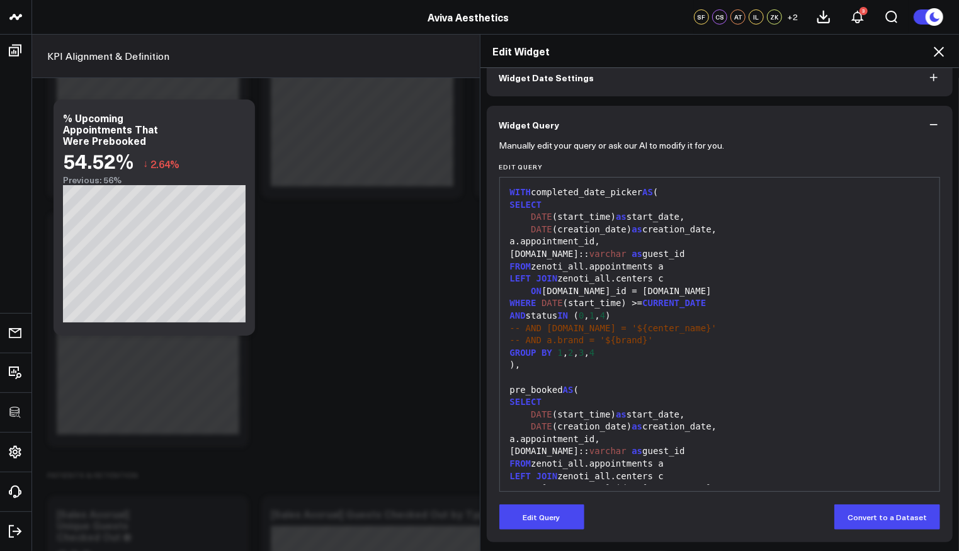
scroll to position [65, 0]
click at [938, 52] on icon at bounding box center [939, 52] width 10 height 10
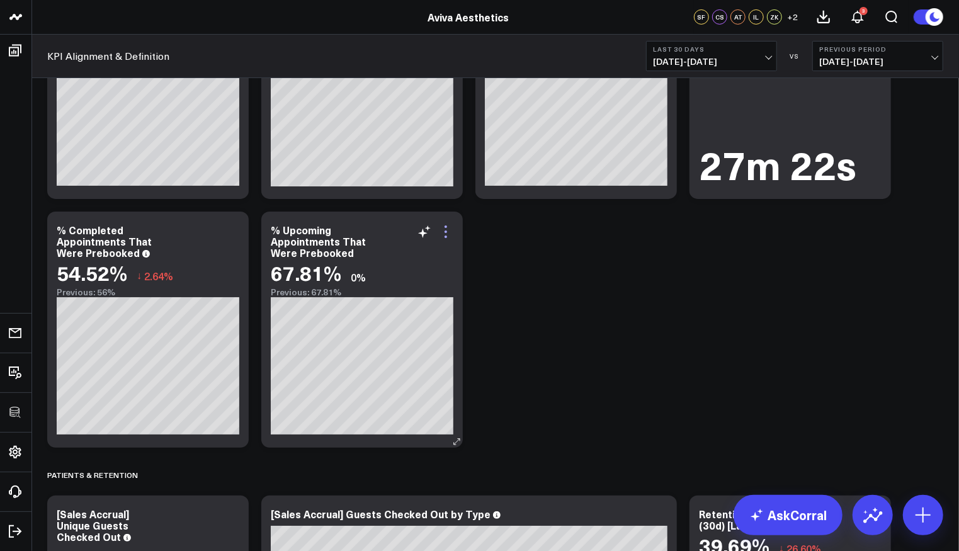
click at [438, 233] on icon at bounding box center [445, 231] width 15 height 15
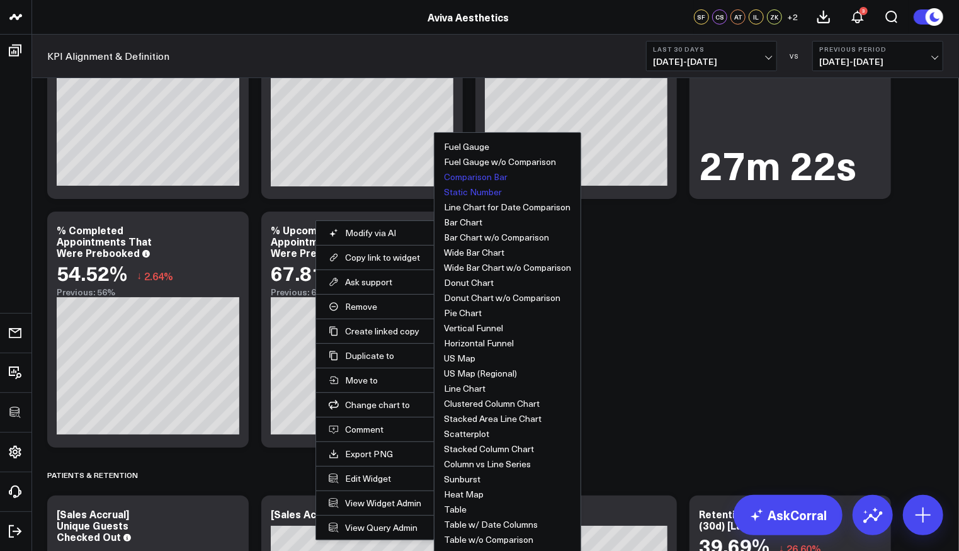
click at [485, 191] on button "Static Number" at bounding box center [473, 192] width 58 height 9
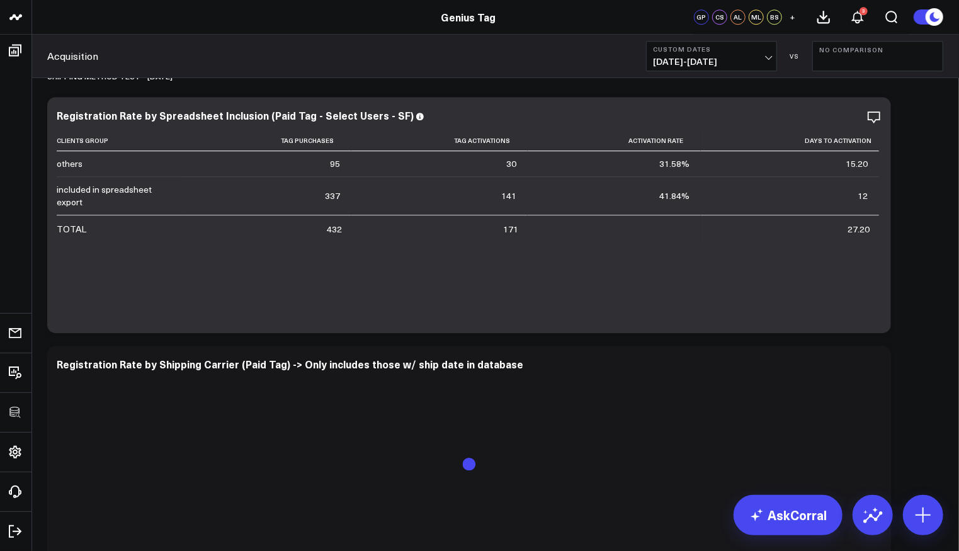
scroll to position [2075, 0]
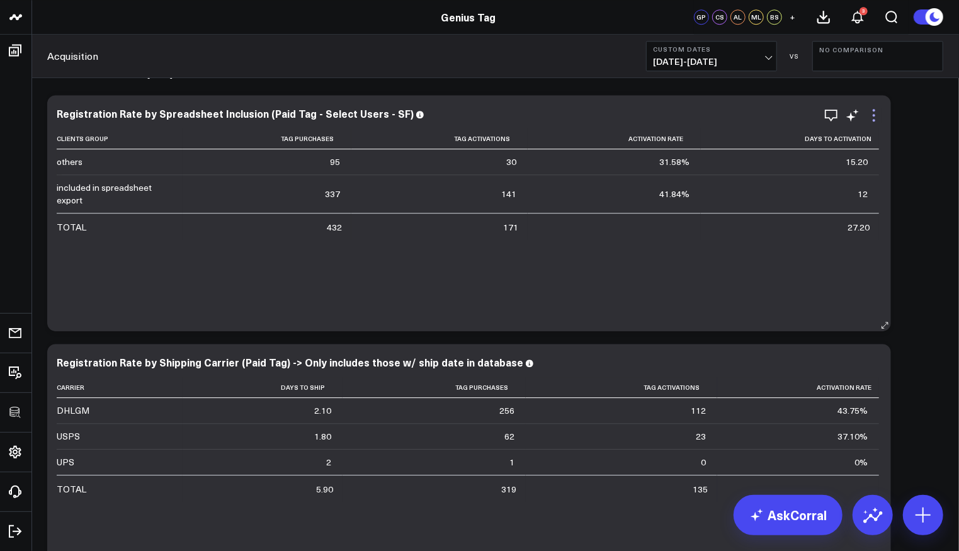
click at [879, 114] on icon at bounding box center [874, 115] width 15 height 15
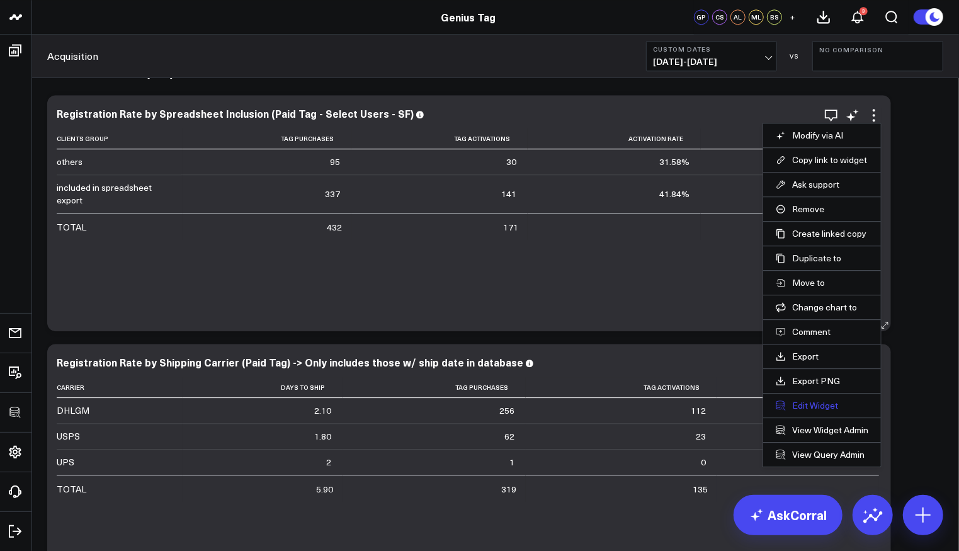
click at [832, 405] on button "Edit Widget" at bounding box center [822, 405] width 93 height 11
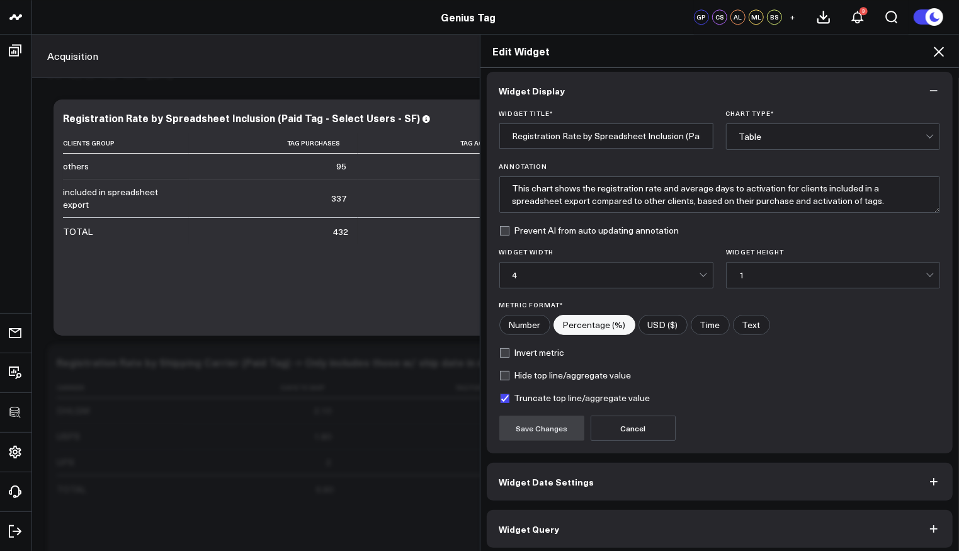
scroll to position [8, 0]
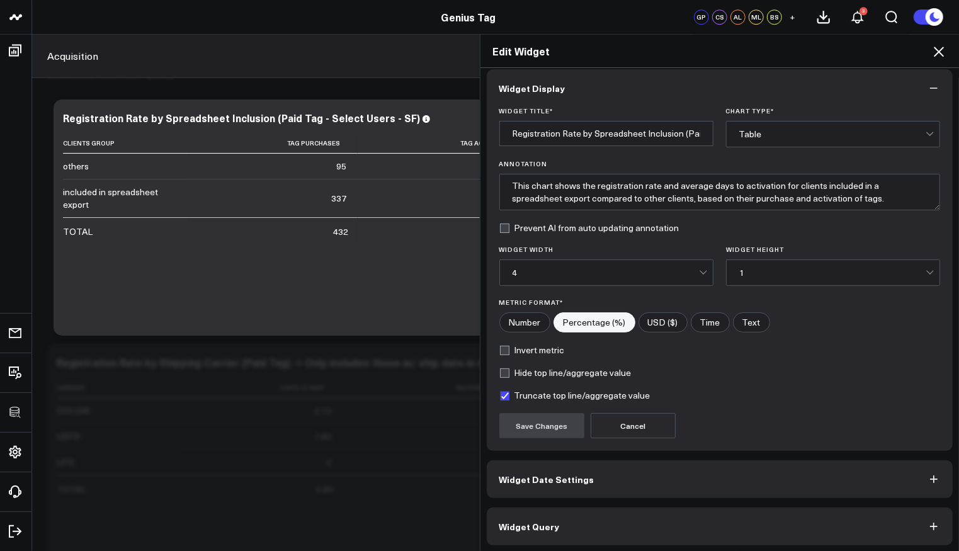
drag, startPoint x: 649, startPoint y: 523, endPoint x: 656, endPoint y: 499, distance: 24.1
click at [649, 523] on button "Widget Query" at bounding box center [720, 527] width 467 height 38
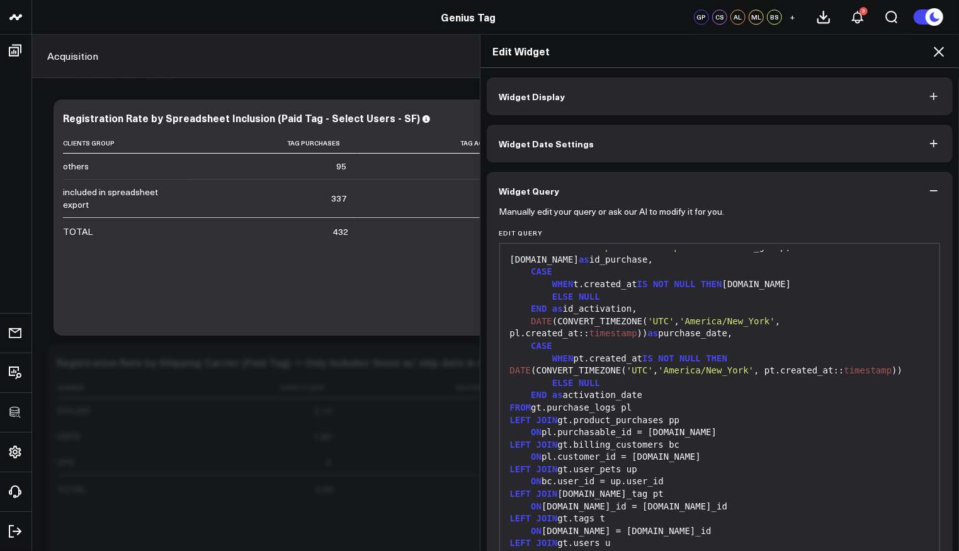
scroll to position [89, 0]
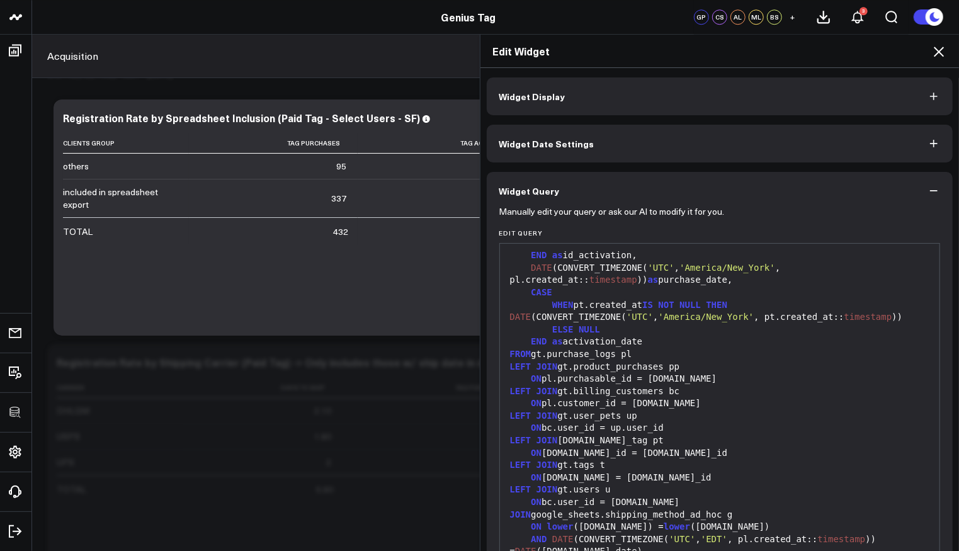
click at [934, 54] on icon at bounding box center [939, 51] width 15 height 15
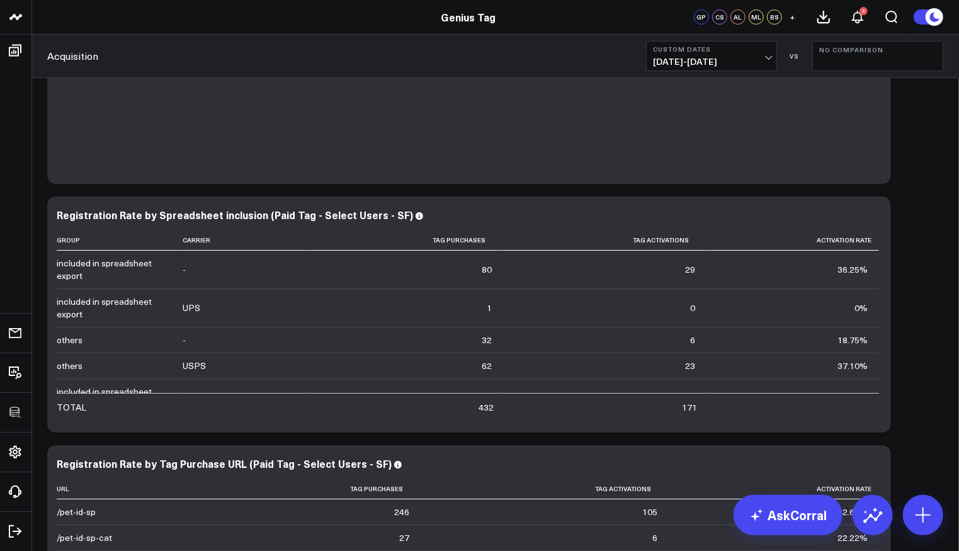
scroll to position [2081, 0]
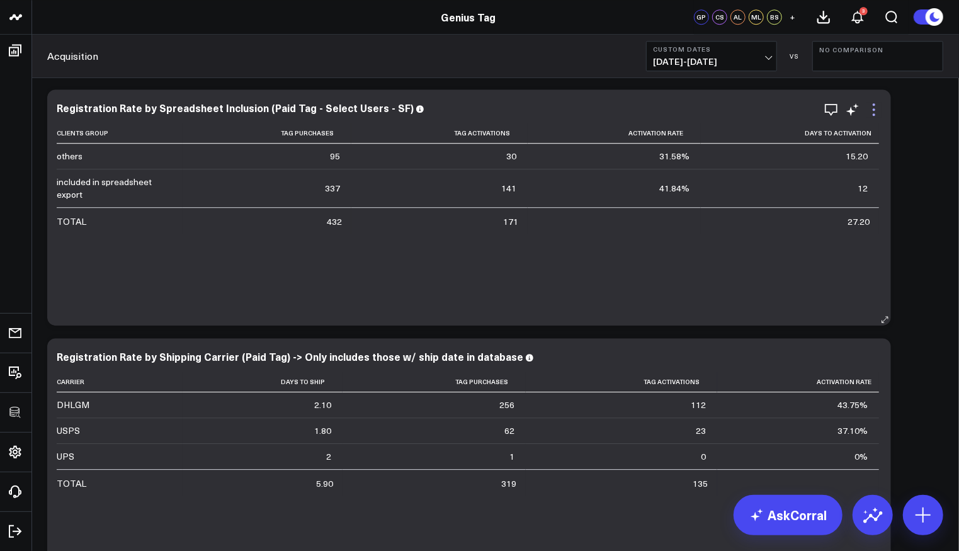
click at [877, 113] on icon at bounding box center [874, 109] width 15 height 15
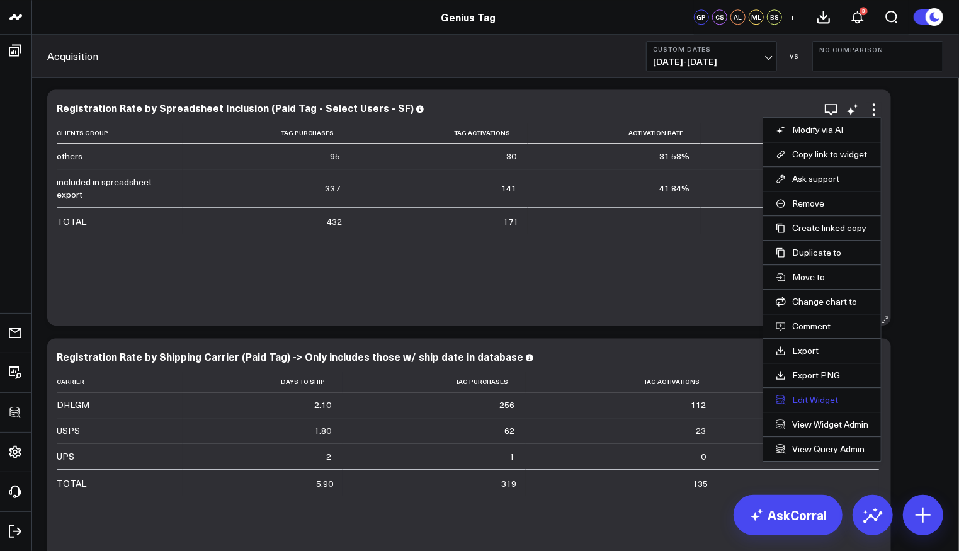
click at [828, 394] on button "Edit Widget" at bounding box center [822, 399] width 93 height 11
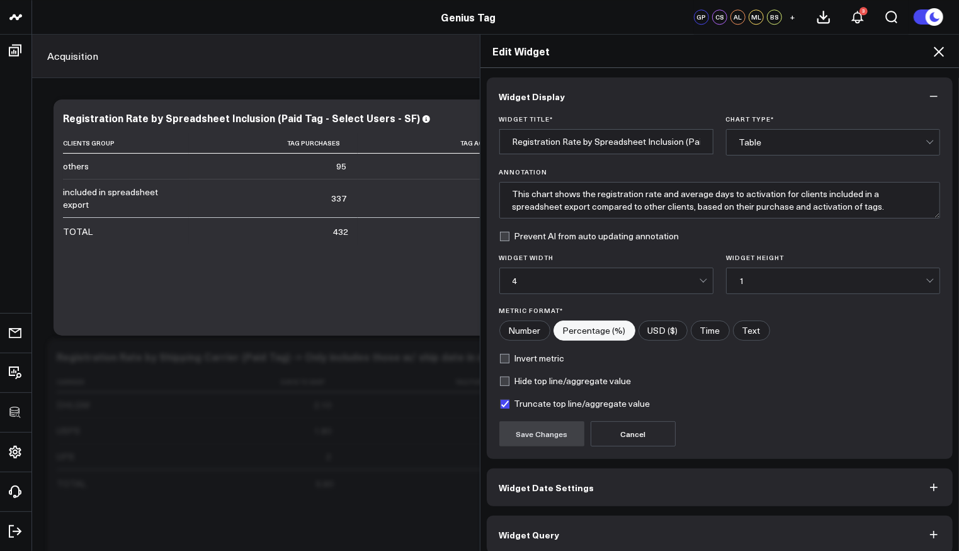
click at [607, 528] on button "Widget Query" at bounding box center [720, 535] width 467 height 38
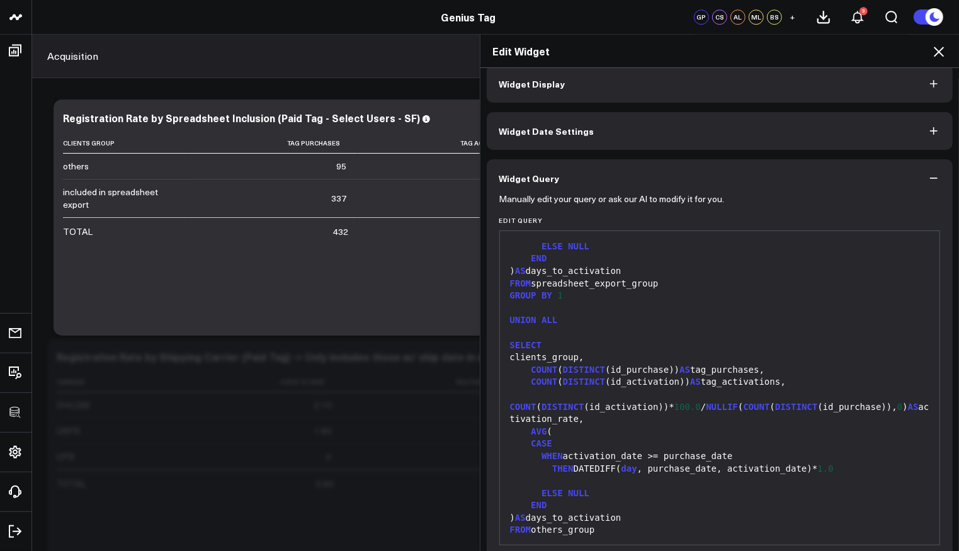
scroll to position [26, 0]
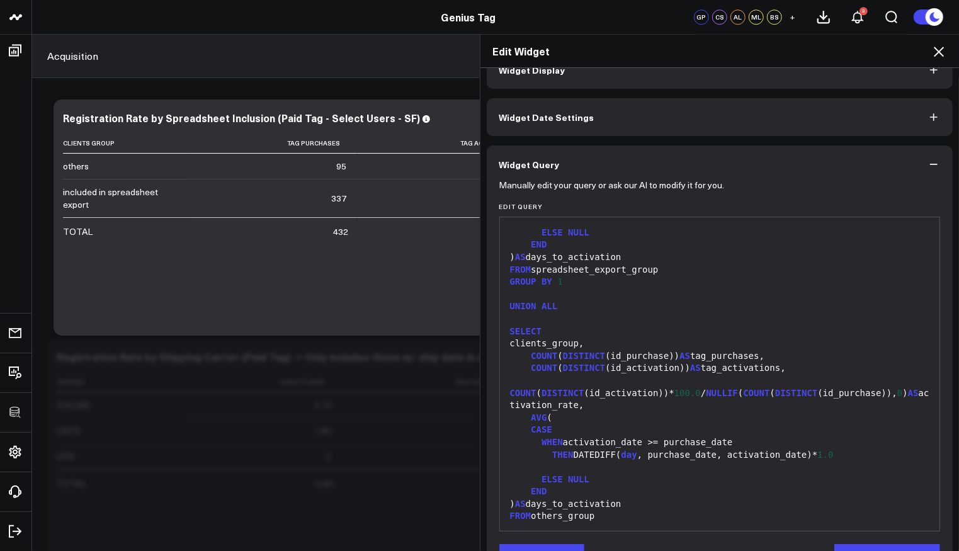
click at [933, 41] on div "Edit Widget" at bounding box center [720, 51] width 479 height 33
click at [937, 49] on icon at bounding box center [939, 52] width 10 height 10
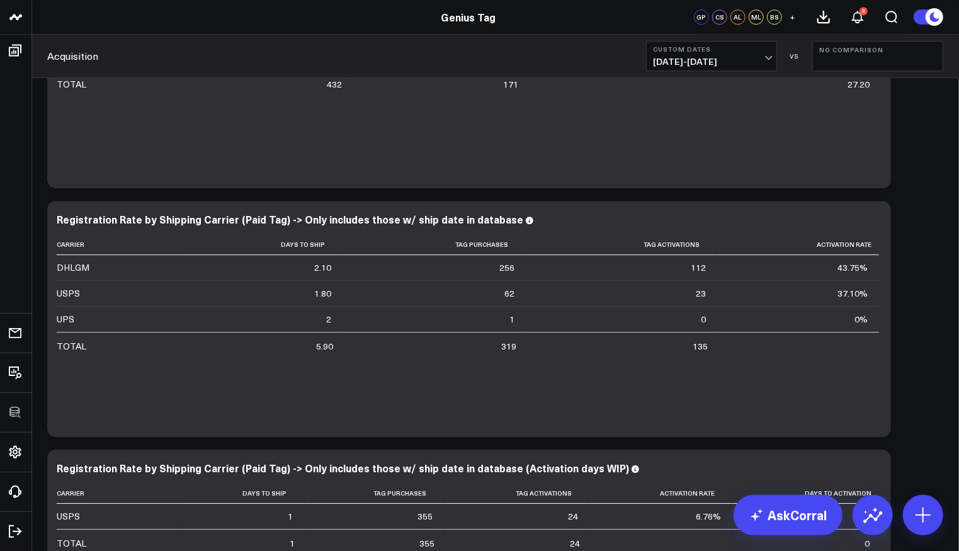
scroll to position [1975, 0]
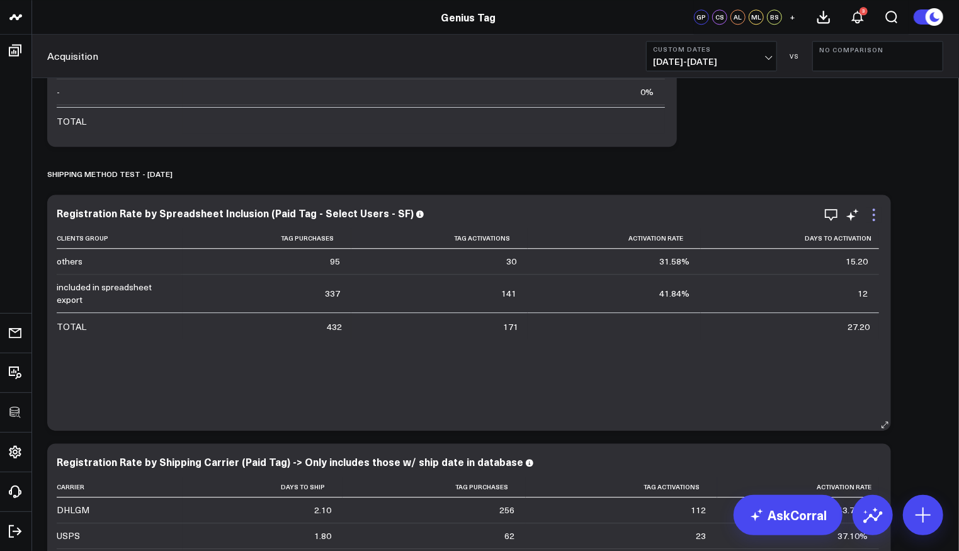
click at [877, 217] on icon at bounding box center [874, 214] width 15 height 15
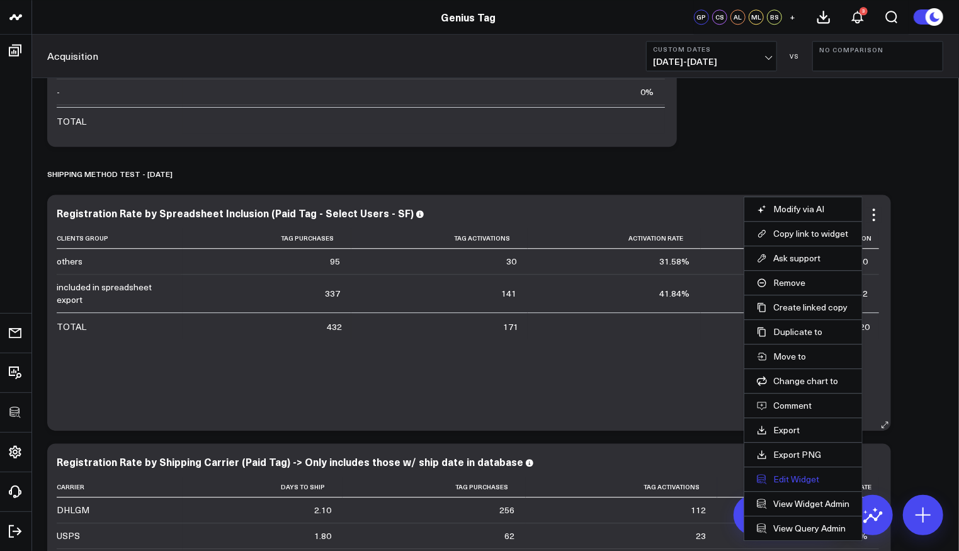
click at [814, 474] on button "Edit Widget" at bounding box center [803, 479] width 93 height 11
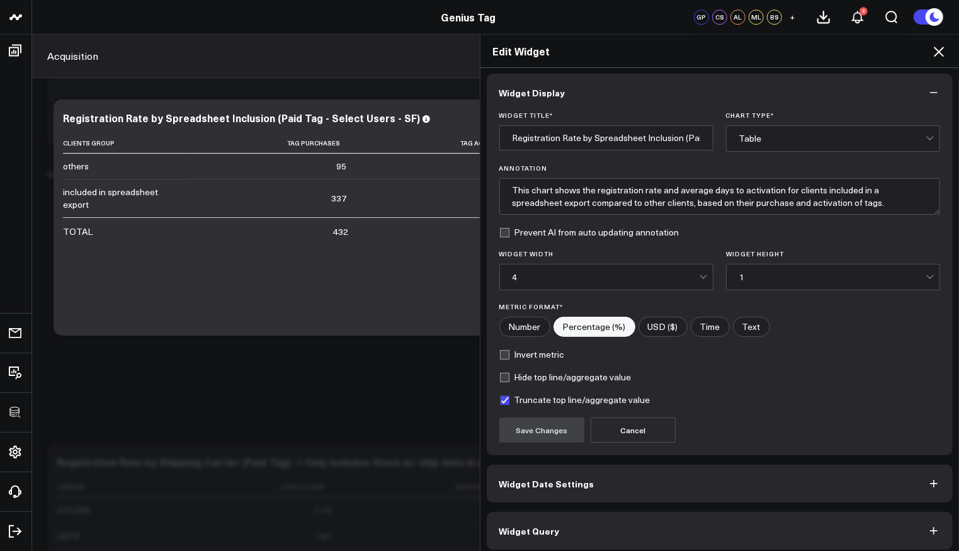
scroll to position [8, 0]
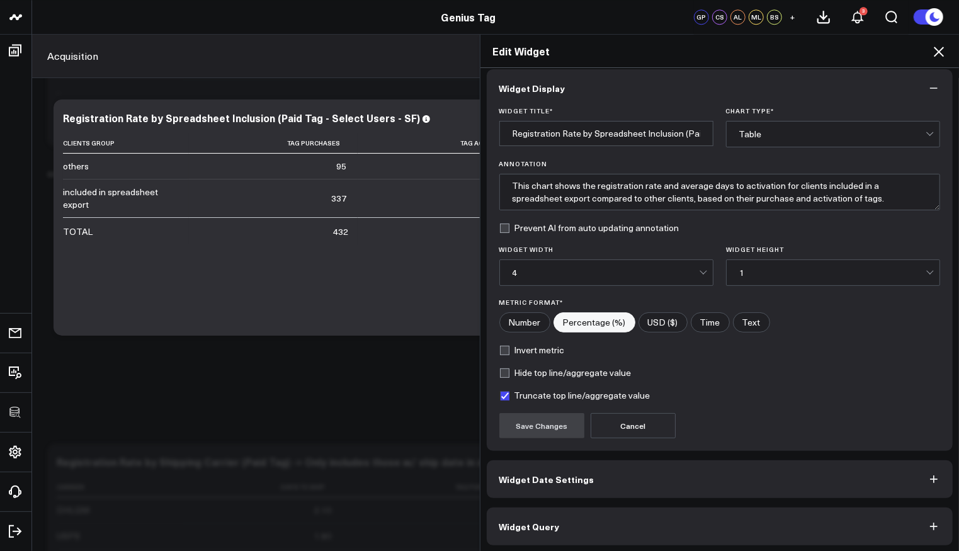
click at [767, 522] on button "Widget Query" at bounding box center [720, 527] width 467 height 38
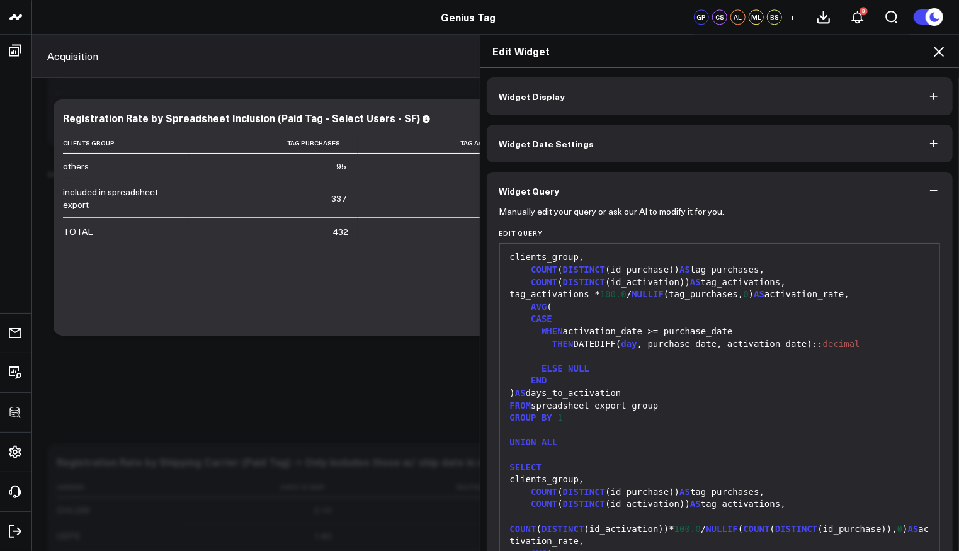
scroll to position [994, 0]
